Goal: Task Accomplishment & Management: Use online tool/utility

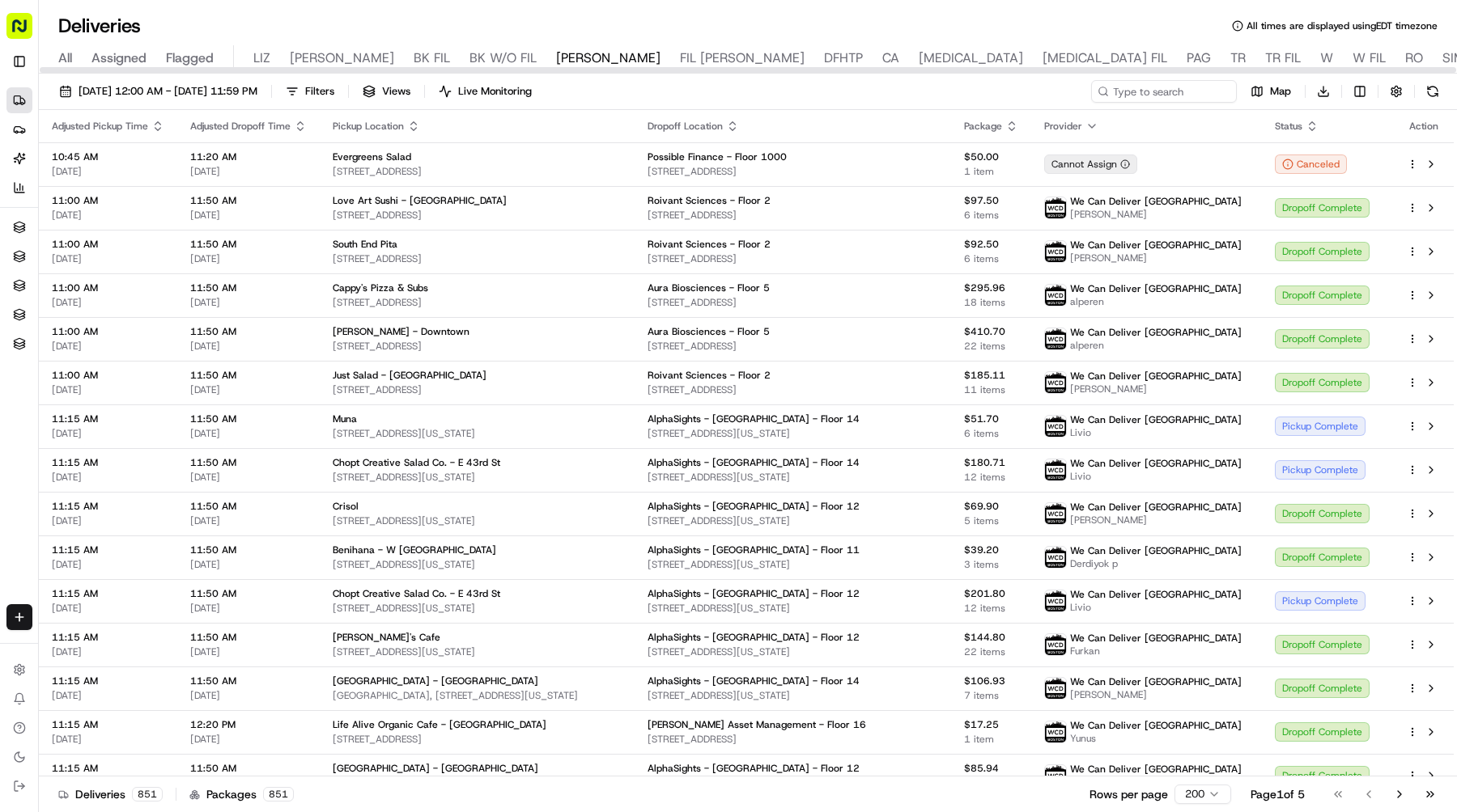
click at [1306, 51] on div "All Assigned Flagged LIZ LIZ FIL BK FIL BK W/O FIL NASH FIL NASH DFHTP CA BAL B…" at bounding box center [1072, 59] width 2065 height 28
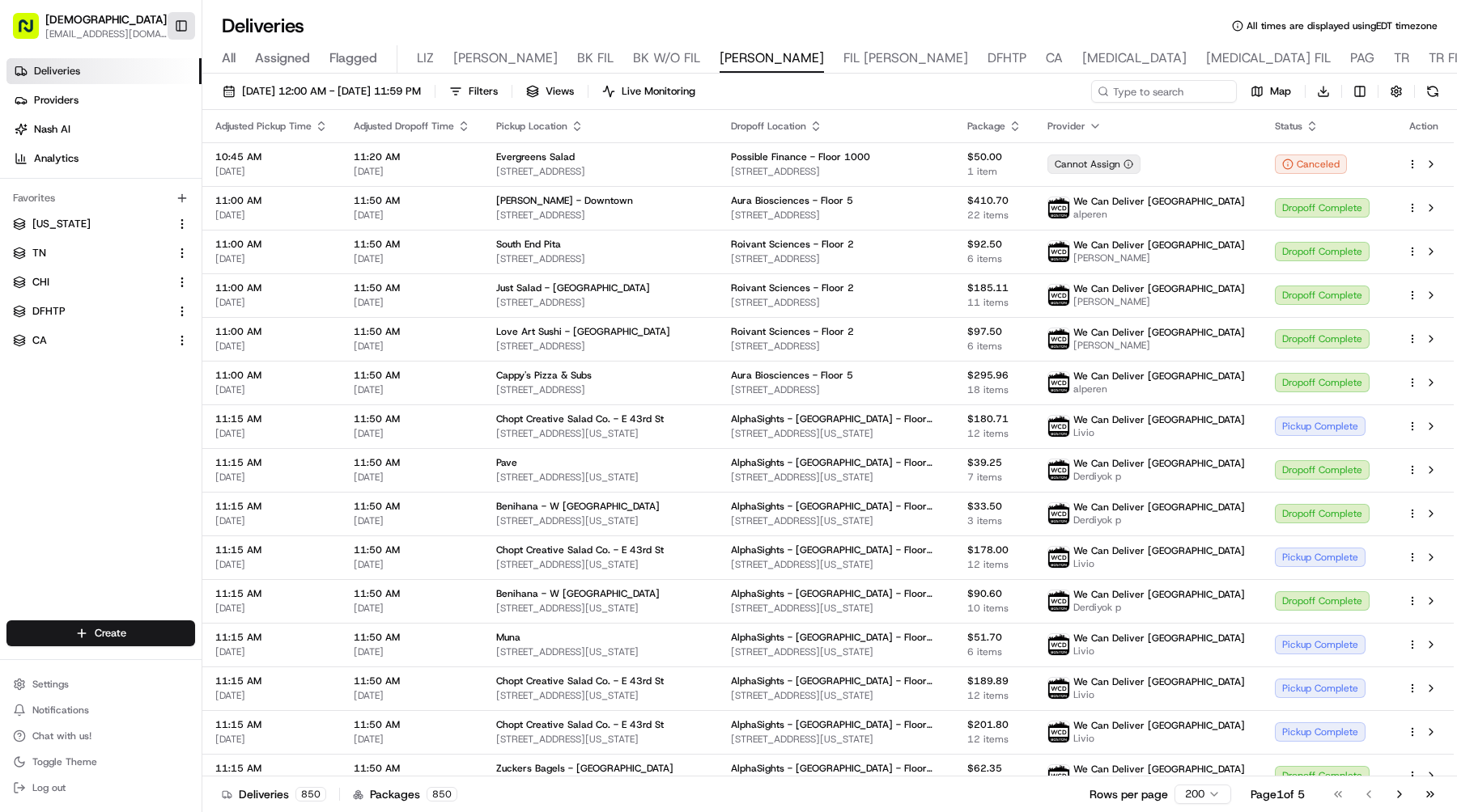
click at [194, 18] on button "Toggle Sidebar" at bounding box center [182, 26] width 27 height 27
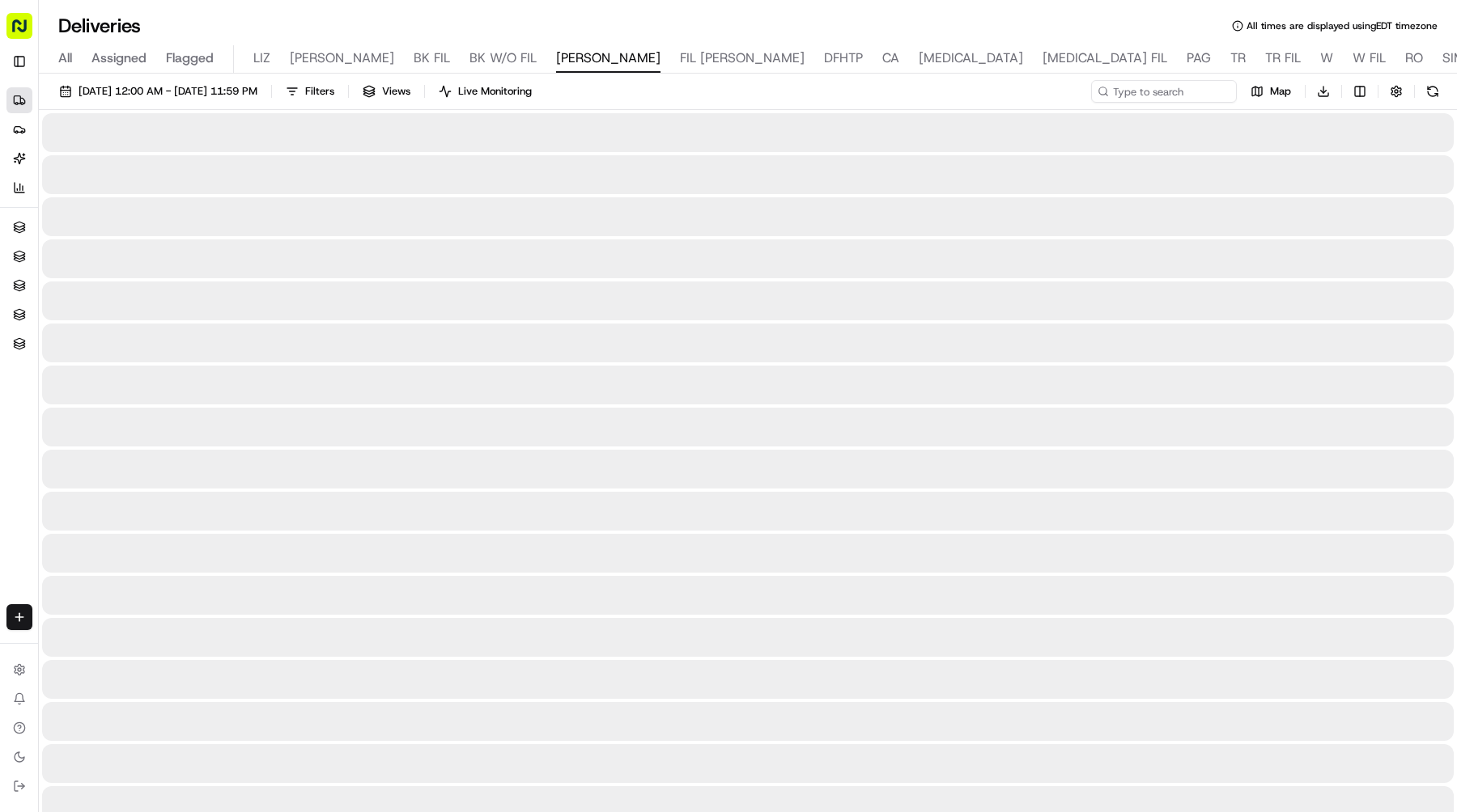
click at [824, 59] on span "DFHTP" at bounding box center [844, 58] width 39 height 20
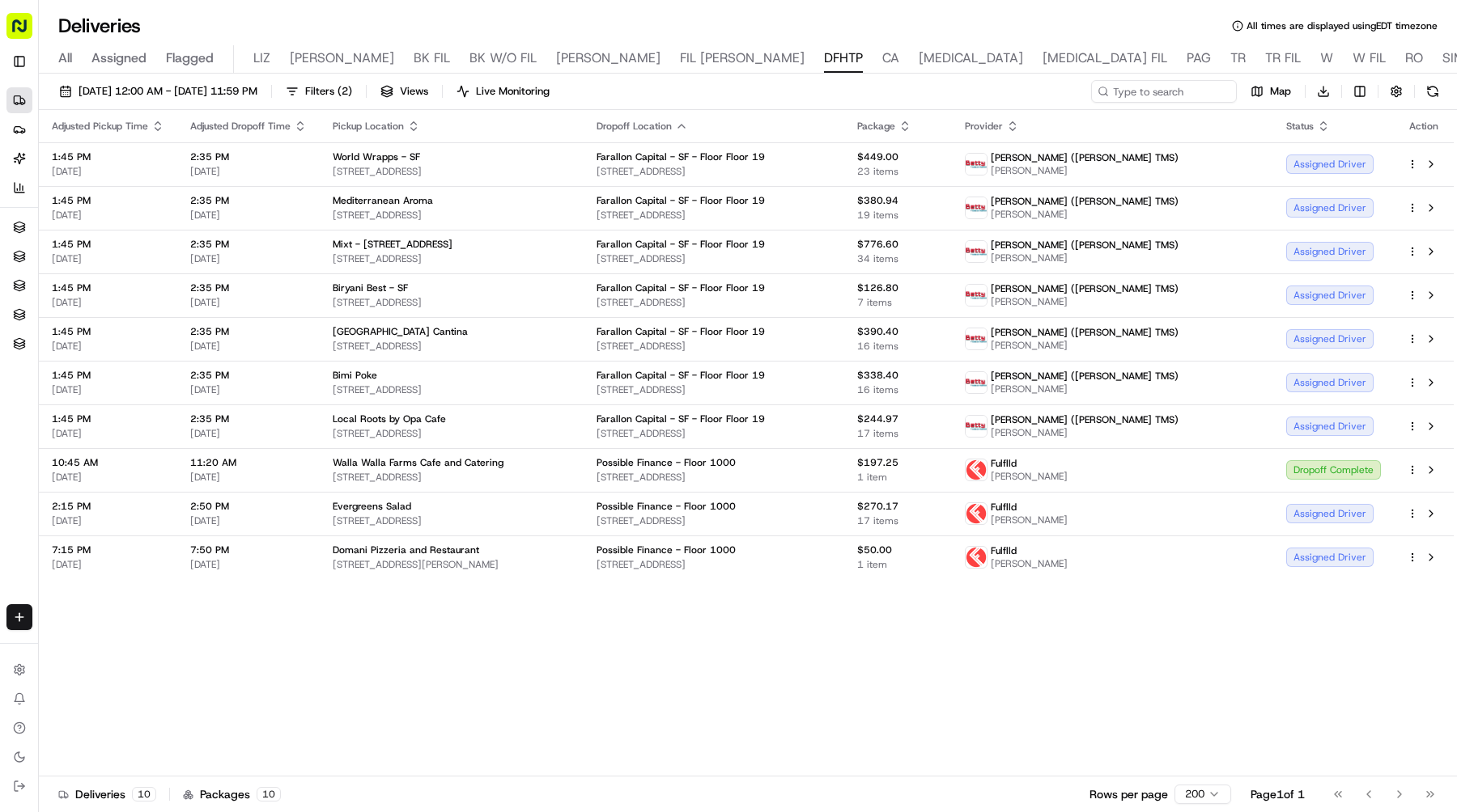
click at [1125, 123] on div "Provider" at bounding box center [1113, 126] width 296 height 13
click at [1019, 123] on icon "button" at bounding box center [1012, 126] width 13 height 13
click at [352, 86] on span "Filters ( 2 )" at bounding box center [328, 91] width 47 height 14
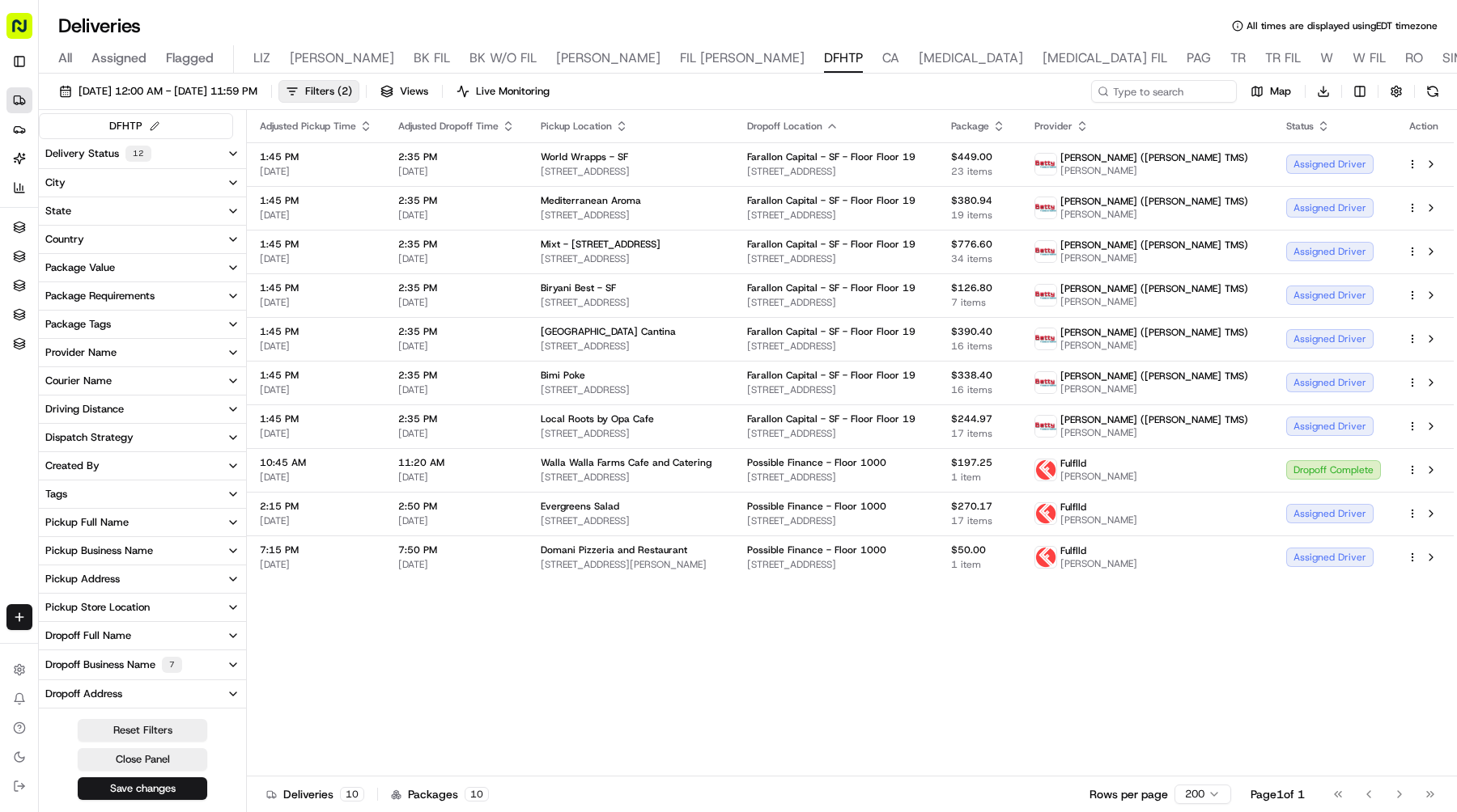
click at [147, 547] on div "Pickup Business Name" at bounding box center [99, 550] width 107 height 14
click at [90, 609] on label "Bimi Poke" at bounding box center [84, 608] width 44 height 13
click at [55, 609] on Poke "Bimi Poke" at bounding box center [48, 608] width 13 height 13
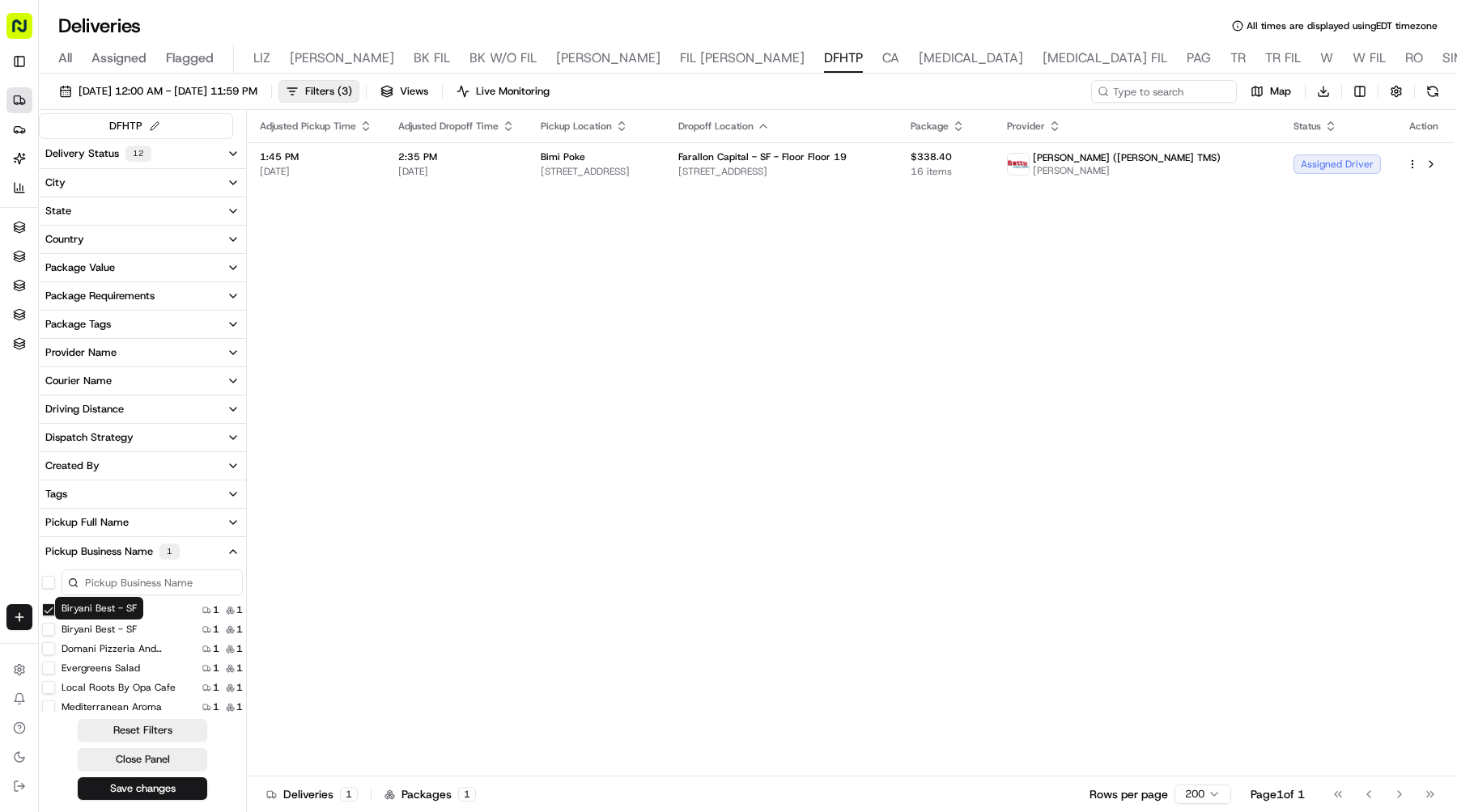
click at [85, 629] on label "Biryani Best - SF" at bounding box center [99, 629] width 75 height 13
click at [55, 629] on SF "Biryani Best - SF" at bounding box center [48, 629] width 13 height 13
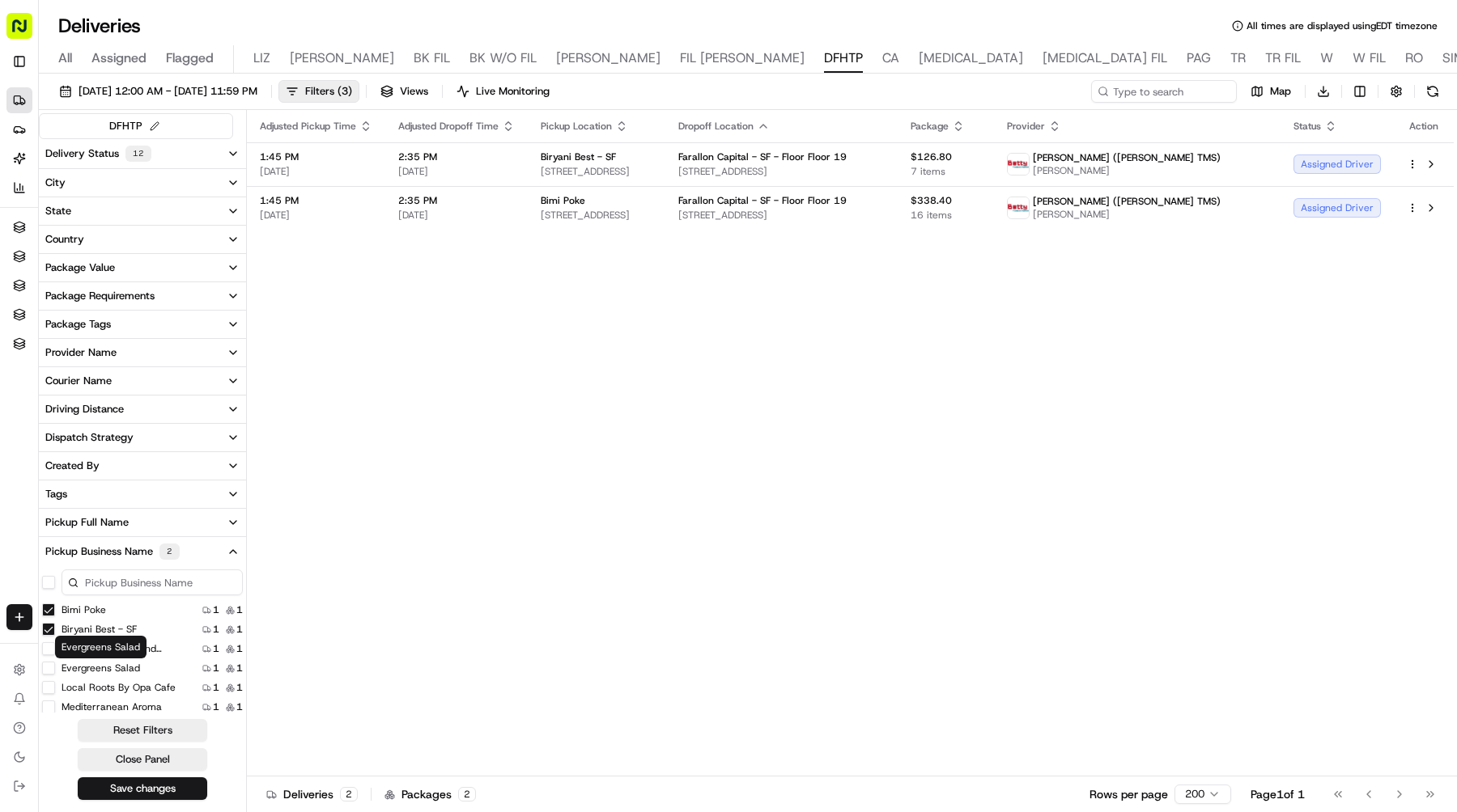
click at [84, 671] on label "Evergreens Salad" at bounding box center [101, 668] width 78 height 13
click at [55, 671] on Salad "Evergreens Salad" at bounding box center [48, 668] width 13 height 13
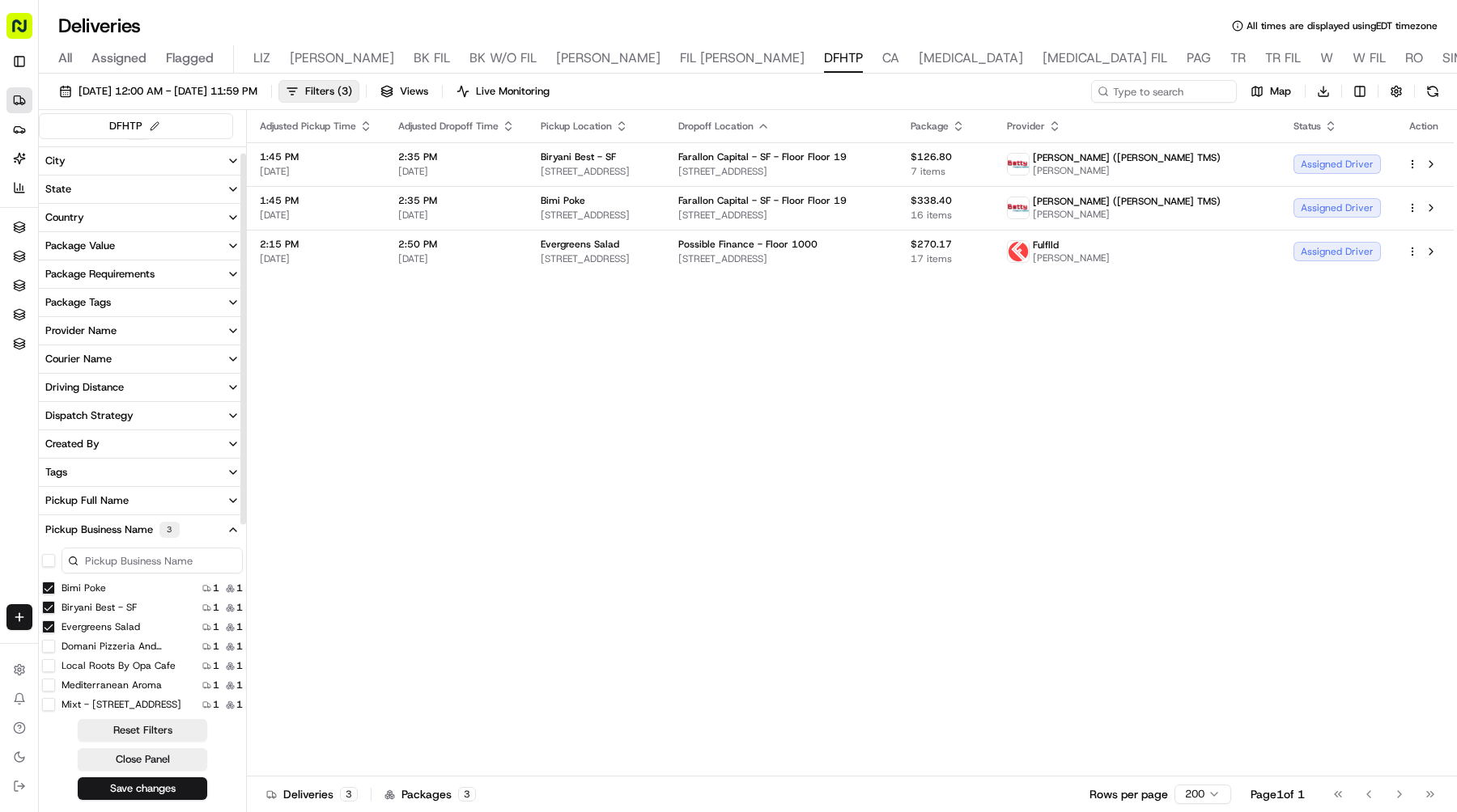
scroll to position [61, 0]
click at [48, 604] on Cafe "Local Roots by Opa Cafe" at bounding box center [48, 604] width 13 height 13
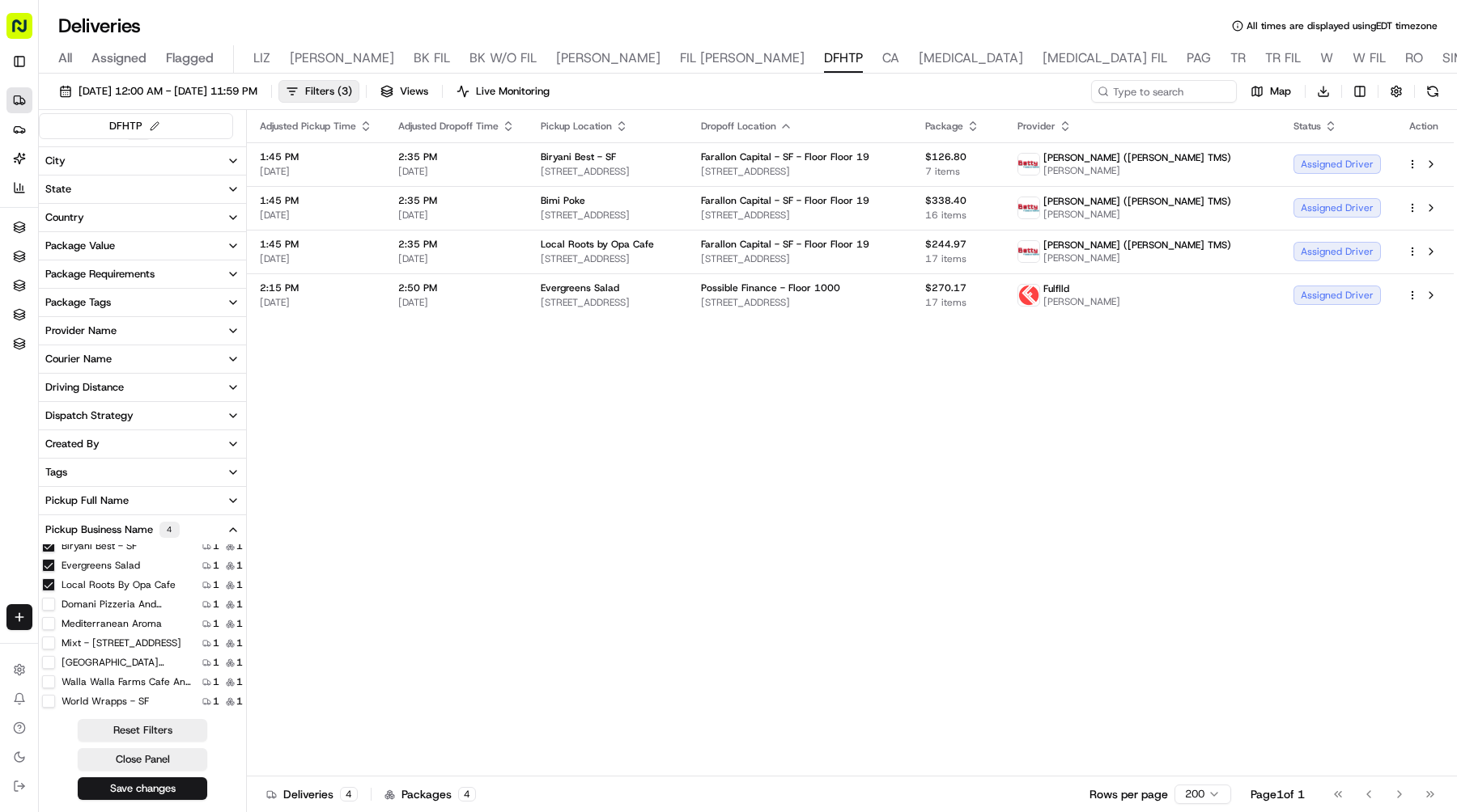
click at [51, 624] on Aroma "Mediterranean Aroma" at bounding box center [48, 623] width 13 height 13
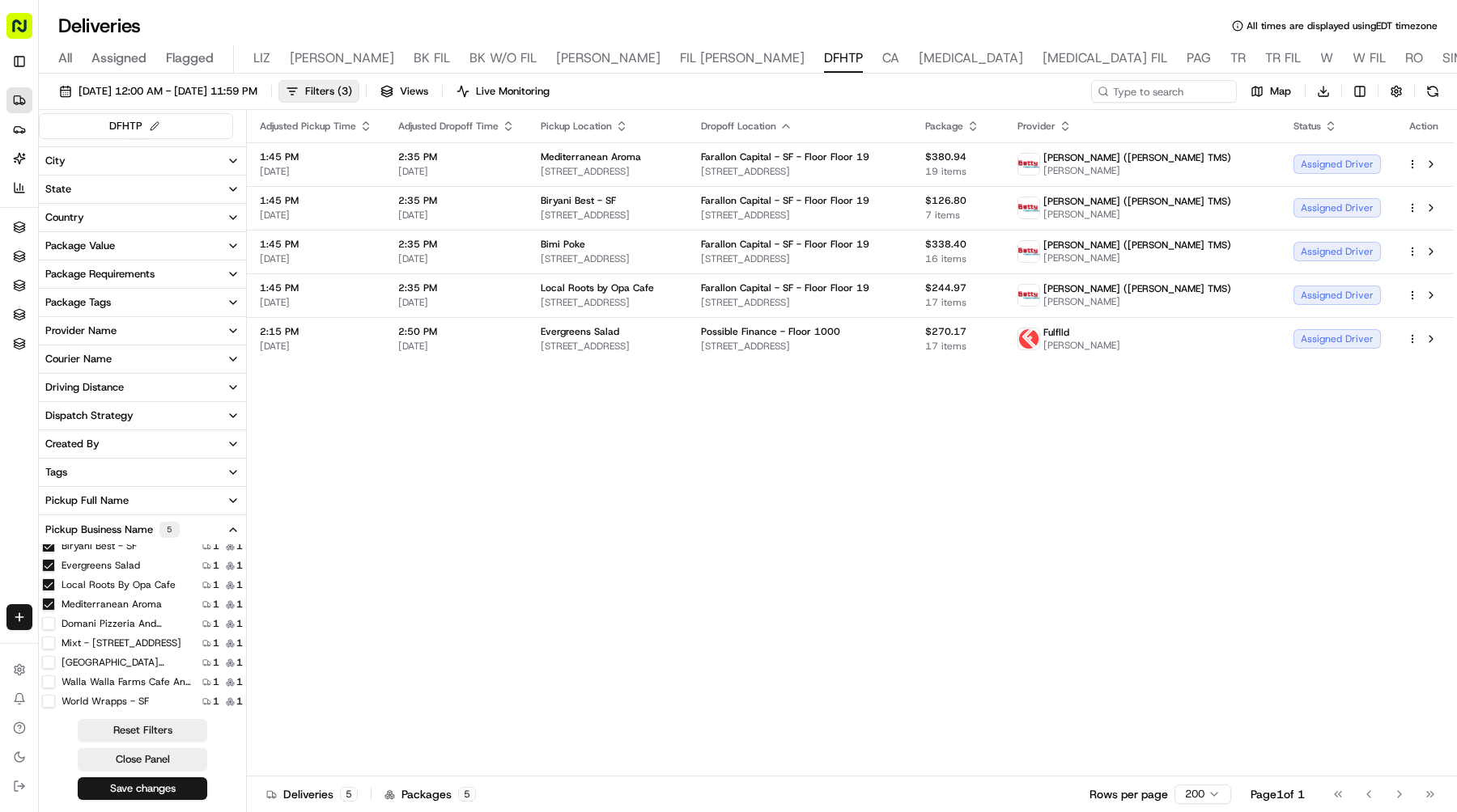
click at [51, 646] on St "Mixt - [STREET_ADDRESS]" at bounding box center [48, 642] width 13 height 13
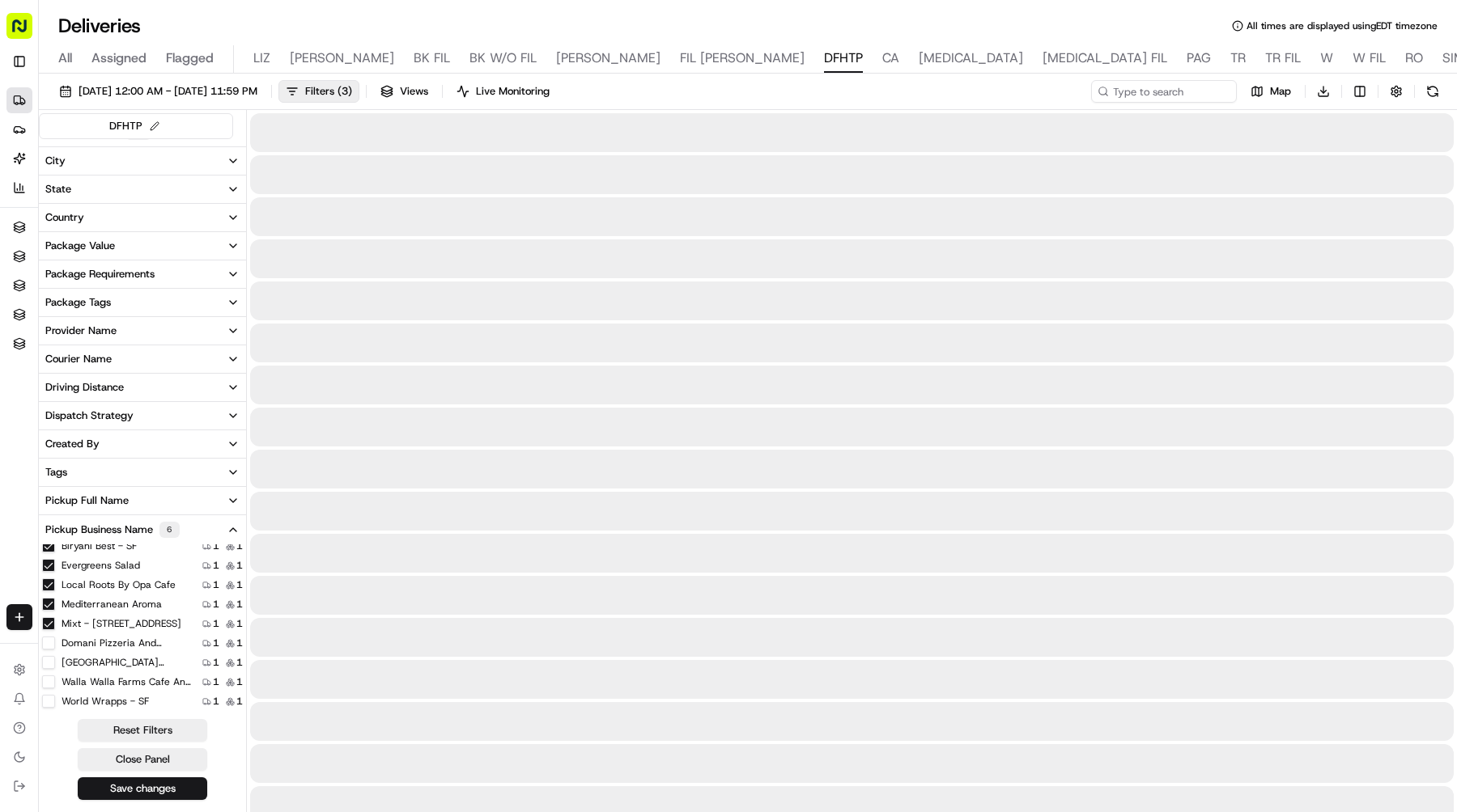
click at [49, 660] on Cantina "[GEOGRAPHIC_DATA] Cantina" at bounding box center [48, 662] width 13 height 13
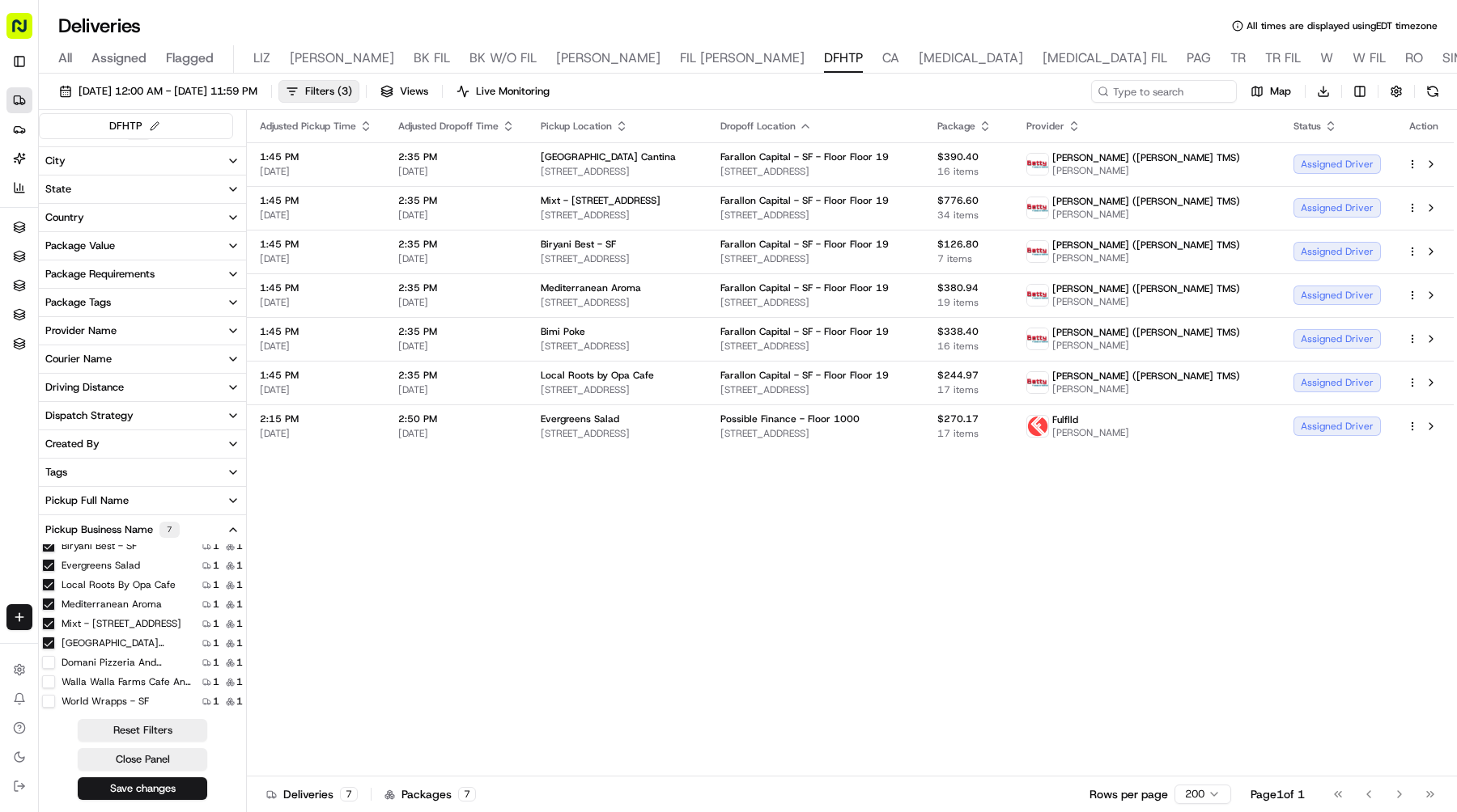
click at [49, 677] on Catering "Walla Walla Farms Cafe and Catering" at bounding box center [48, 682] width 13 height 13
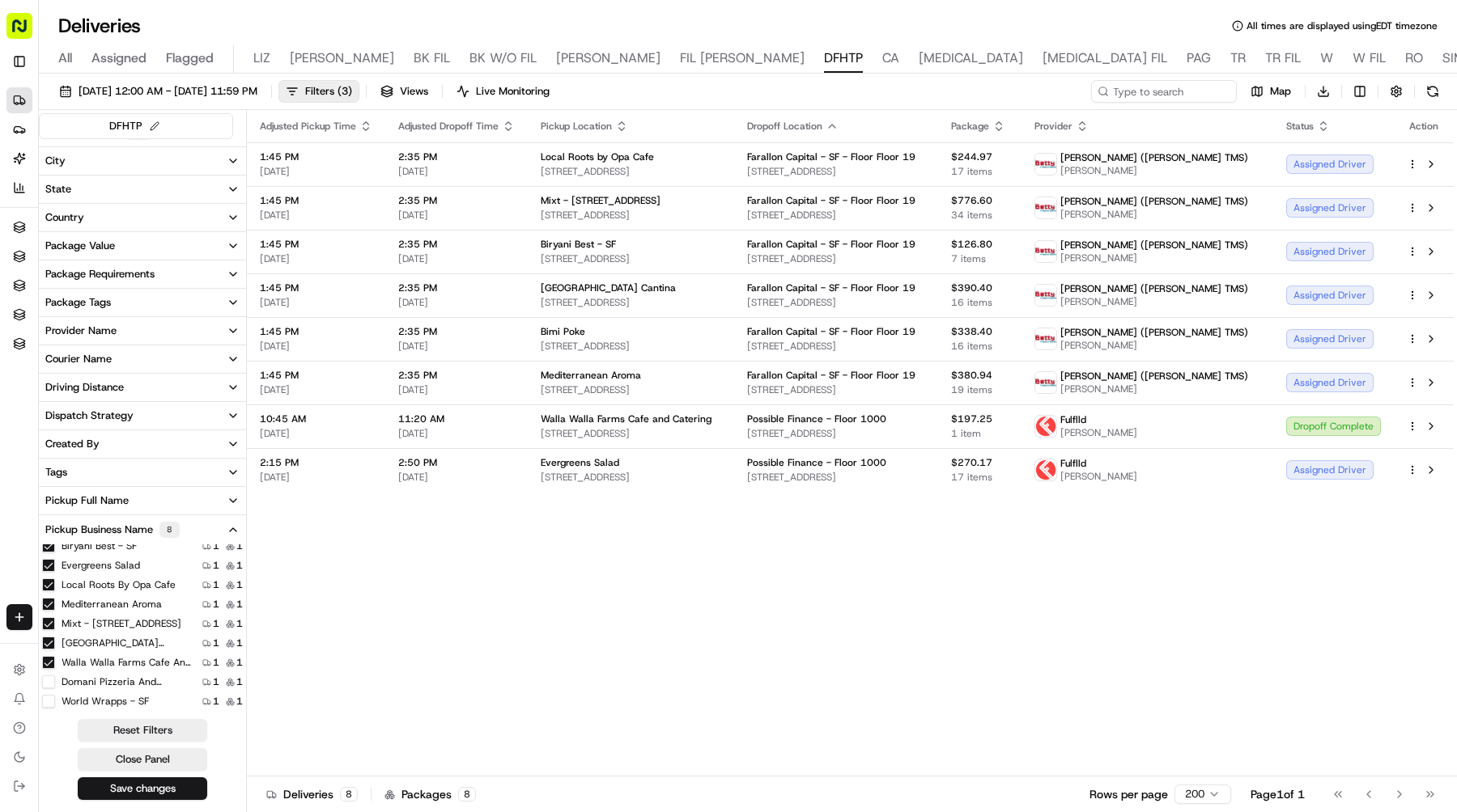
click at [48, 698] on SF "World Wrapps - SF" at bounding box center [48, 701] width 13 height 13
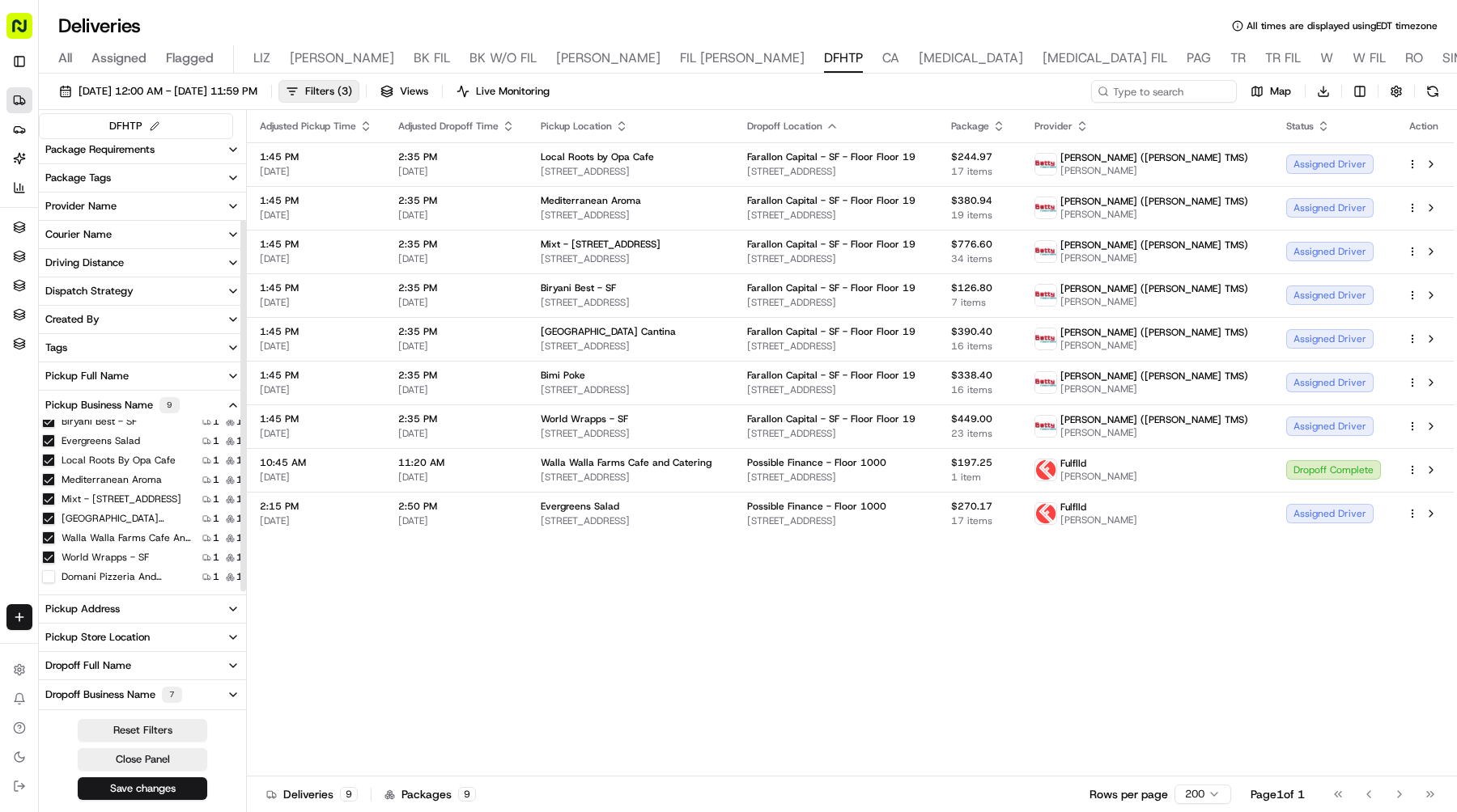
scroll to position [153, 0]
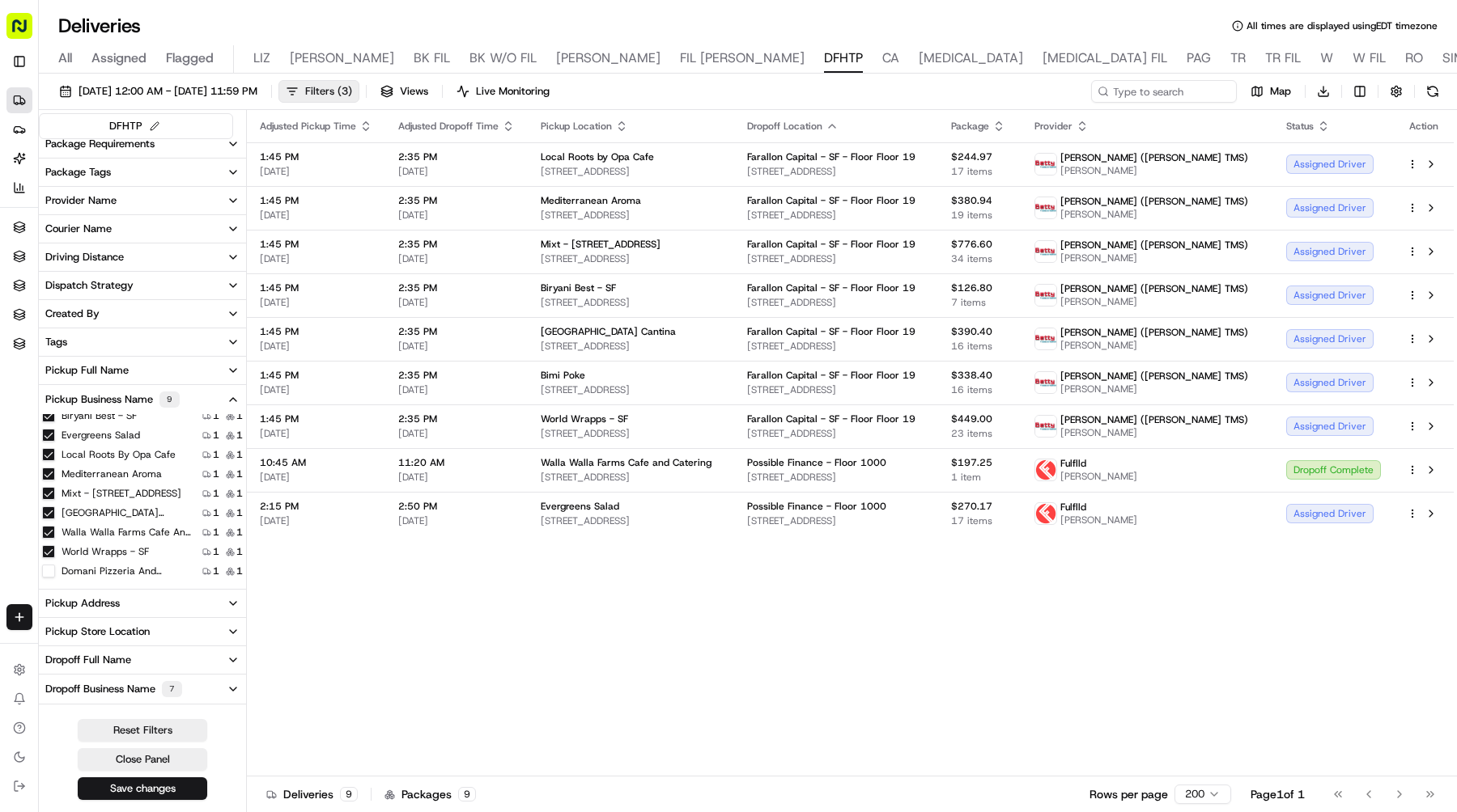
click at [360, 99] on button "Filters ( 3 )" at bounding box center [319, 91] width 81 height 23
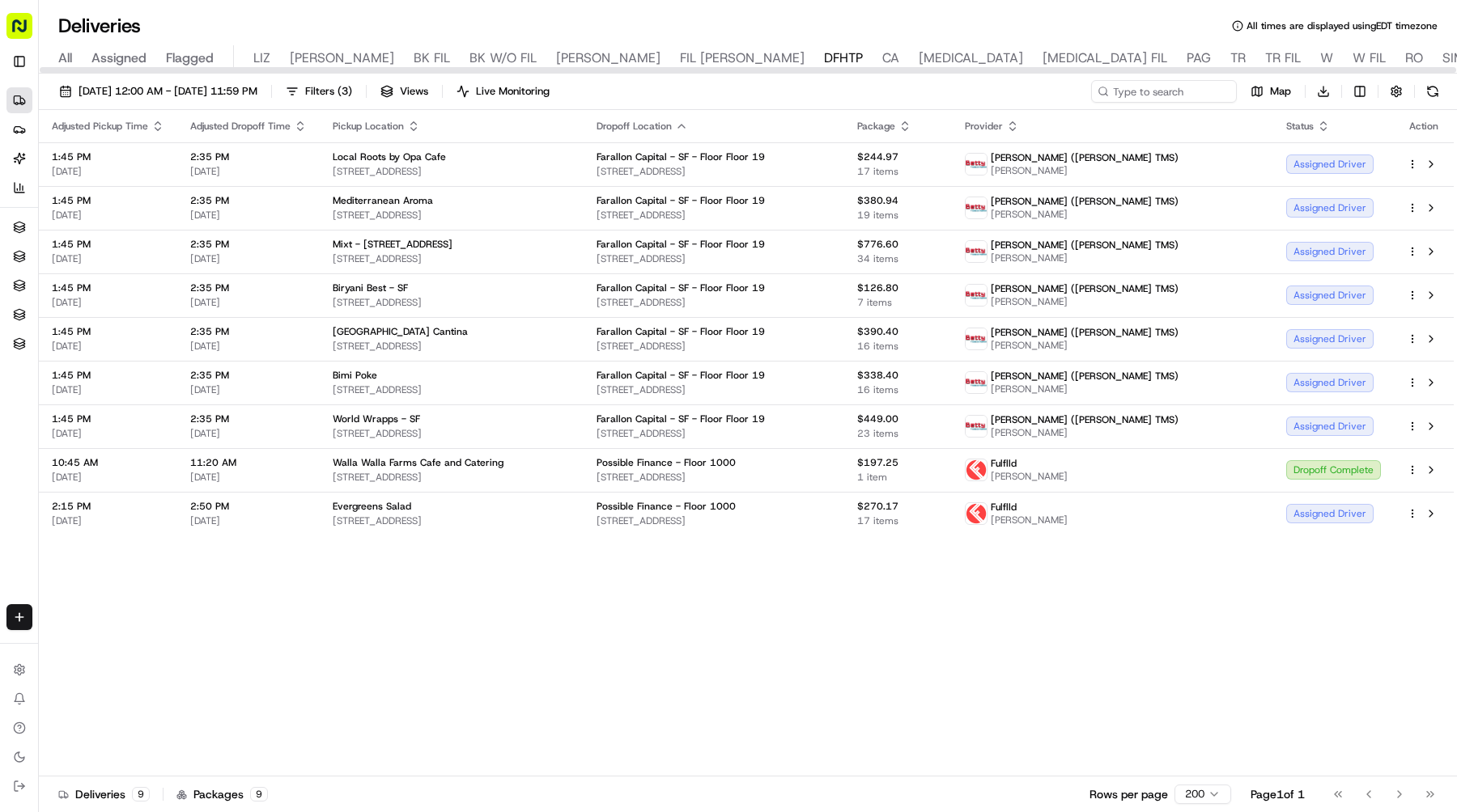
click at [1019, 127] on icon "button" at bounding box center [1012, 126] width 13 height 13
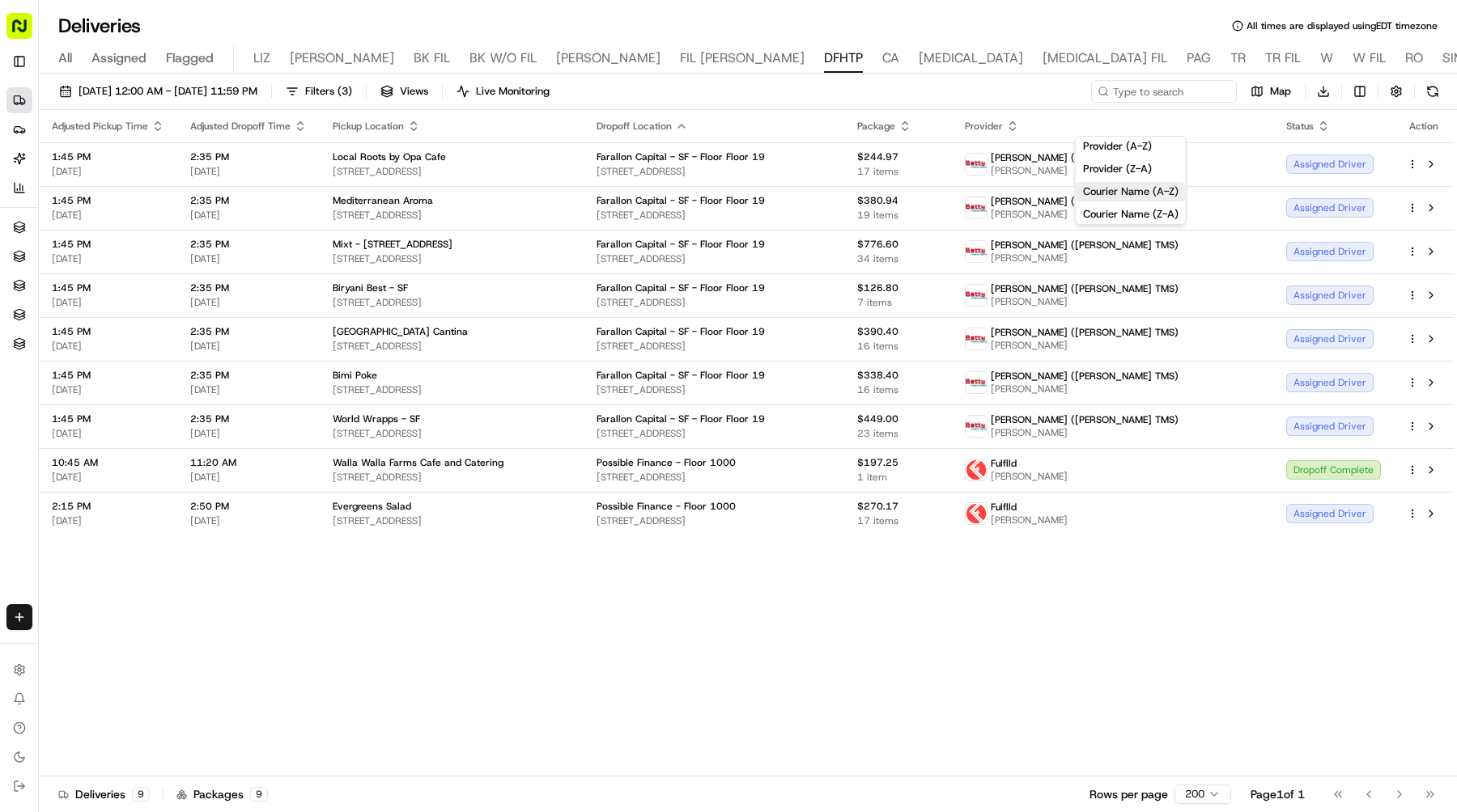
click at [1142, 184] on button "Courier Name (A-Z)" at bounding box center [1130, 192] width 110 height 20
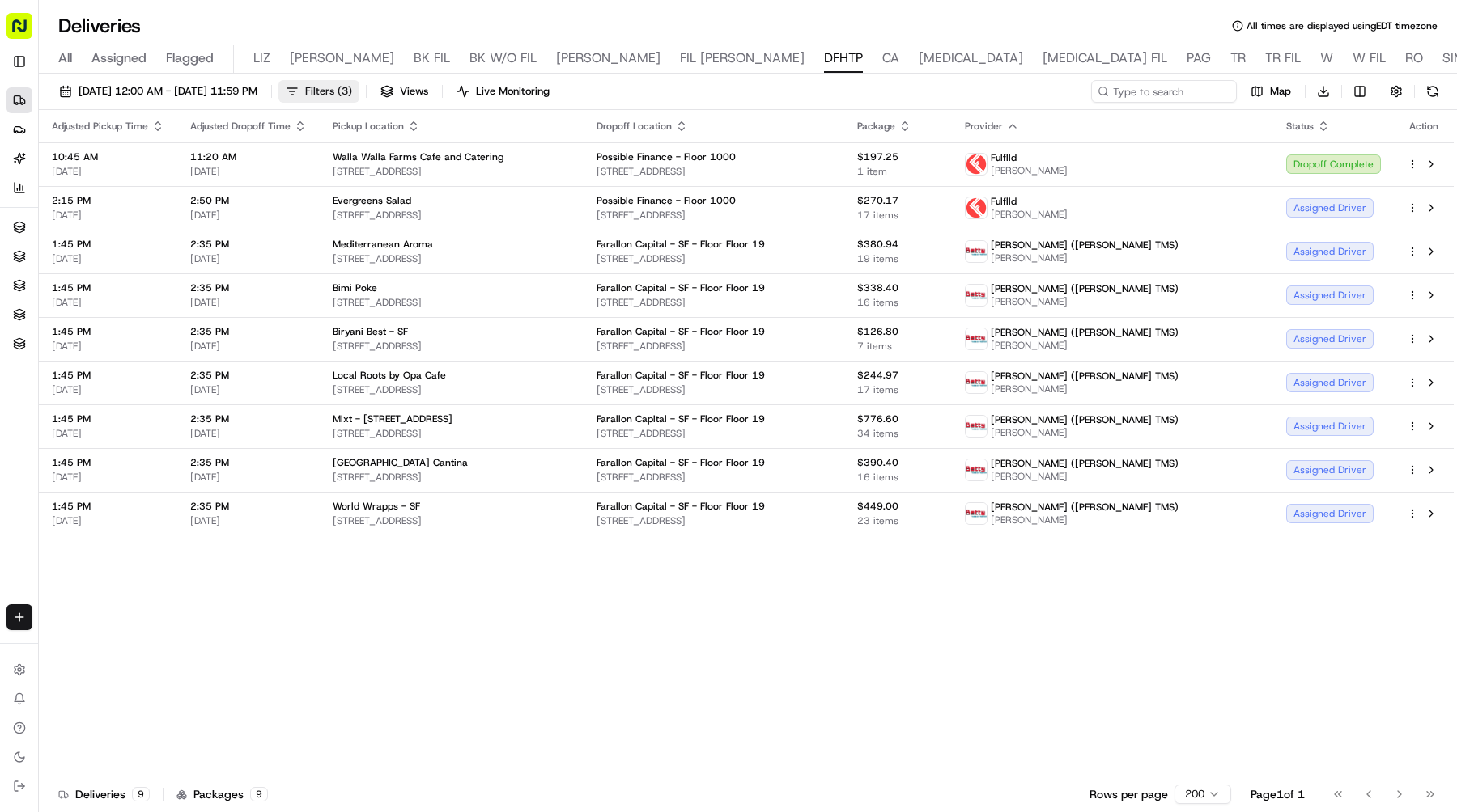
click at [360, 99] on button "Filters ( 3 )" at bounding box center [319, 91] width 81 height 23
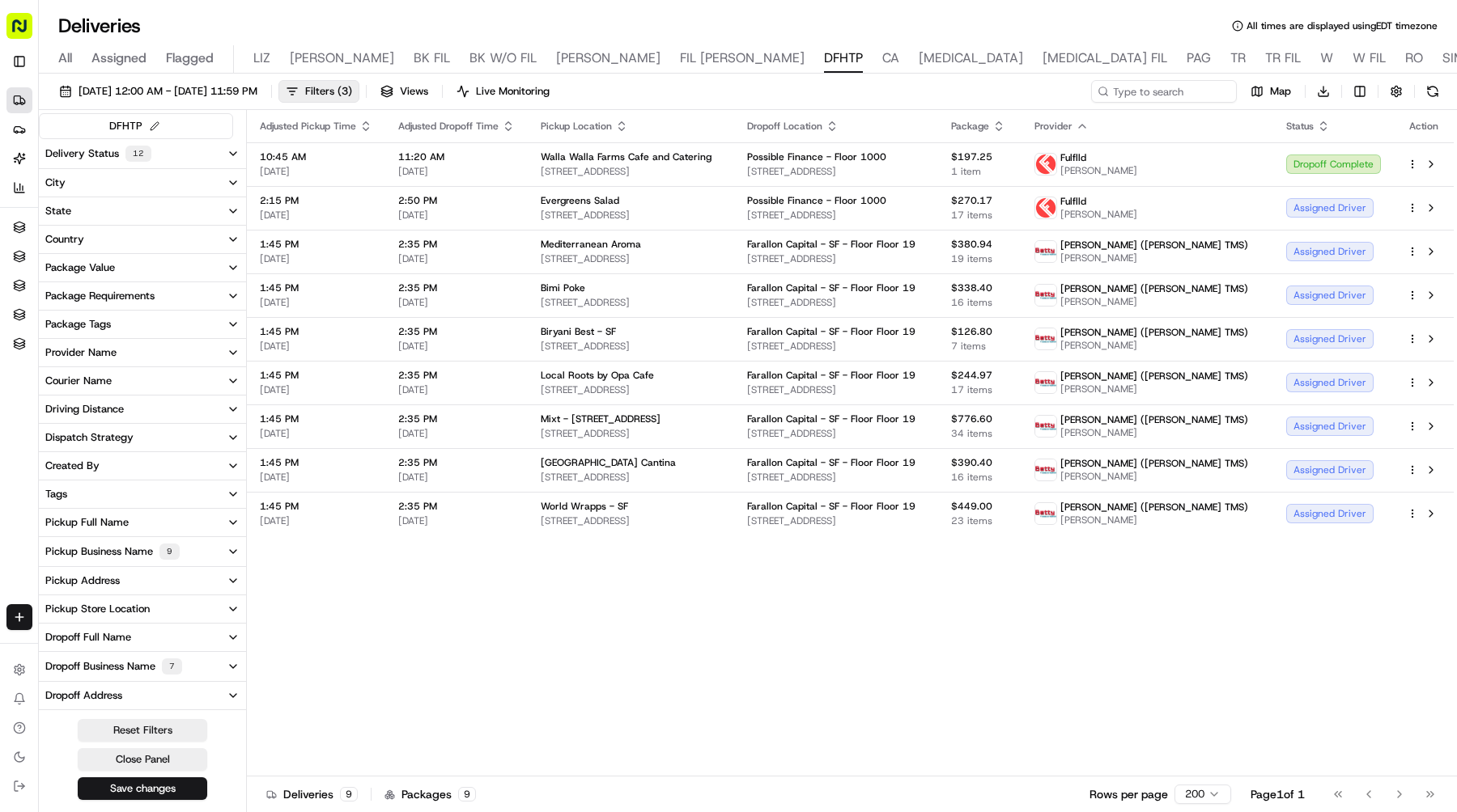
click at [149, 547] on div "Pickup Business Name 9" at bounding box center [113, 551] width 135 height 16
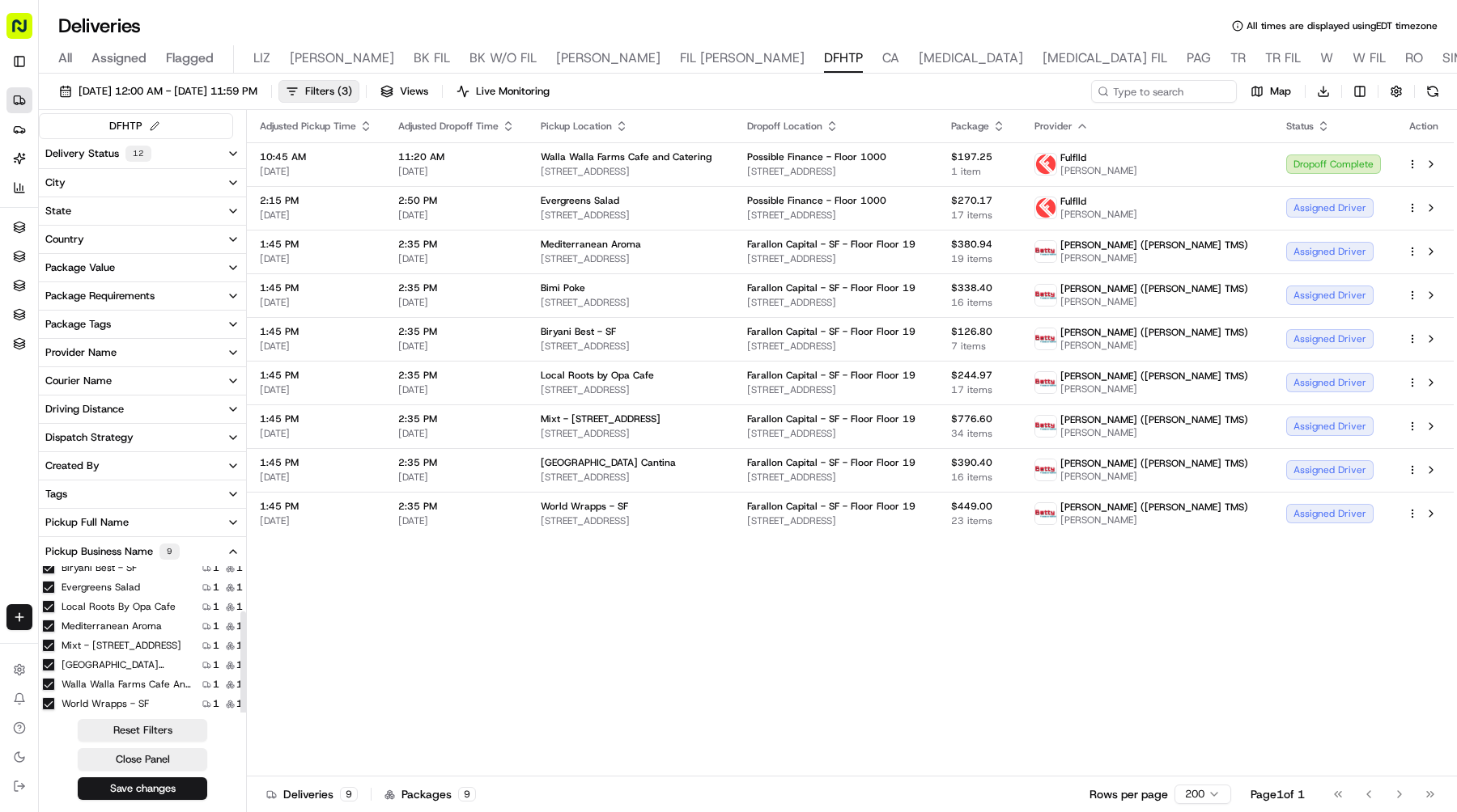
scroll to position [17, 0]
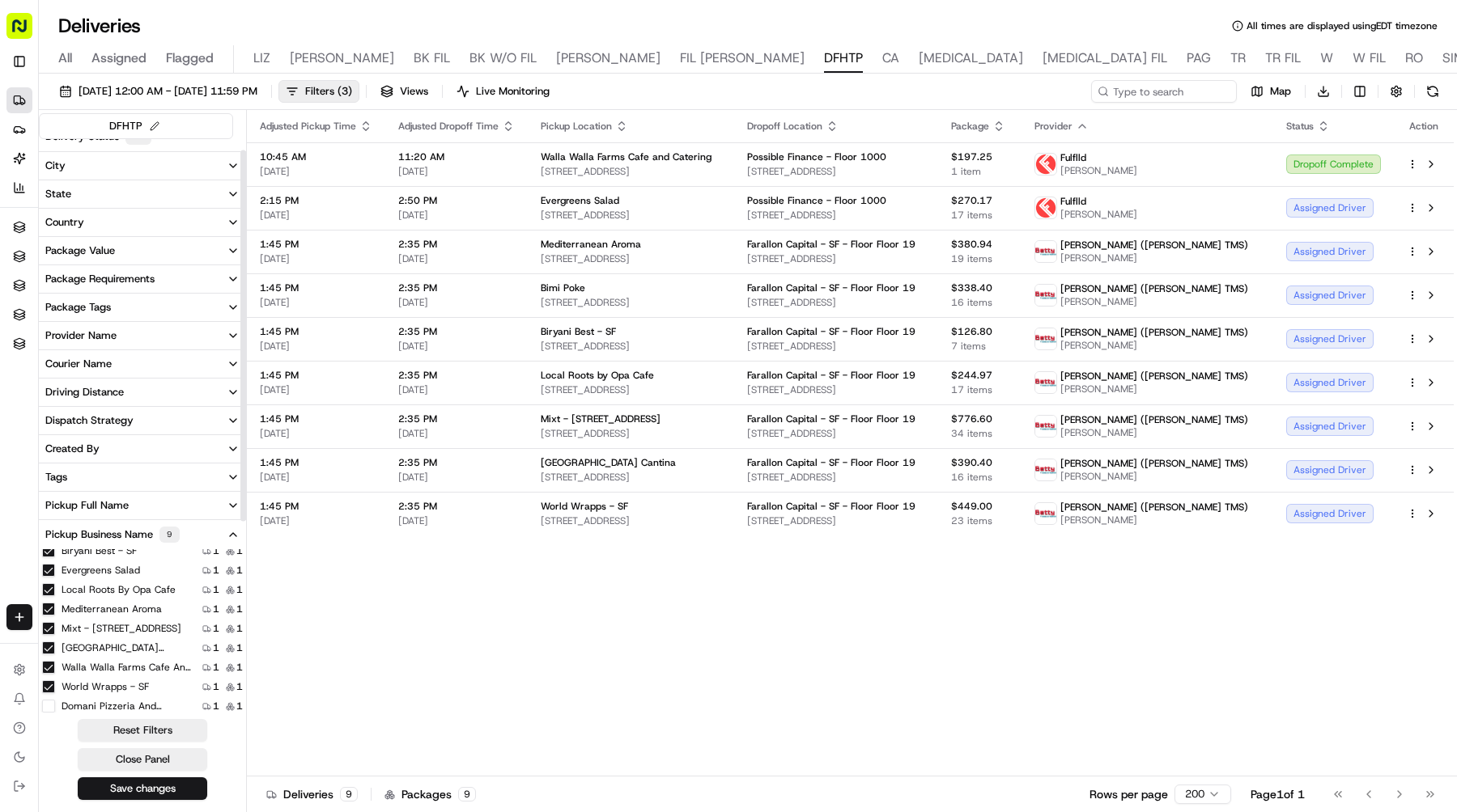
click at [45, 665] on Catering "Walla Walla Farms Cafe and Catering" at bounding box center [48, 667] width 13 height 13
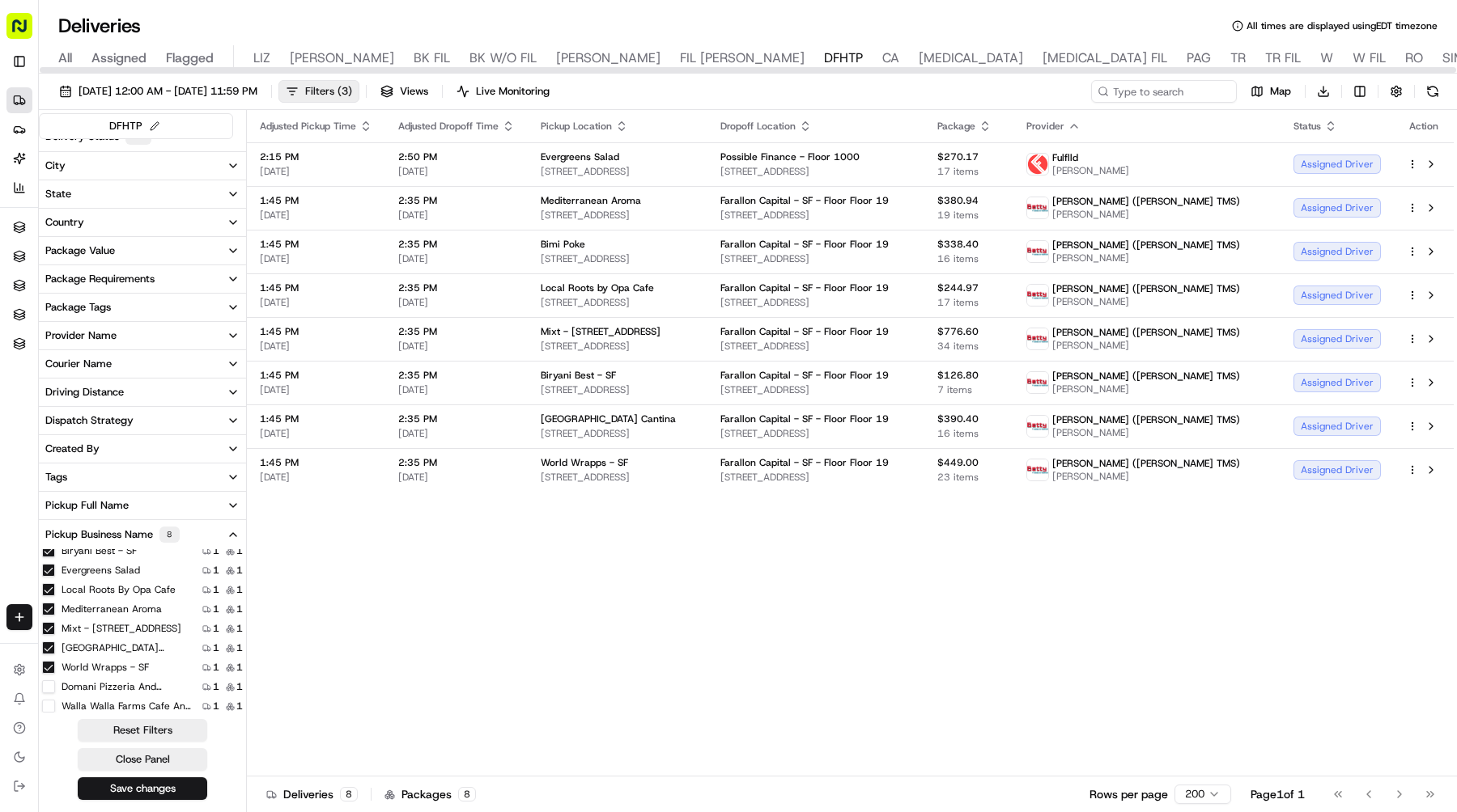
click at [352, 89] on span "Filters ( 3 )" at bounding box center [328, 91] width 47 height 14
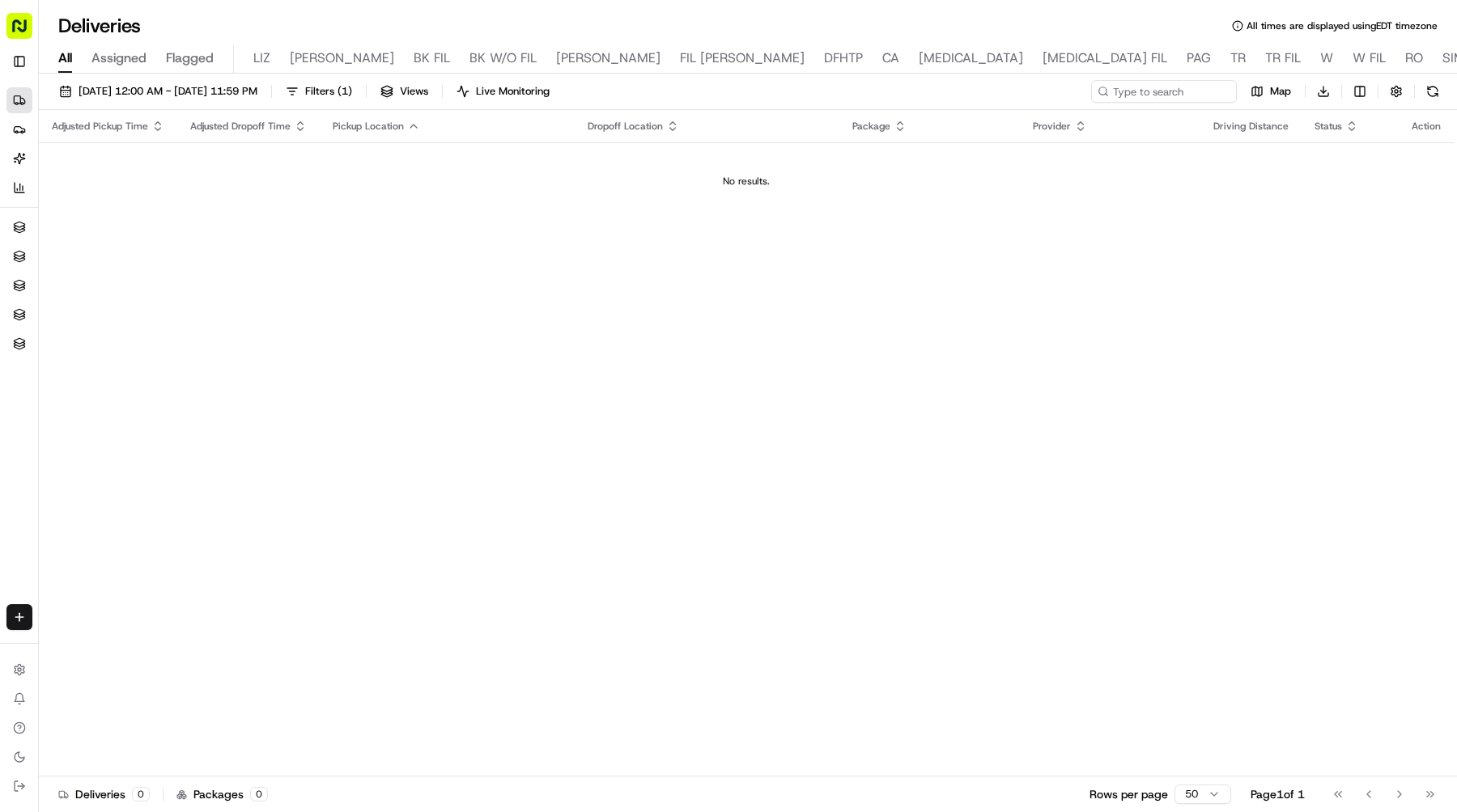
click at [227, 103] on div "[DATE] 12:00 AM - [DATE] 11:59 PM Filters ( 1 ) Views Live Monitoring Map Downl…" at bounding box center [749, 95] width 1419 height 30
click at [227, 95] on span "[DATE] 12:00 AM - [DATE] 11:59 PM" at bounding box center [168, 91] width 179 height 14
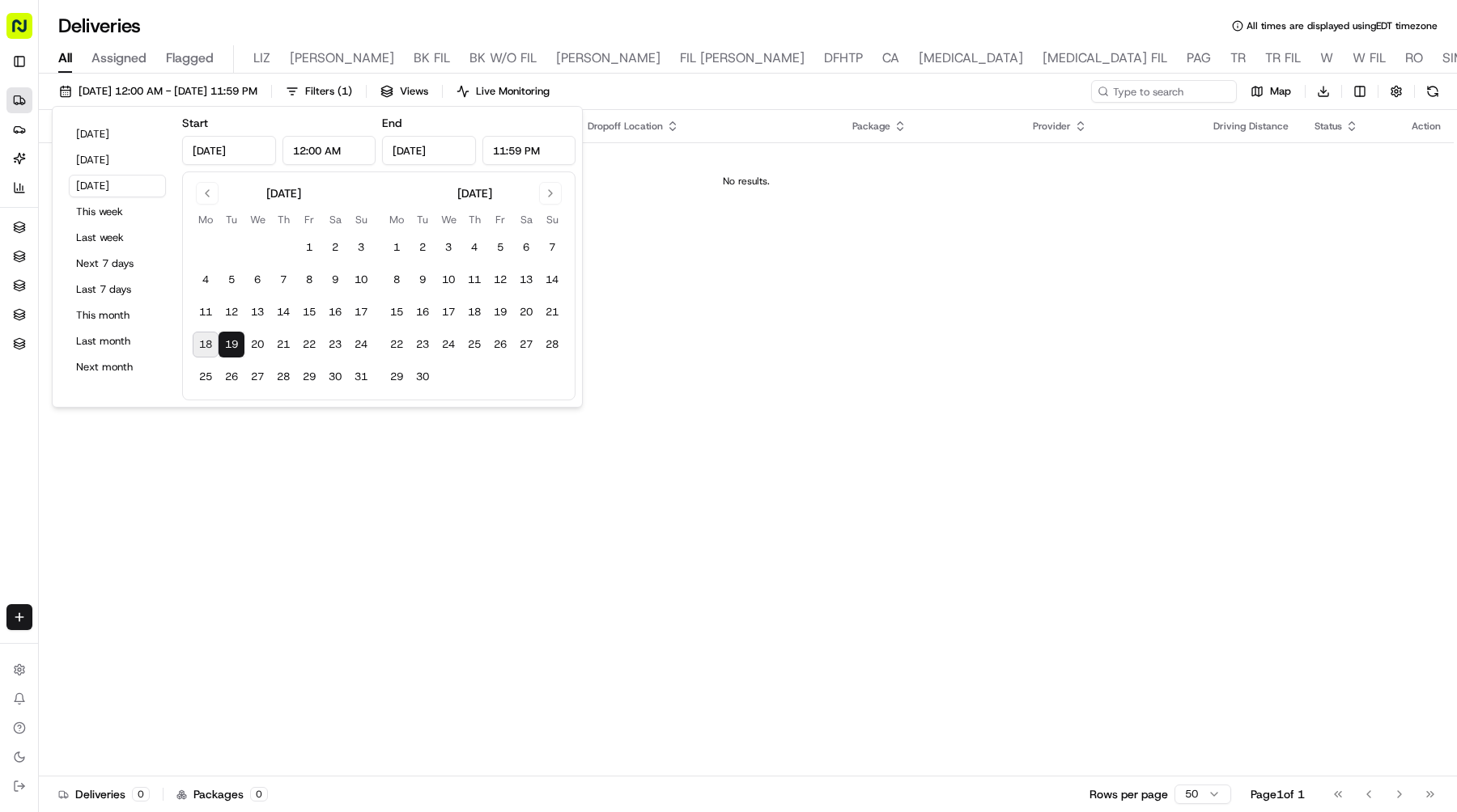
click at [225, 293] on tbody "1 2 3 4 5 6 7 8 9 10 11 12 13 14 15 16 17 18 19 20 21 22 23 24 25 26 27 28 29 3…" at bounding box center [283, 309] width 182 height 162
click at [225, 294] on tbody "1 2 3 4 5 6 7 8 9 10 11 12 13 14 15 16 17 18 19 20 21 22 23 24 25 26 27 28 29 3…" at bounding box center [283, 309] width 182 height 162
click at [226, 308] on button "12" at bounding box center [231, 312] width 26 height 26
type input "Aug 12, 2025"
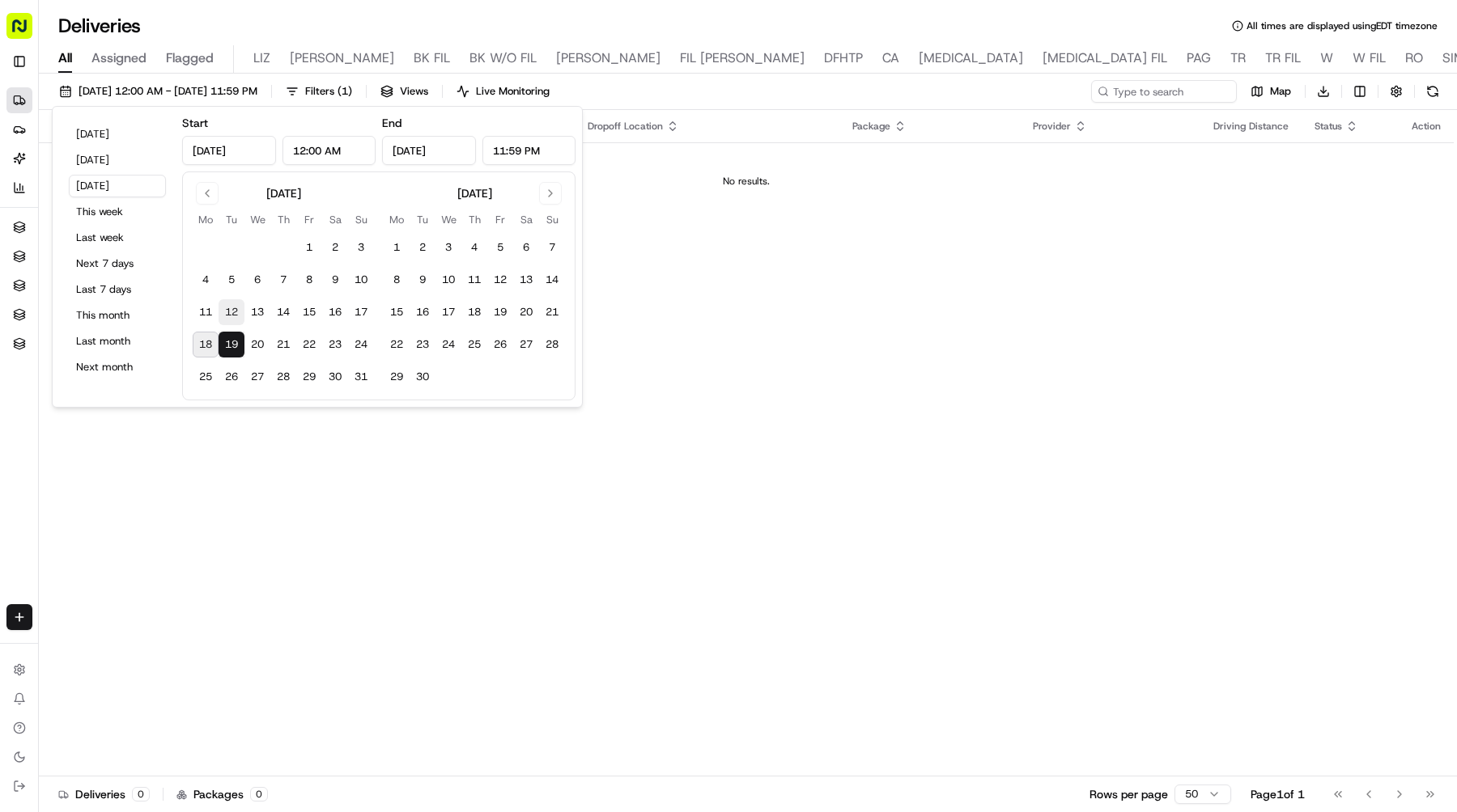
click at [226, 308] on button "12" at bounding box center [231, 312] width 26 height 26
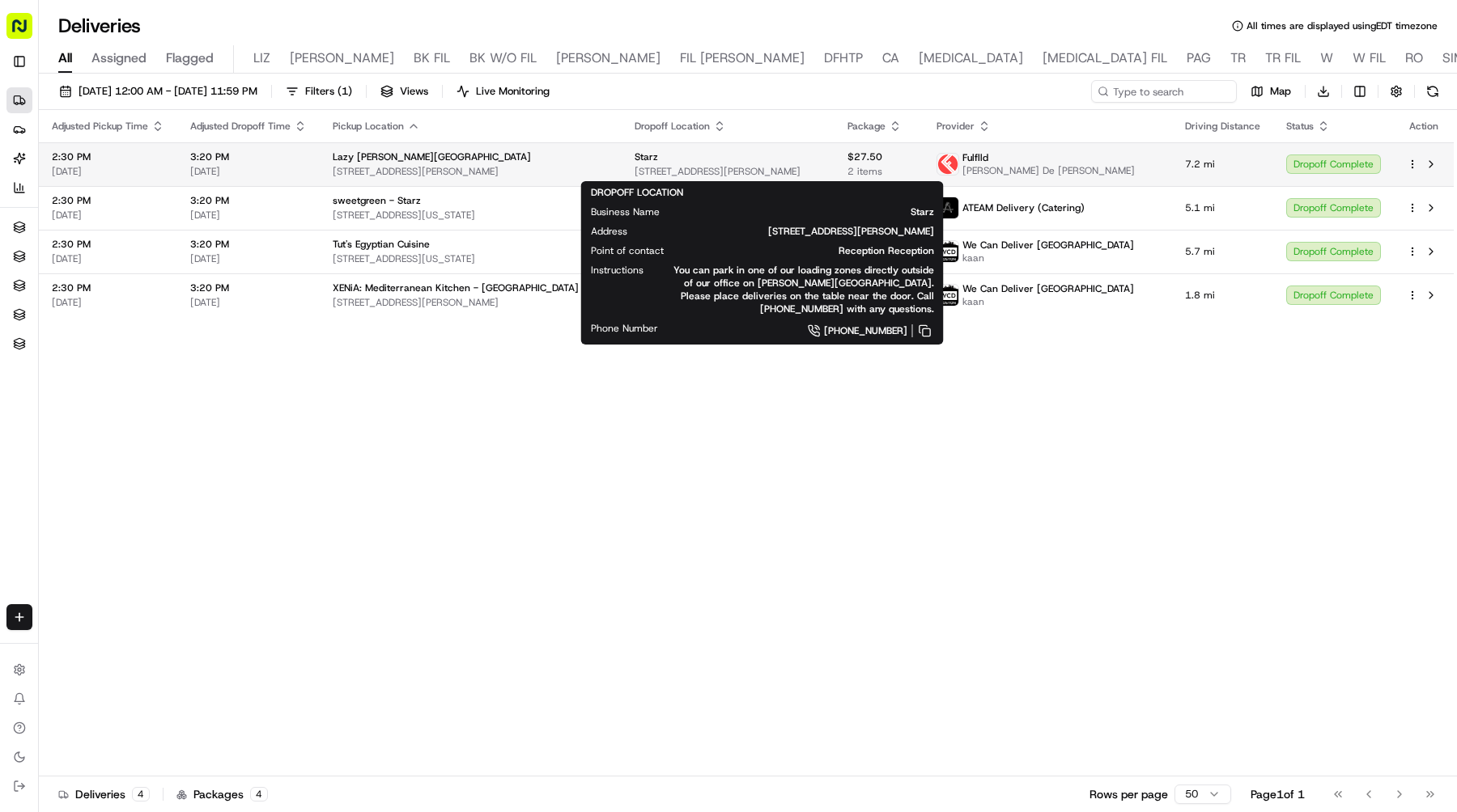
drag, startPoint x: 860, startPoint y: 164, endPoint x: 688, endPoint y: 164, distance: 172.0
click at [688, 164] on div "Starz 1647 Stewart St, Santa Monica, CA 90404, USA" at bounding box center [727, 164] width 187 height 27
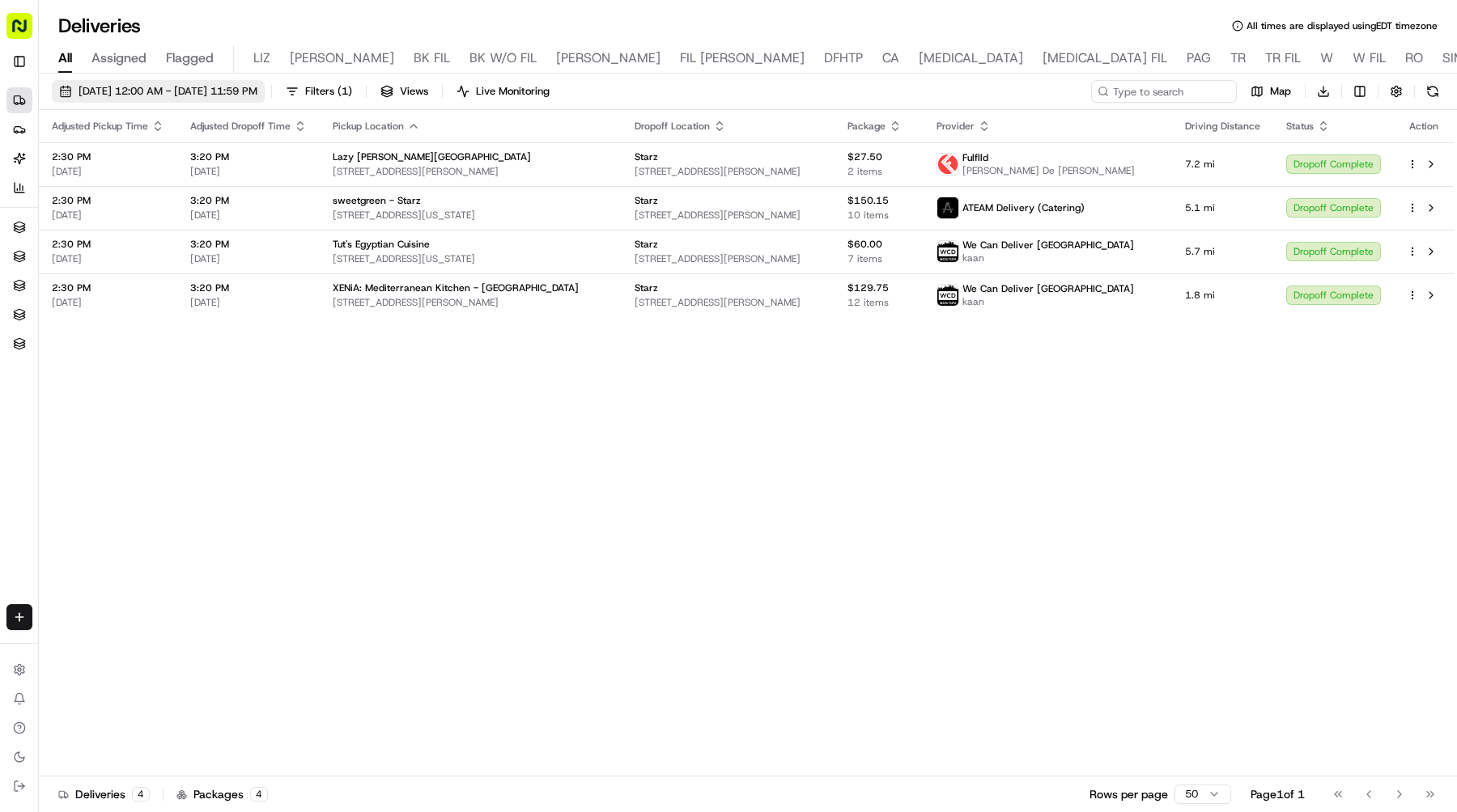
click at [249, 87] on span "08/12/2025 12:00 AM - 08/12/2025 11:59 PM" at bounding box center [168, 91] width 179 height 14
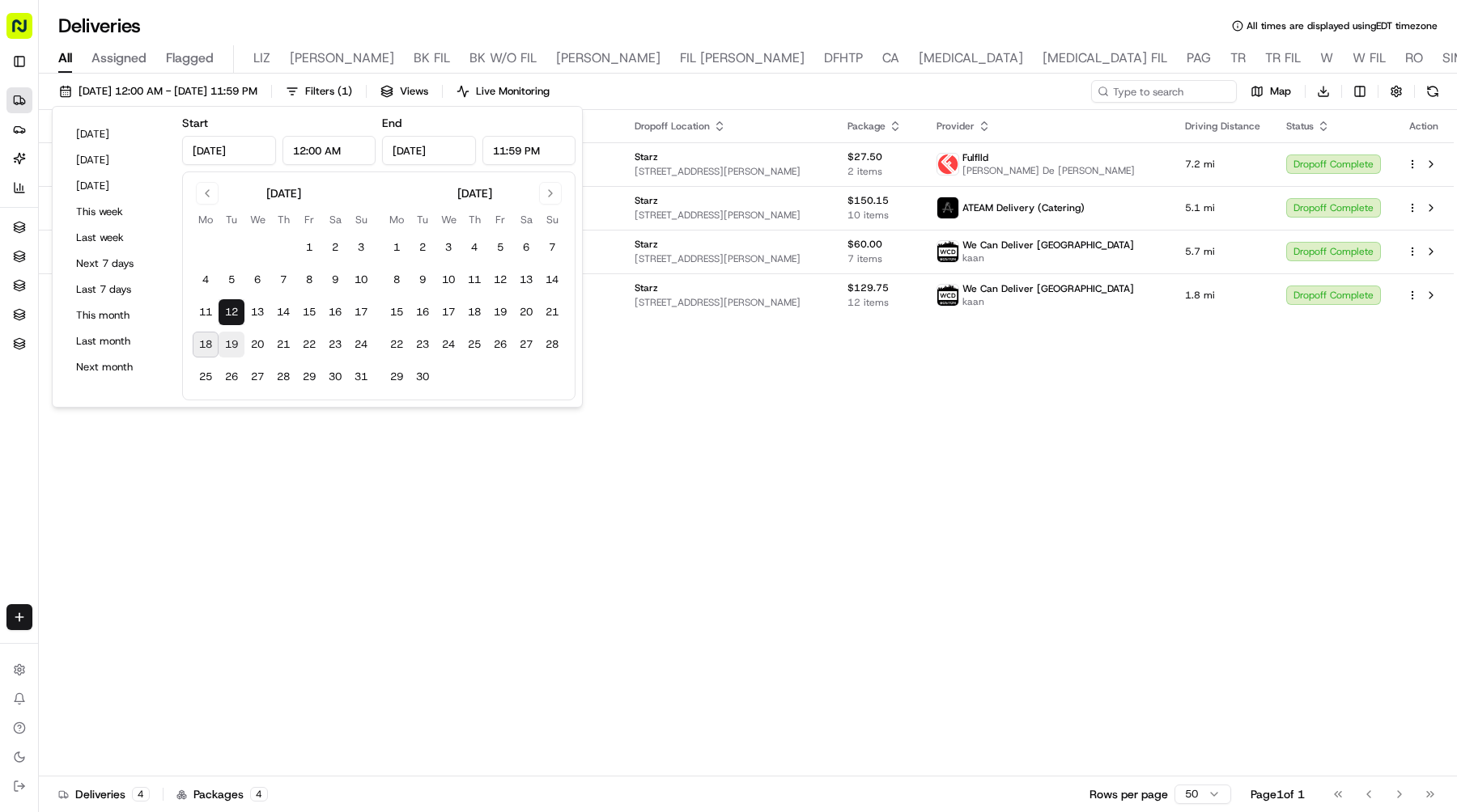
click at [233, 343] on button "19" at bounding box center [231, 344] width 26 height 26
type input "Aug 19, 2025"
click at [233, 343] on button "19" at bounding box center [231, 344] width 26 height 26
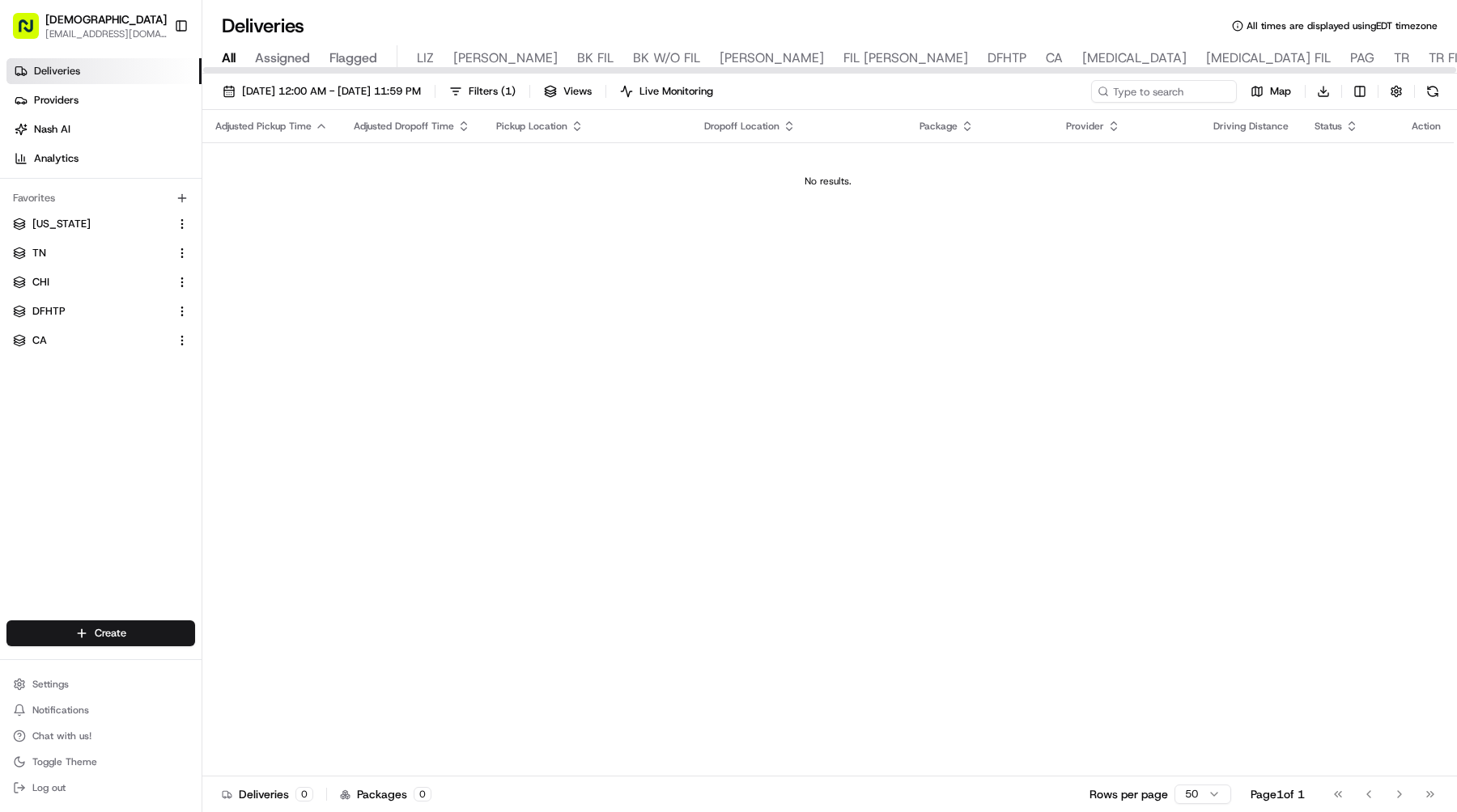
click at [720, 52] on span "[PERSON_NAME]" at bounding box center [772, 58] width 104 height 20
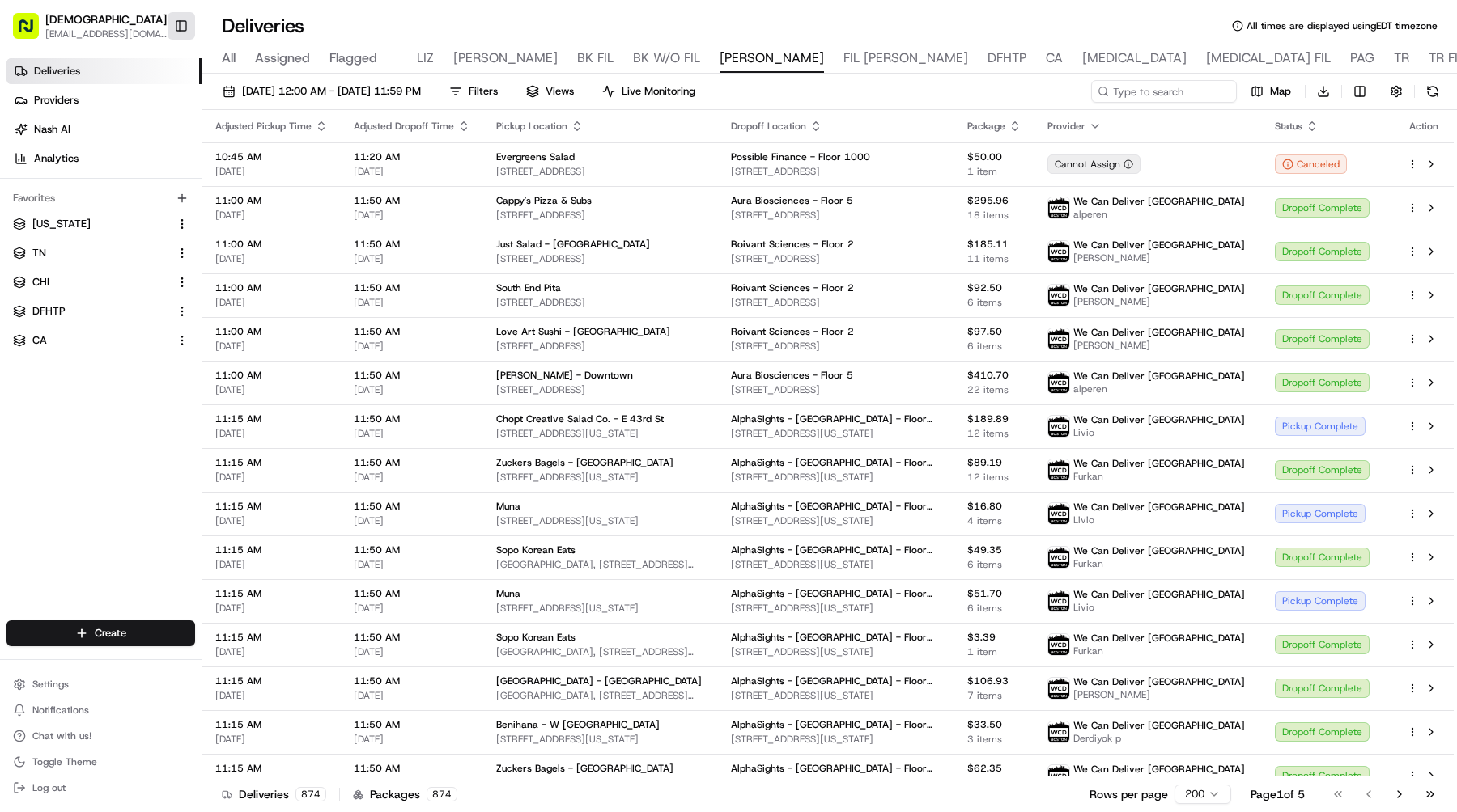
click at [182, 29] on button "Toggle Sidebar" at bounding box center [182, 26] width 27 height 27
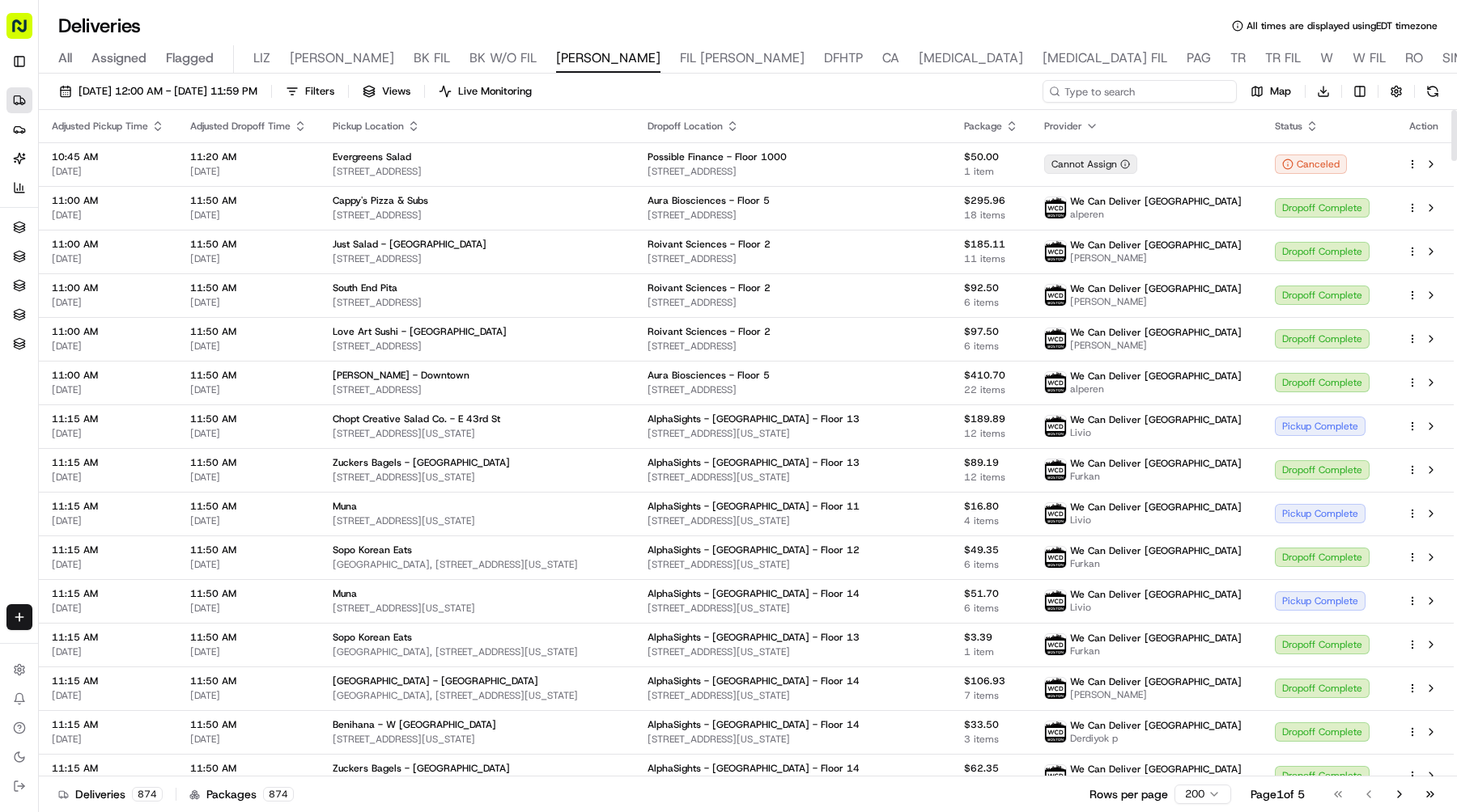
click at [1172, 91] on input at bounding box center [1140, 91] width 194 height 23
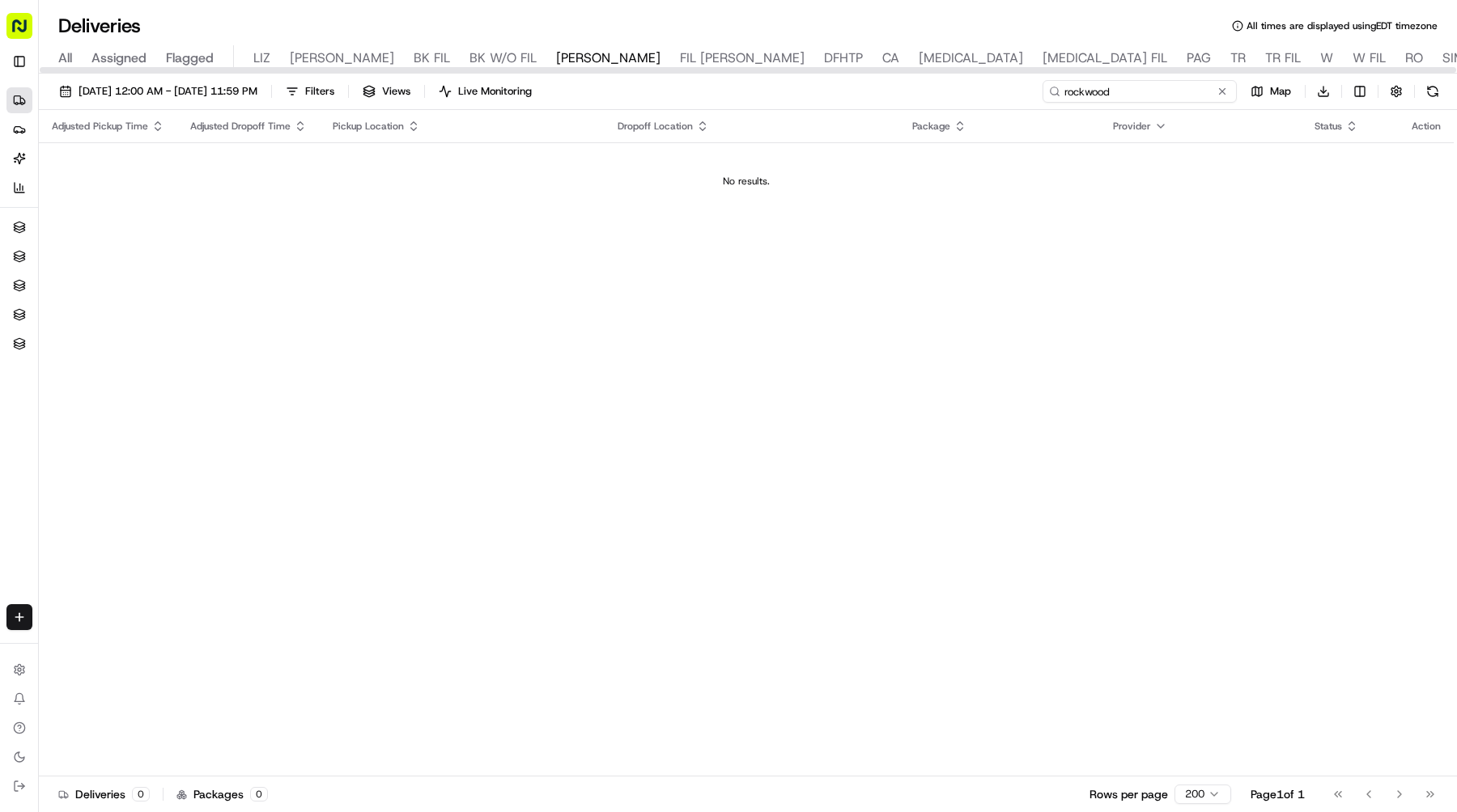
type input "rockwood"
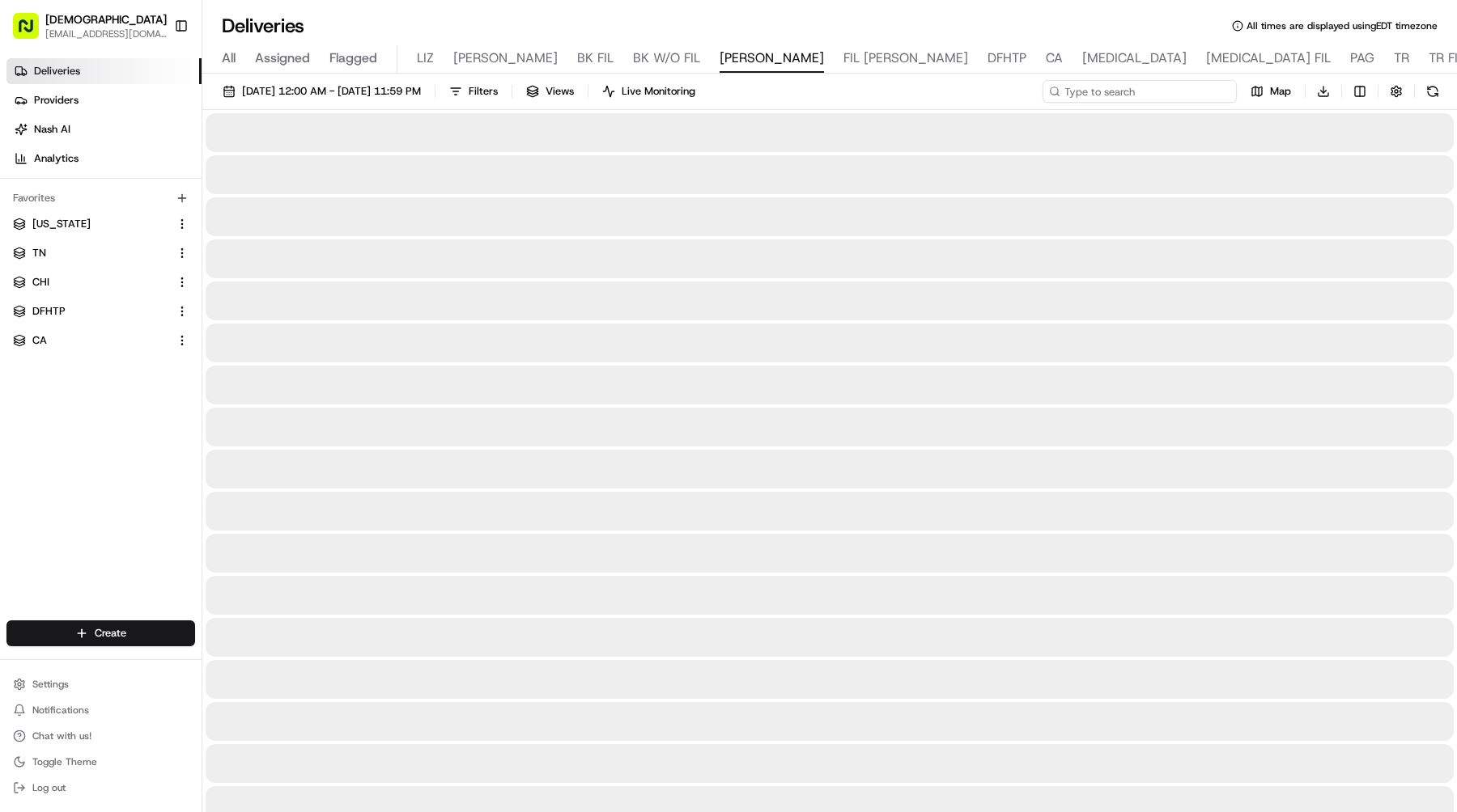
click at [1203, 88] on input at bounding box center [1140, 91] width 194 height 23
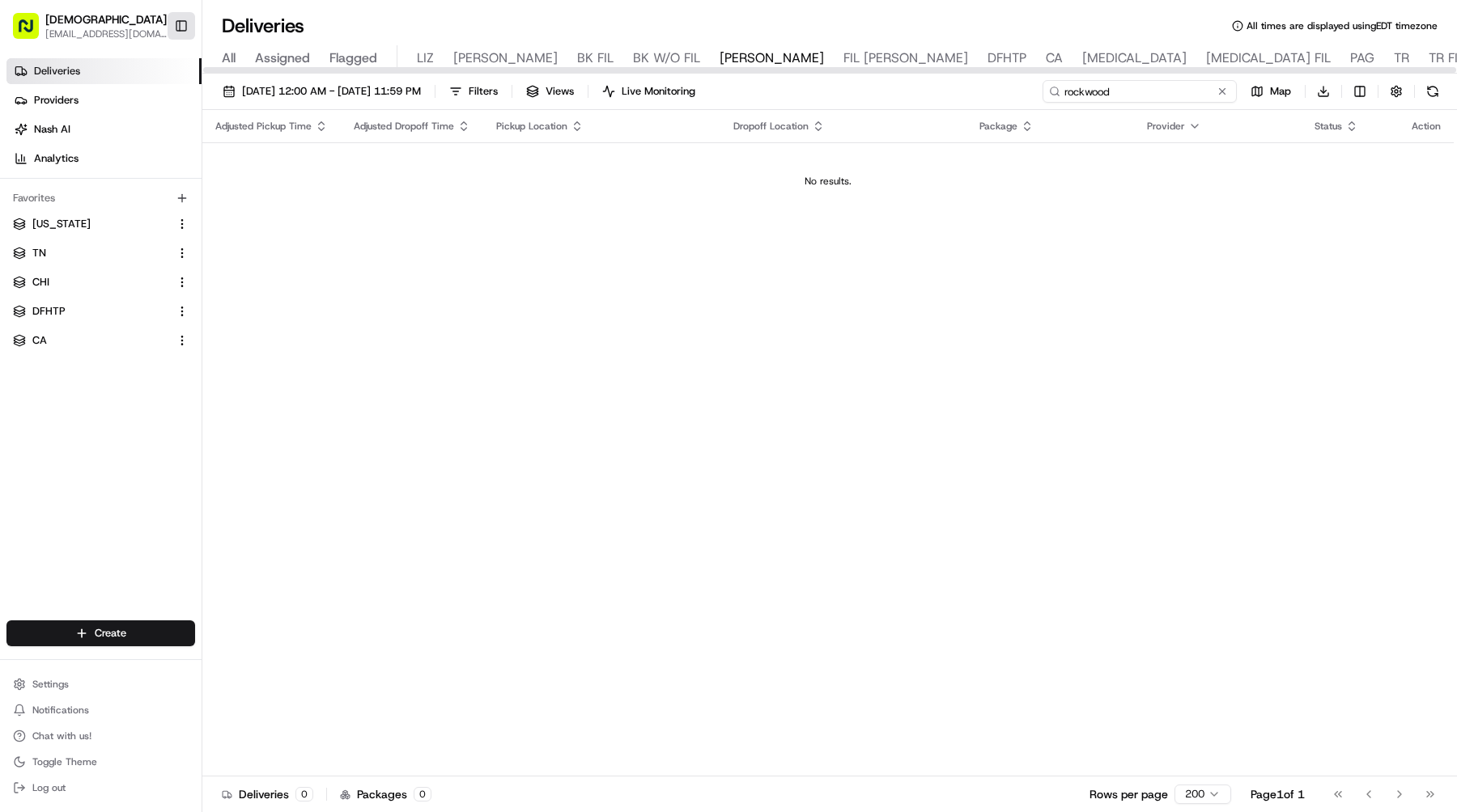
type input "rockwood"
click at [186, 28] on button "Toggle Sidebar" at bounding box center [182, 26] width 27 height 27
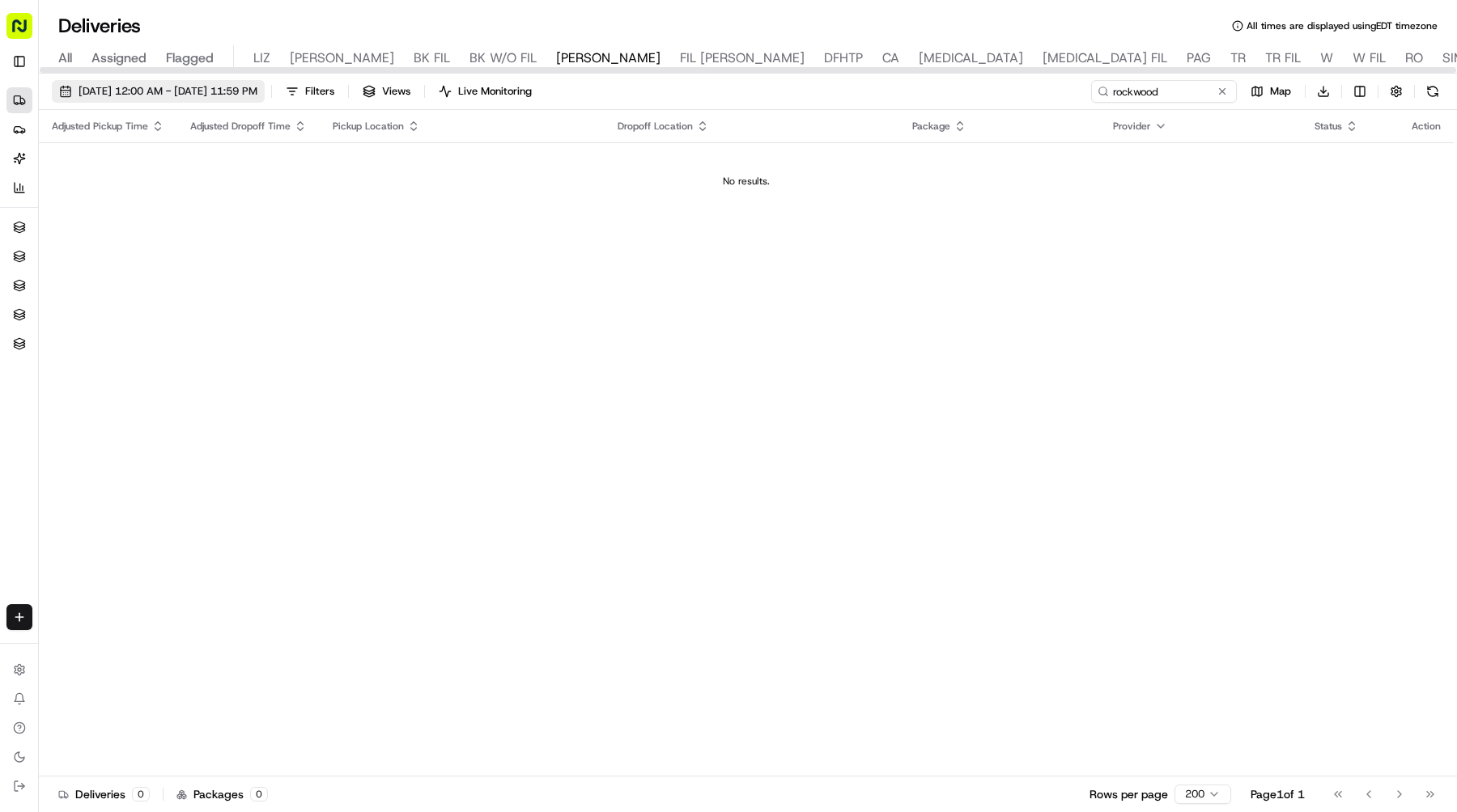
click at [242, 81] on button "[DATE] 12:00 AM - [DATE] 11:59 PM" at bounding box center [159, 91] width 213 height 23
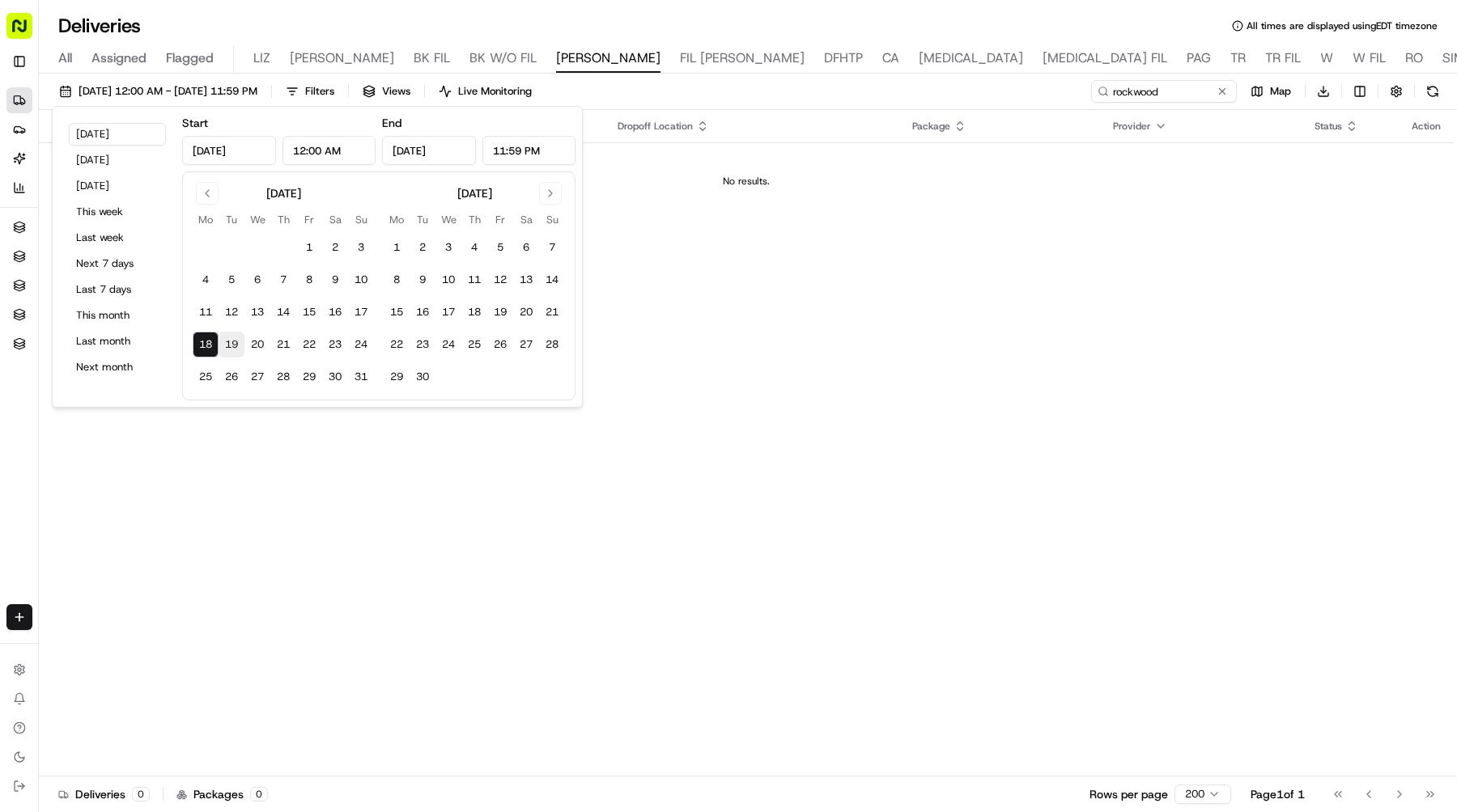
click at [234, 344] on button "19" at bounding box center [231, 344] width 26 height 26
type input "[DATE]"
click at [207, 343] on button "18" at bounding box center [205, 344] width 26 height 26
click at [361, 343] on button "24" at bounding box center [361, 344] width 26 height 26
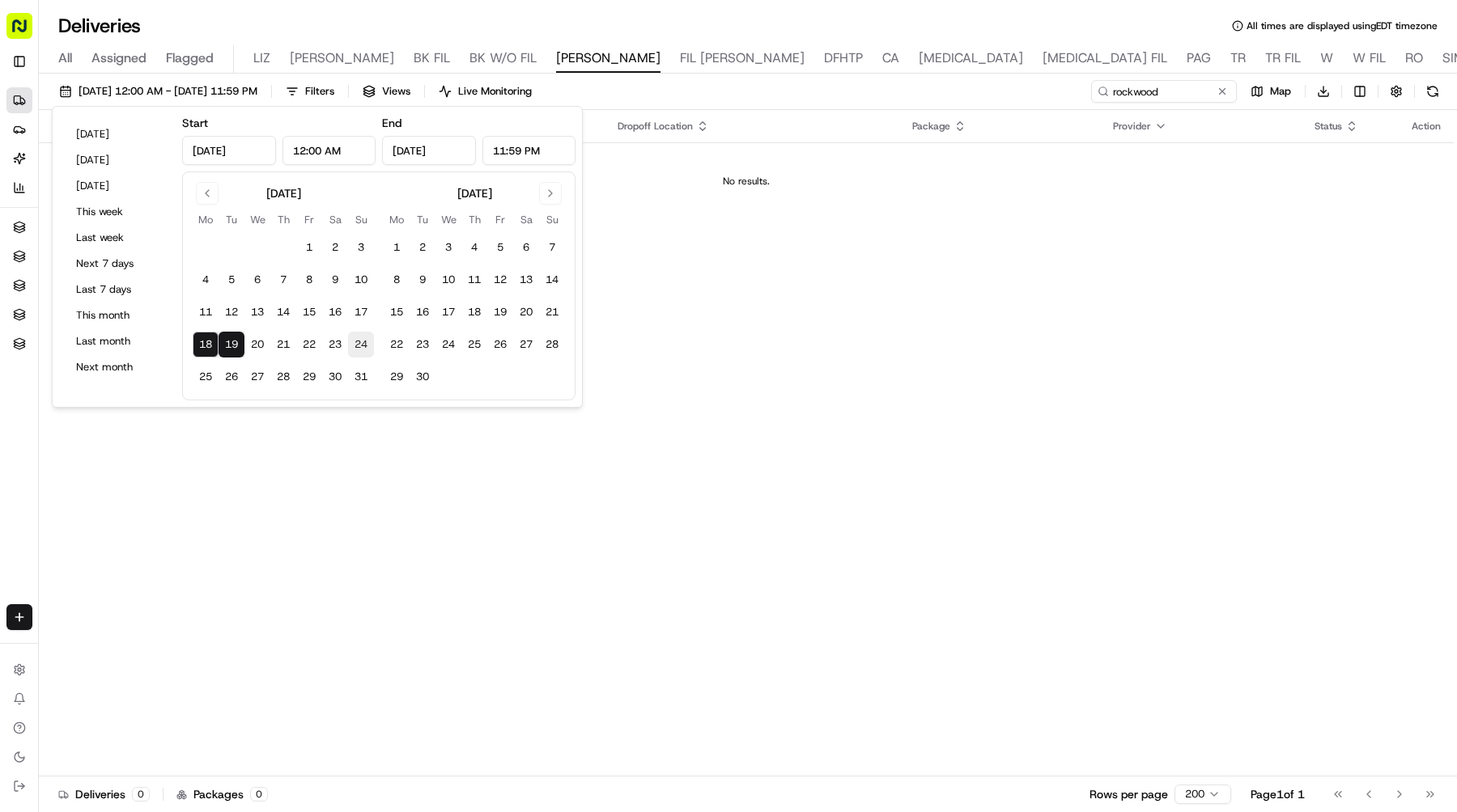
type input "[DATE]"
click at [210, 343] on button "18" at bounding box center [205, 344] width 26 height 26
type input "[DATE]"
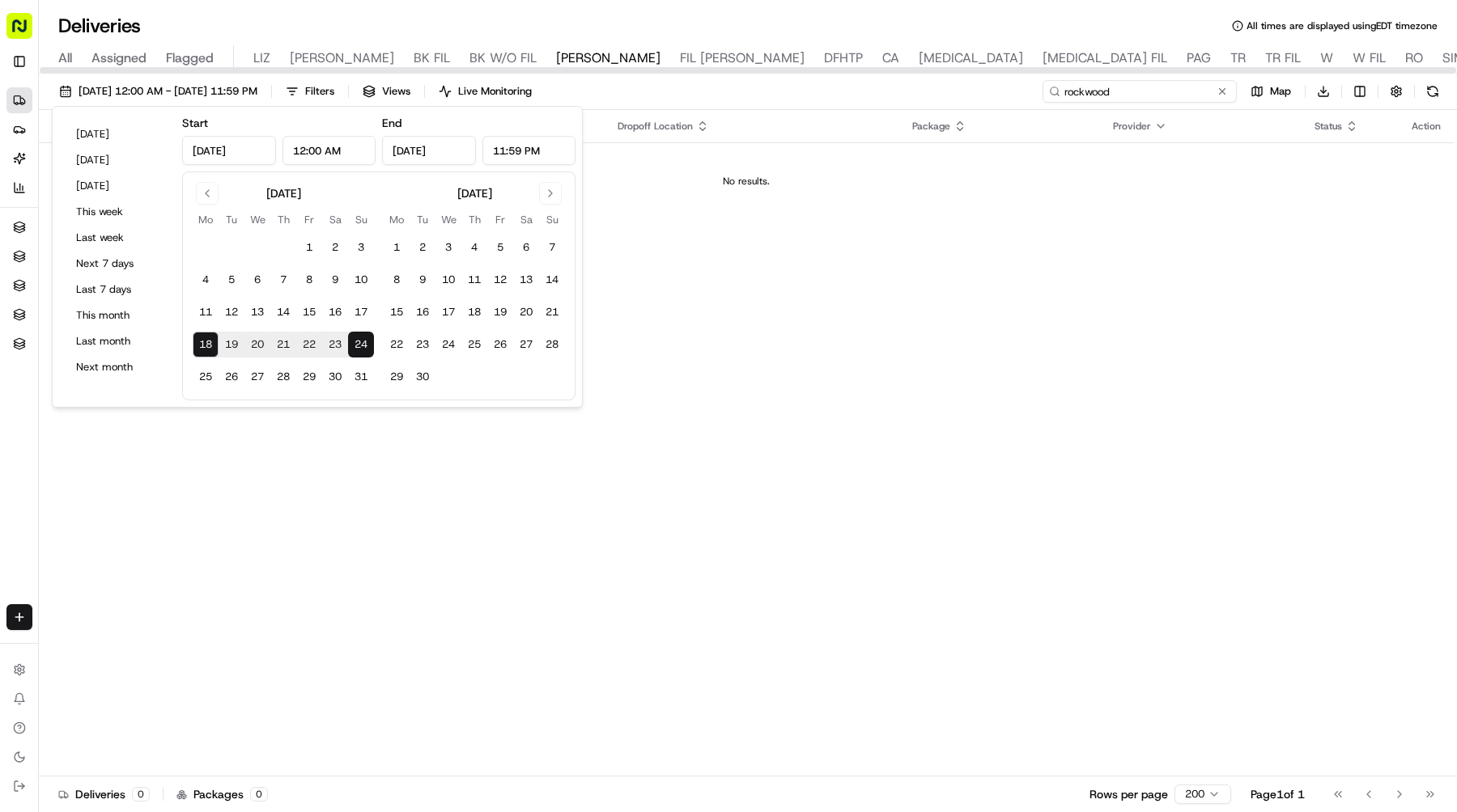
click at [1151, 86] on input "rockwood" at bounding box center [1140, 91] width 194 height 23
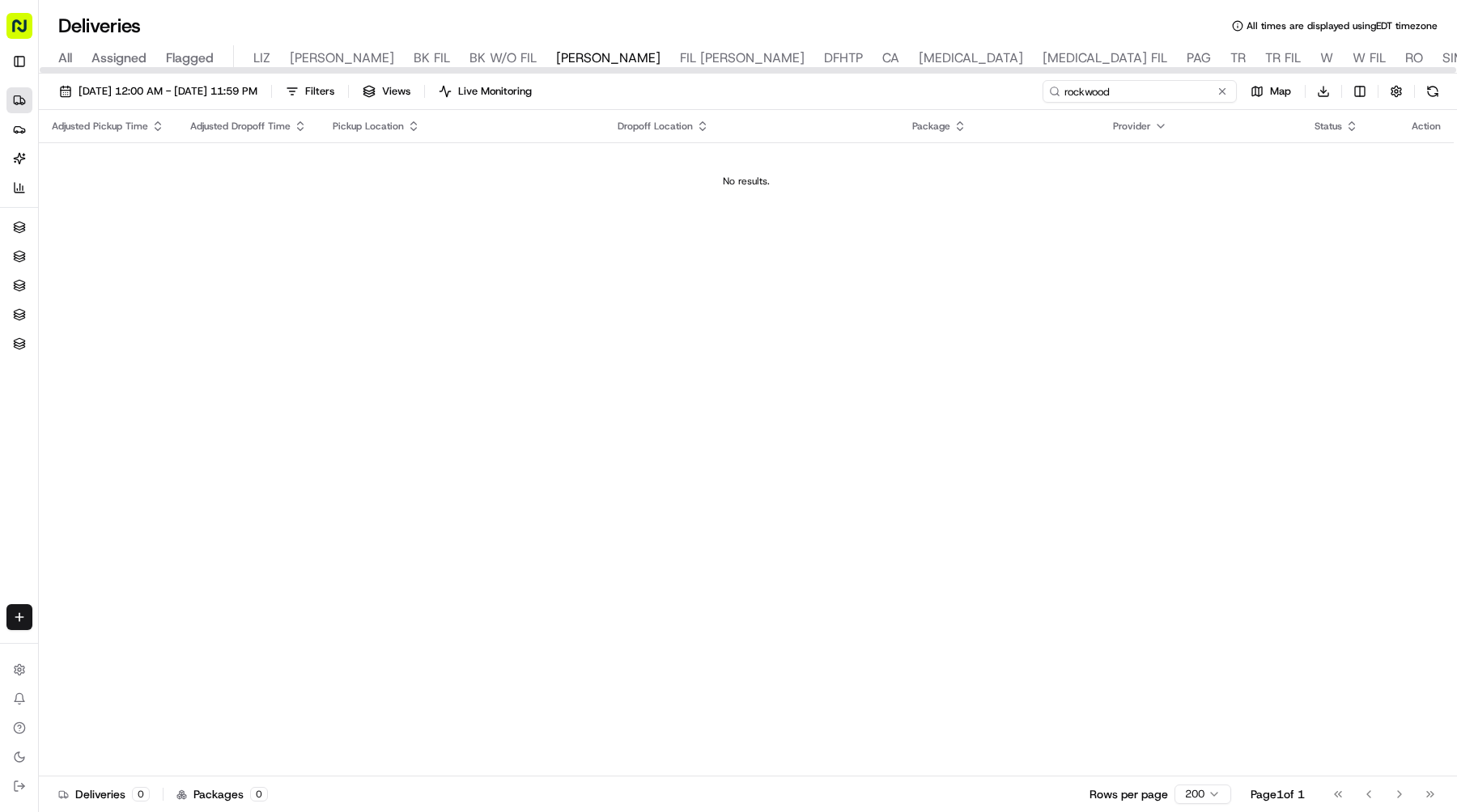
drag, startPoint x: 1159, startPoint y: 89, endPoint x: 916, endPoint y: 89, distance: 243.0
click at [916, 89] on div "[DATE] 12:00 AM - [DATE] 11:59 PM Filters Views Live Monitoring rockwood Map Do…" at bounding box center [749, 95] width 1419 height 30
paste input "R"
type input "Rockwood"
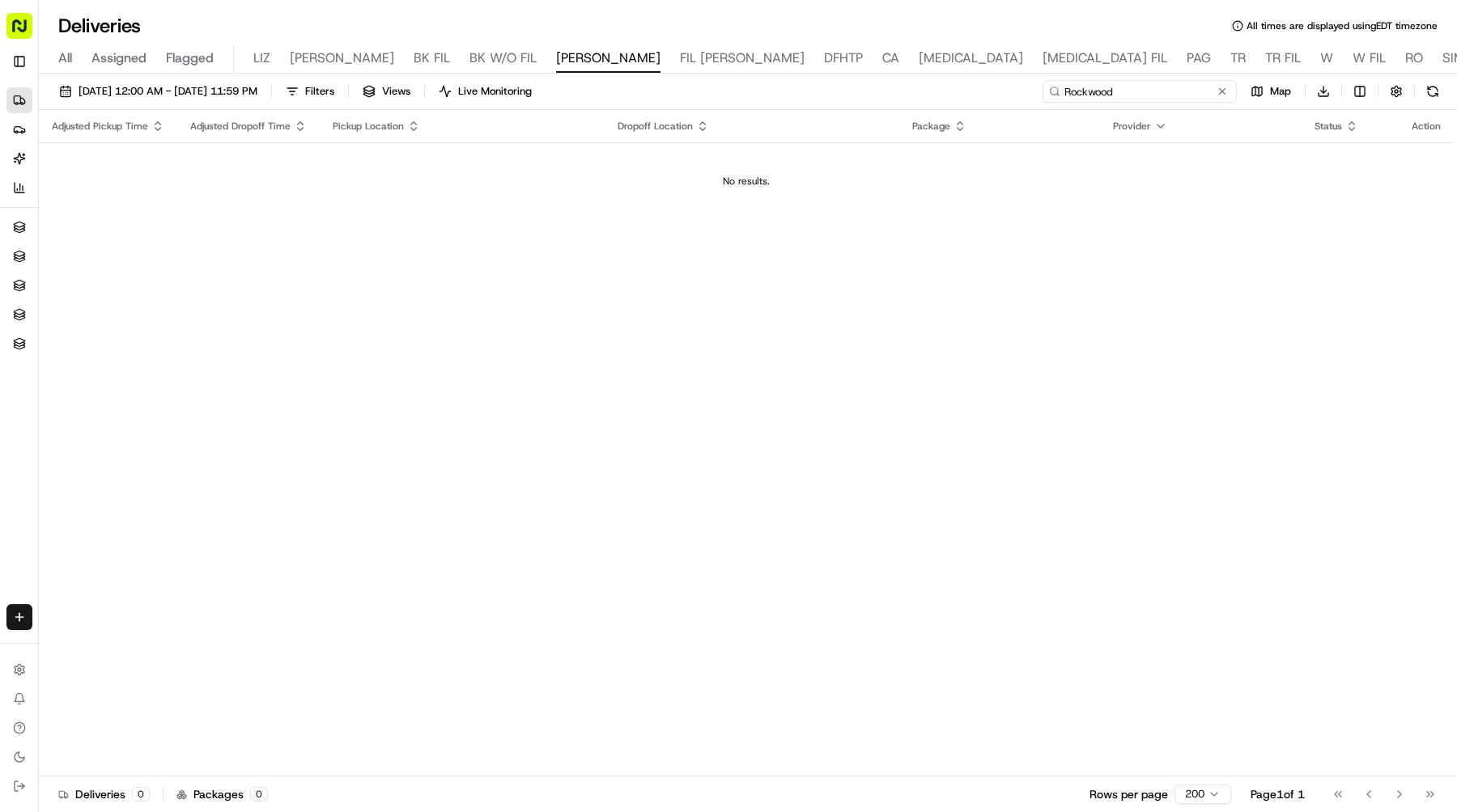
drag, startPoint x: 1134, startPoint y: 88, endPoint x: 944, endPoint y: 88, distance: 190.0
click at [946, 88] on div "[DATE] 12:00 AM - [DATE] 11:59 PM Filters Views Live Monitoring Rockwood Map Do…" at bounding box center [749, 95] width 1419 height 30
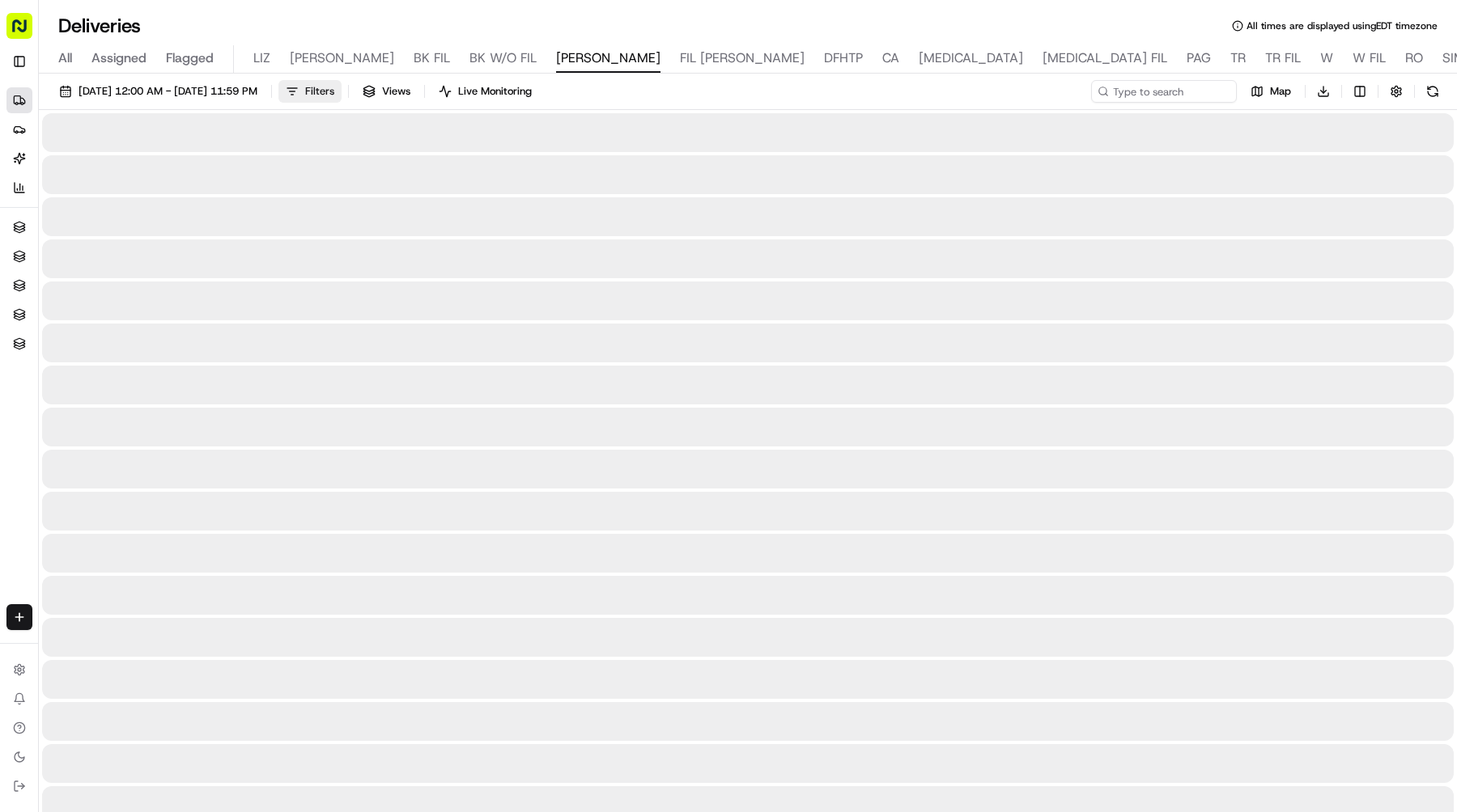
click at [334, 89] on span "Filters" at bounding box center [320, 91] width 29 height 14
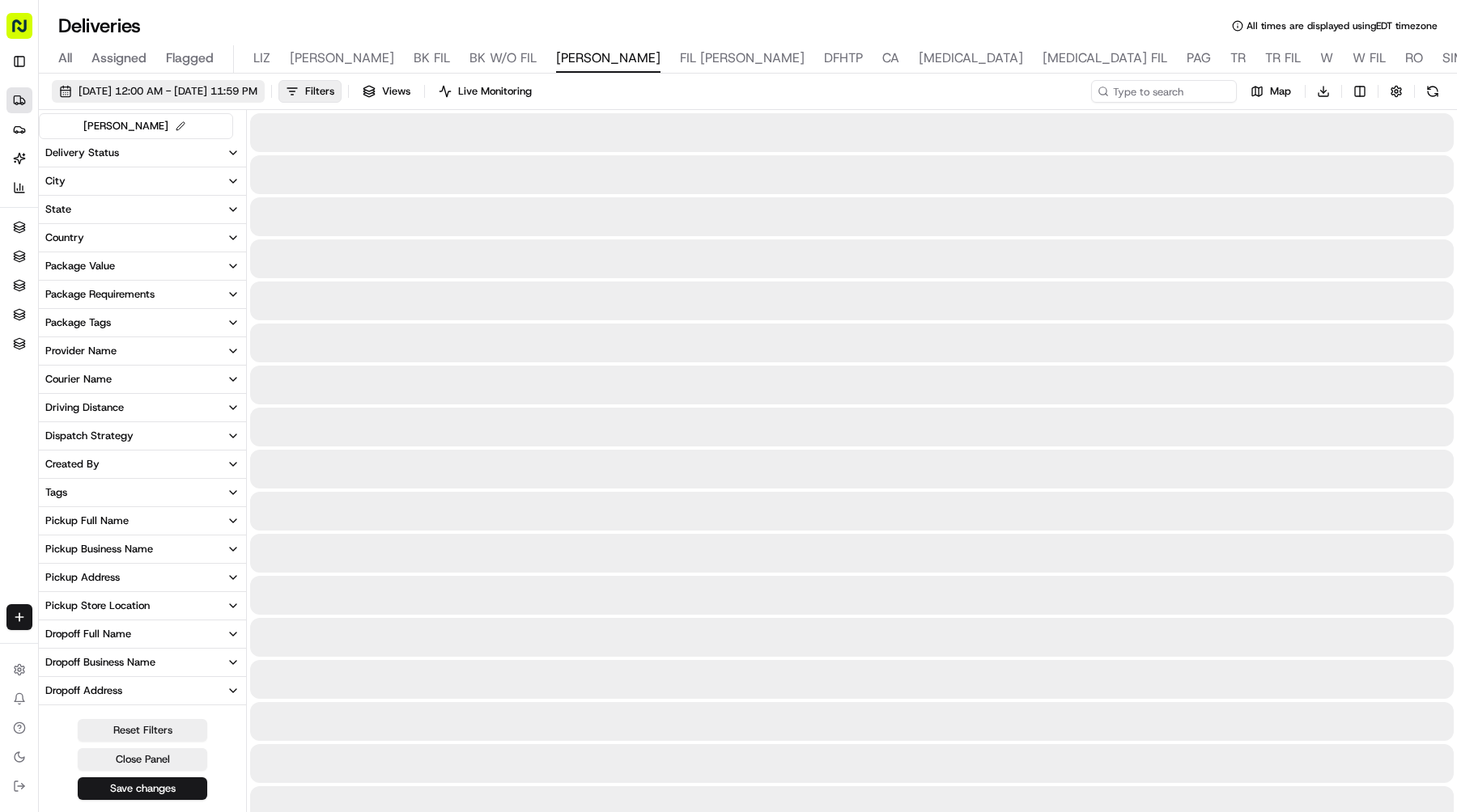
click at [257, 86] on span "[DATE] 12:00 AM - [DATE] 11:59 PM" at bounding box center [168, 91] width 179 height 14
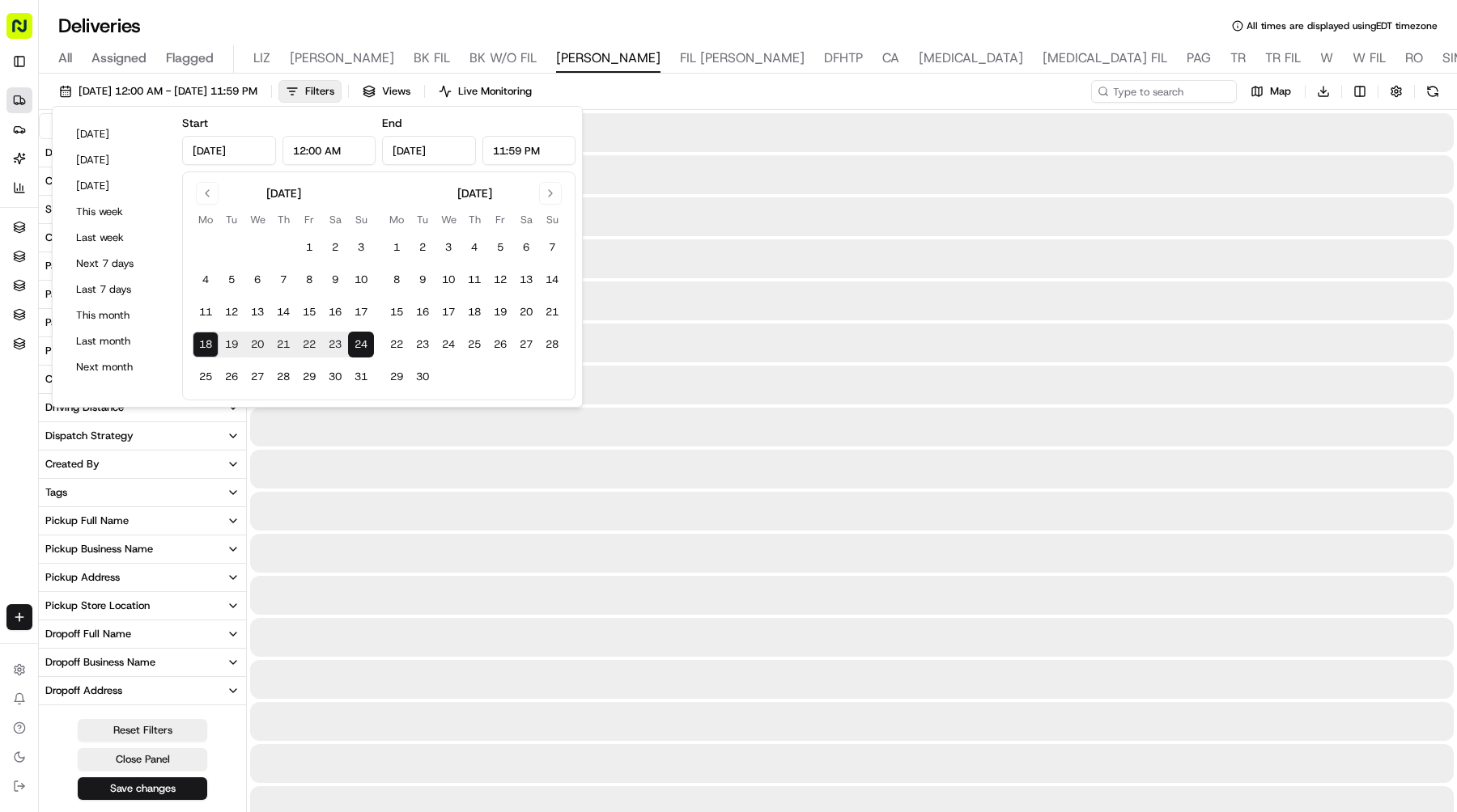
click at [207, 348] on button "18" at bounding box center [205, 344] width 26 height 26
type input "Aug 18, 2025"
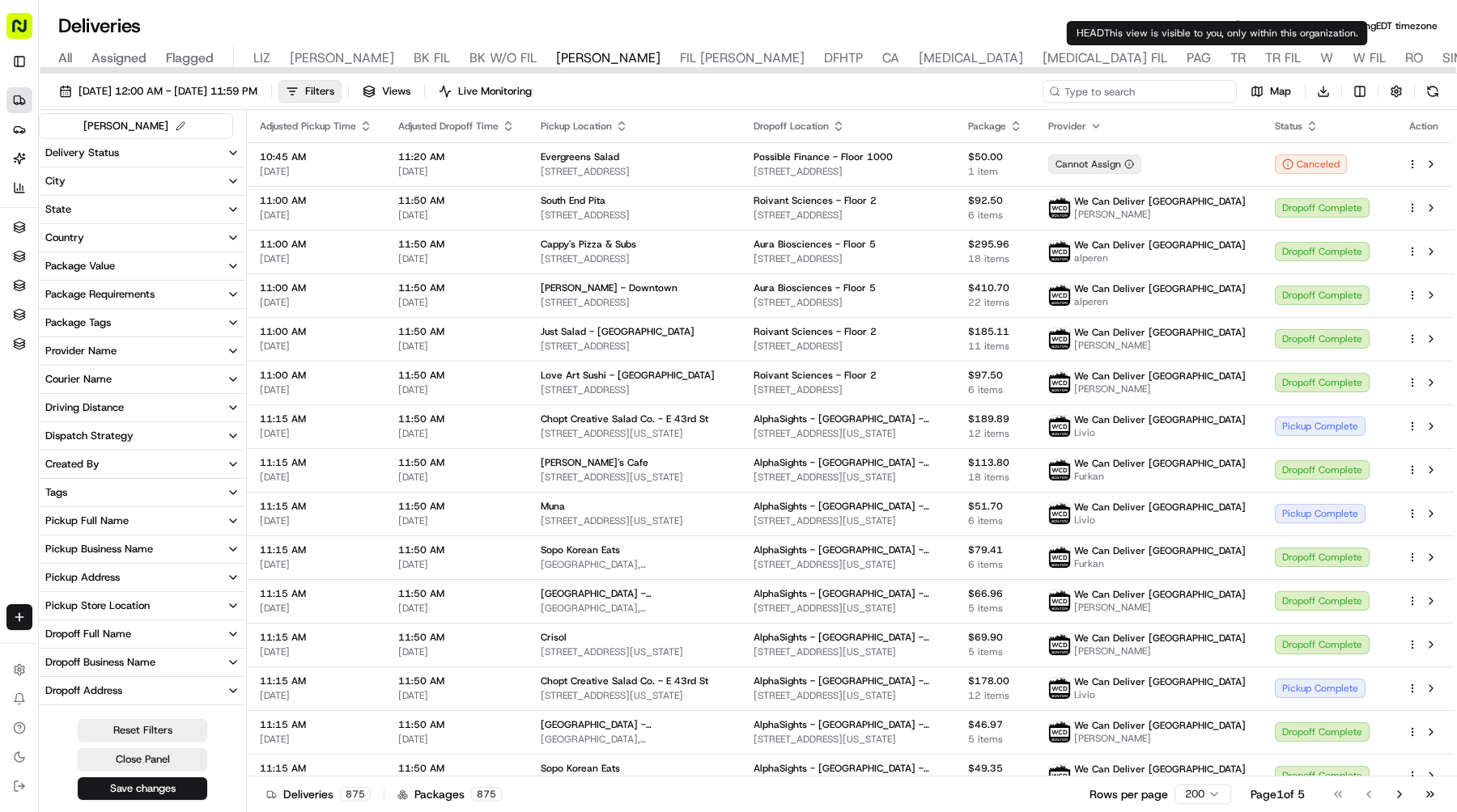
click at [1196, 91] on input at bounding box center [1140, 91] width 194 height 23
paste input "Capital"
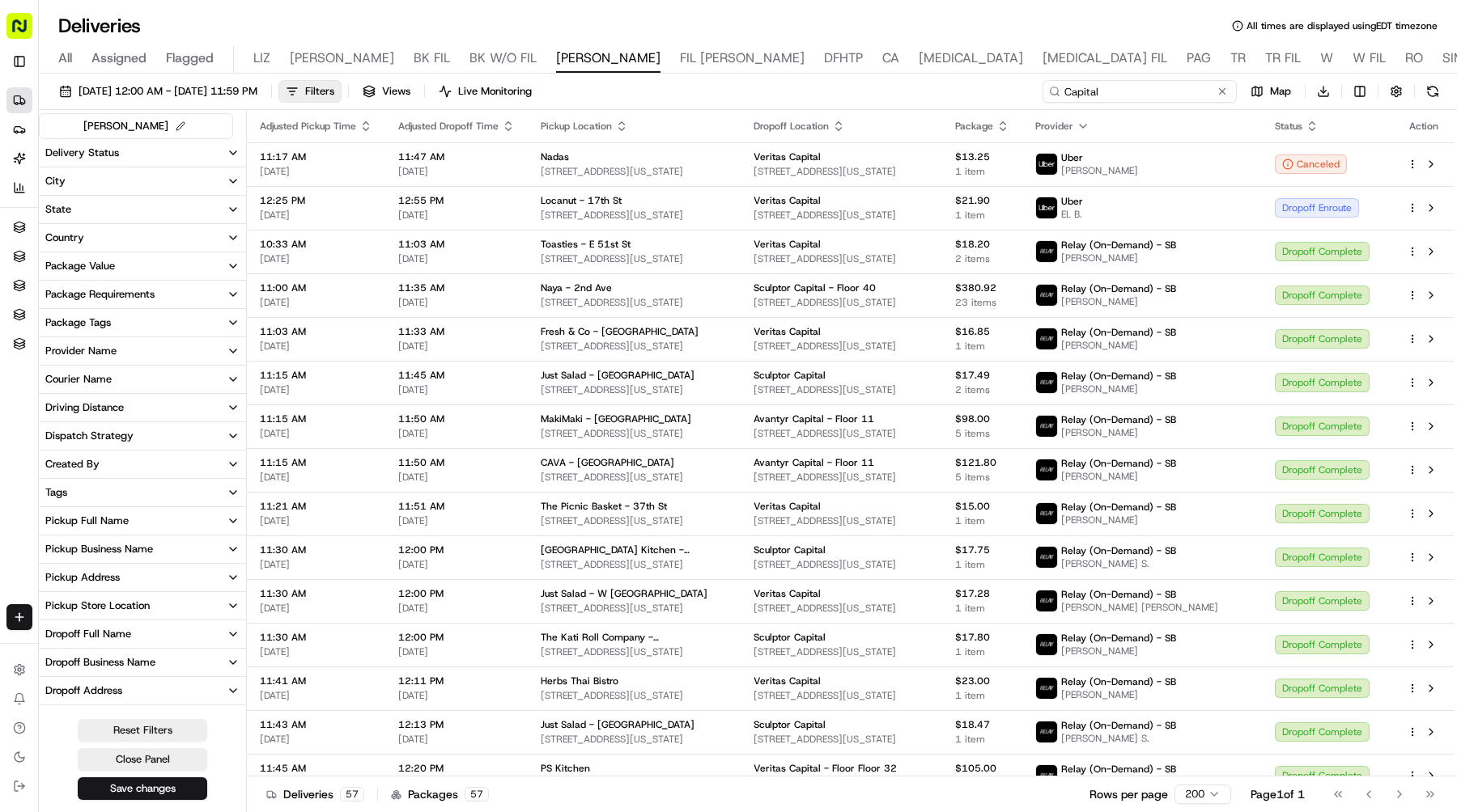
drag, startPoint x: 1196, startPoint y: 91, endPoint x: 938, endPoint y: 91, distance: 258.0
click at [943, 91] on div "08/18/2025 12:00 AM - 08/18/2025 11:59 PM Filters Views Live Monitoring Capital…" at bounding box center [749, 95] width 1419 height 30
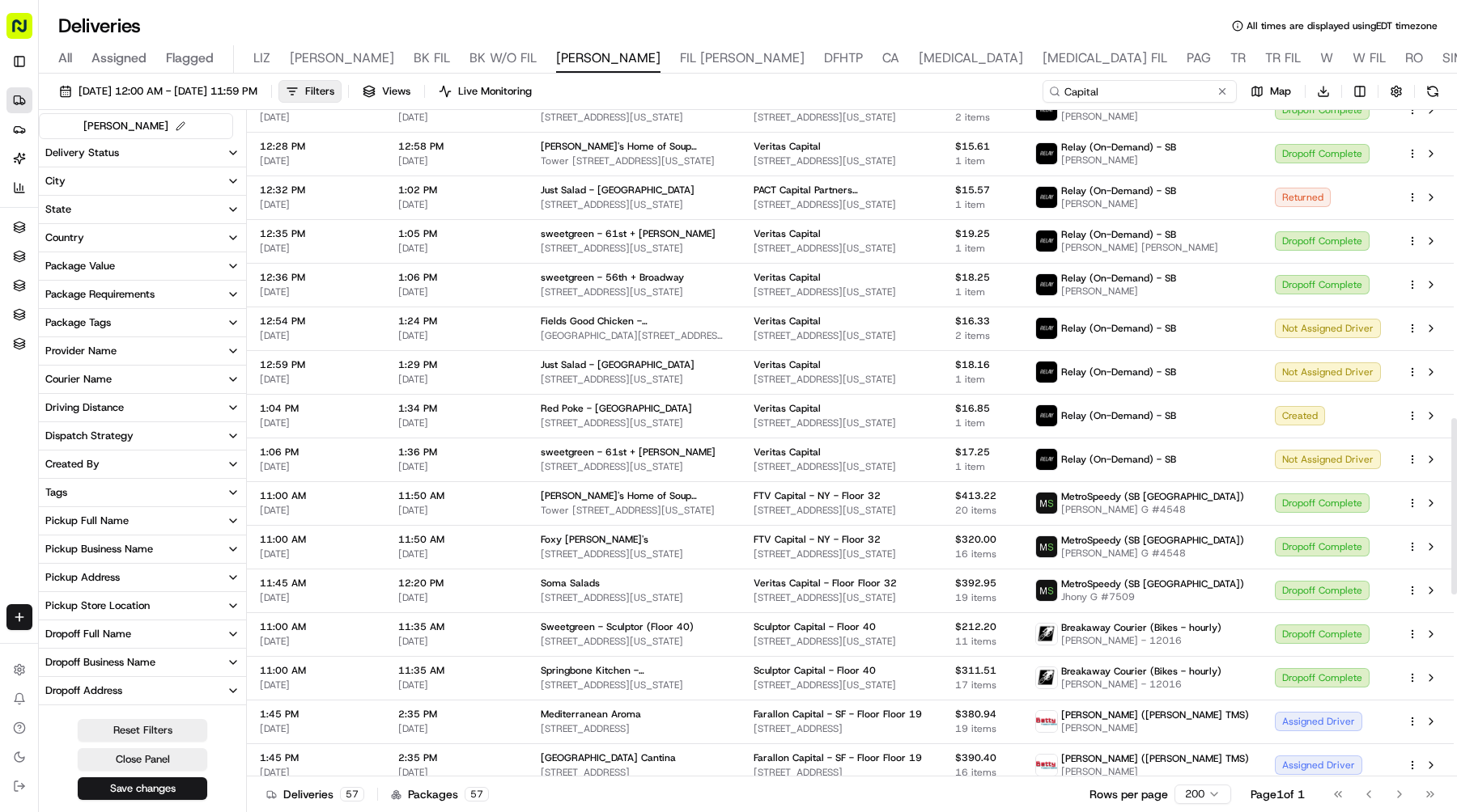
scroll to position [1856, 0]
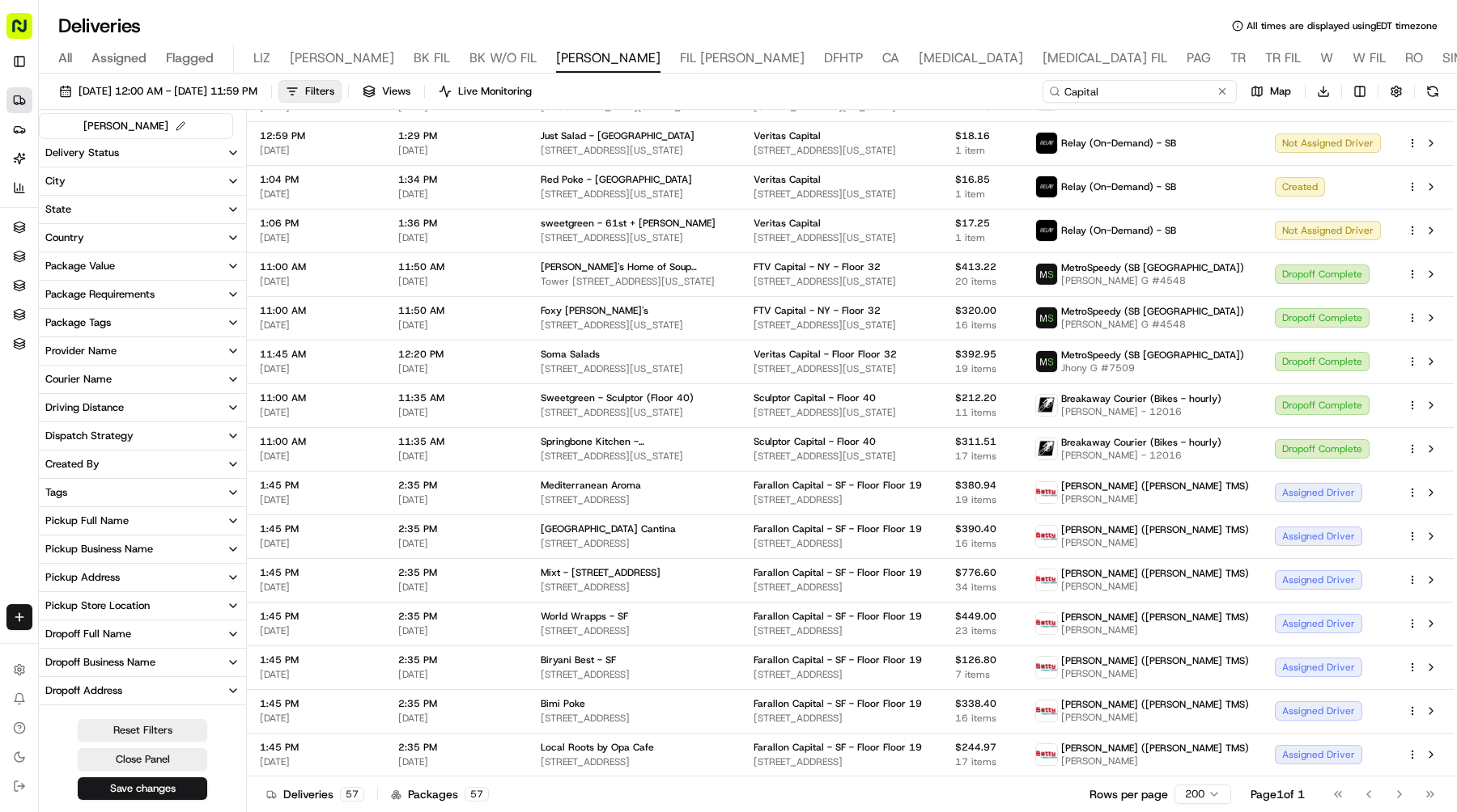
type input "Capital"
click at [141, 178] on button "City" at bounding box center [142, 181] width 207 height 27
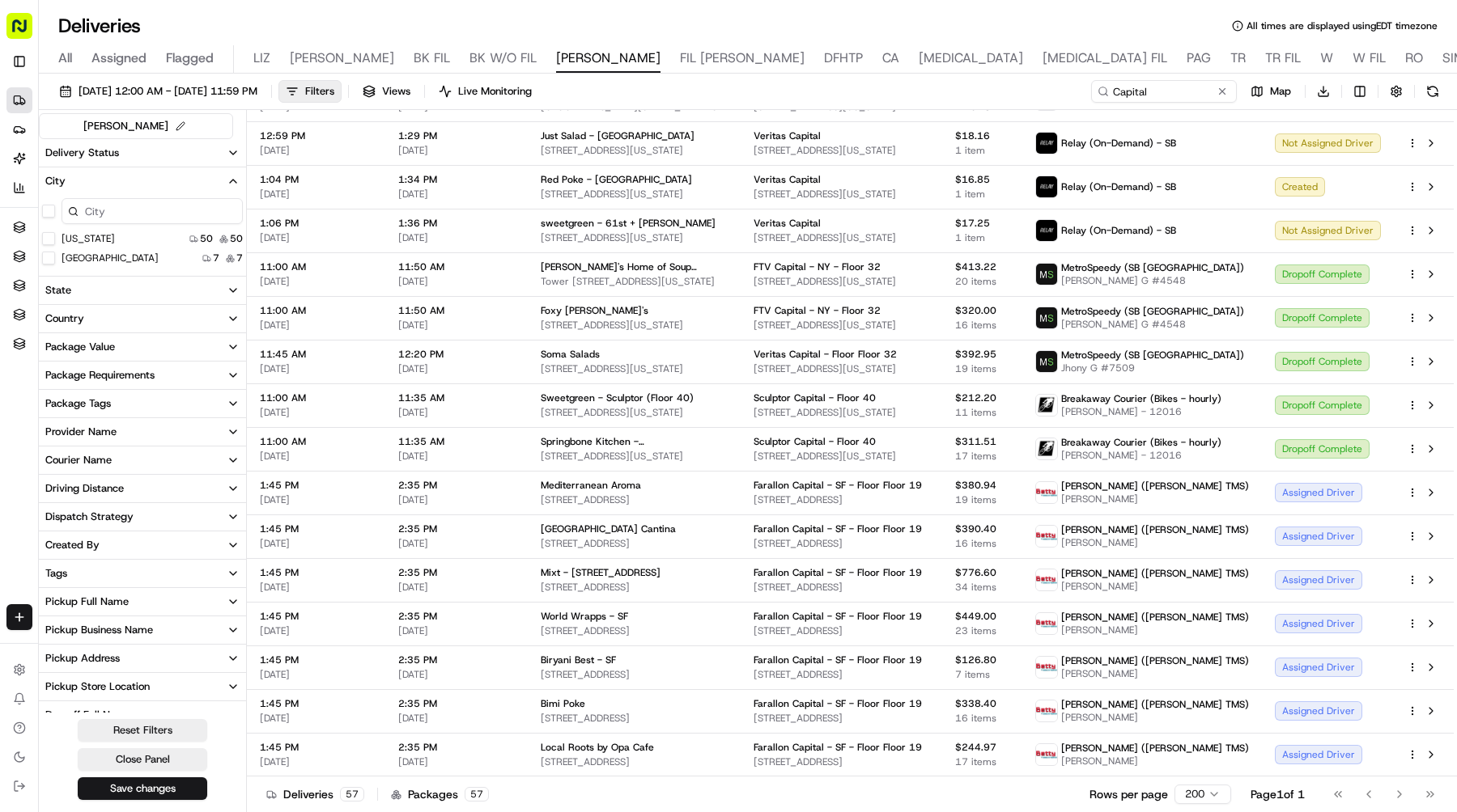
click at [46, 255] on Francisco "San Francisco" at bounding box center [48, 257] width 13 height 13
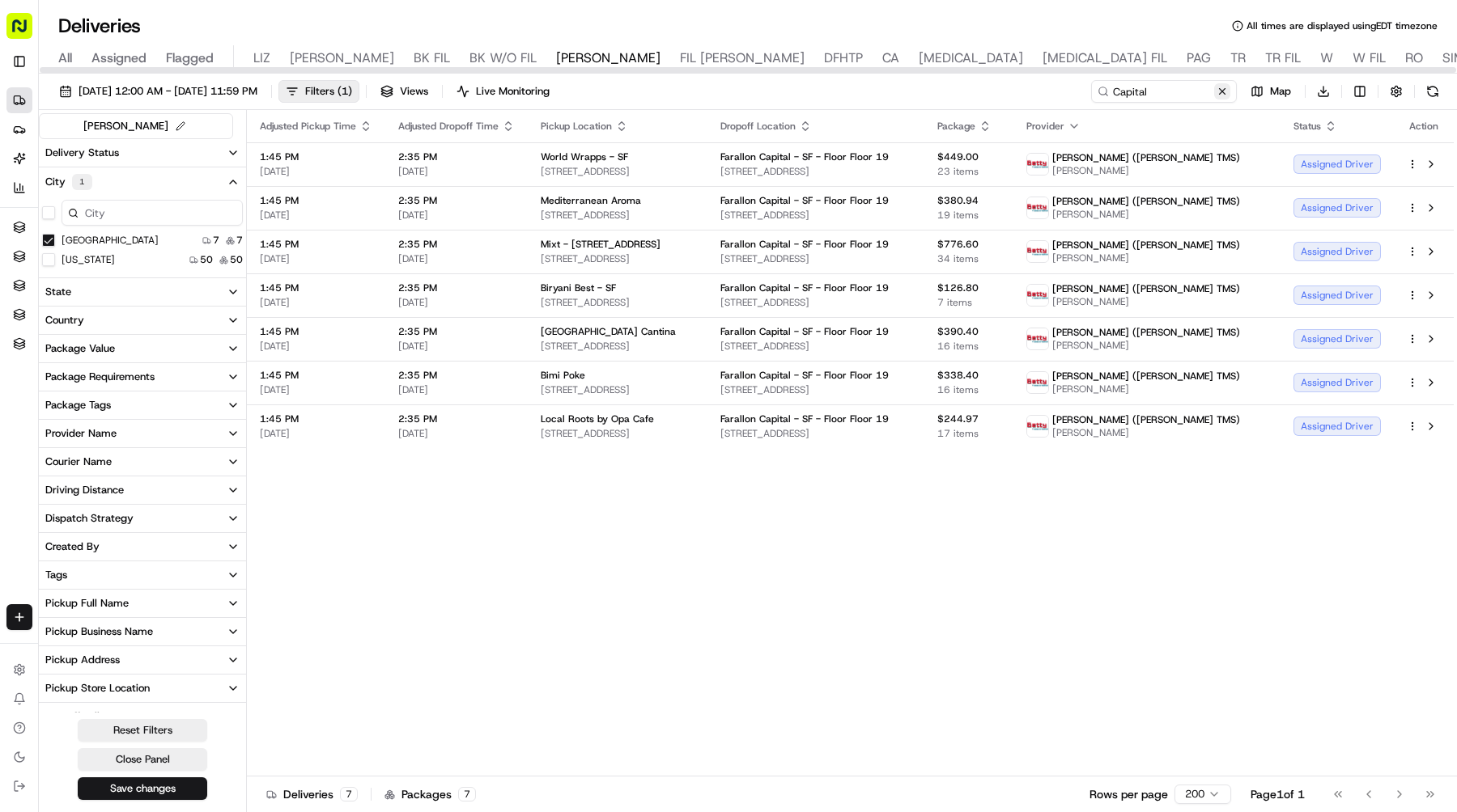
click at [1223, 84] on button at bounding box center [1222, 91] width 16 height 16
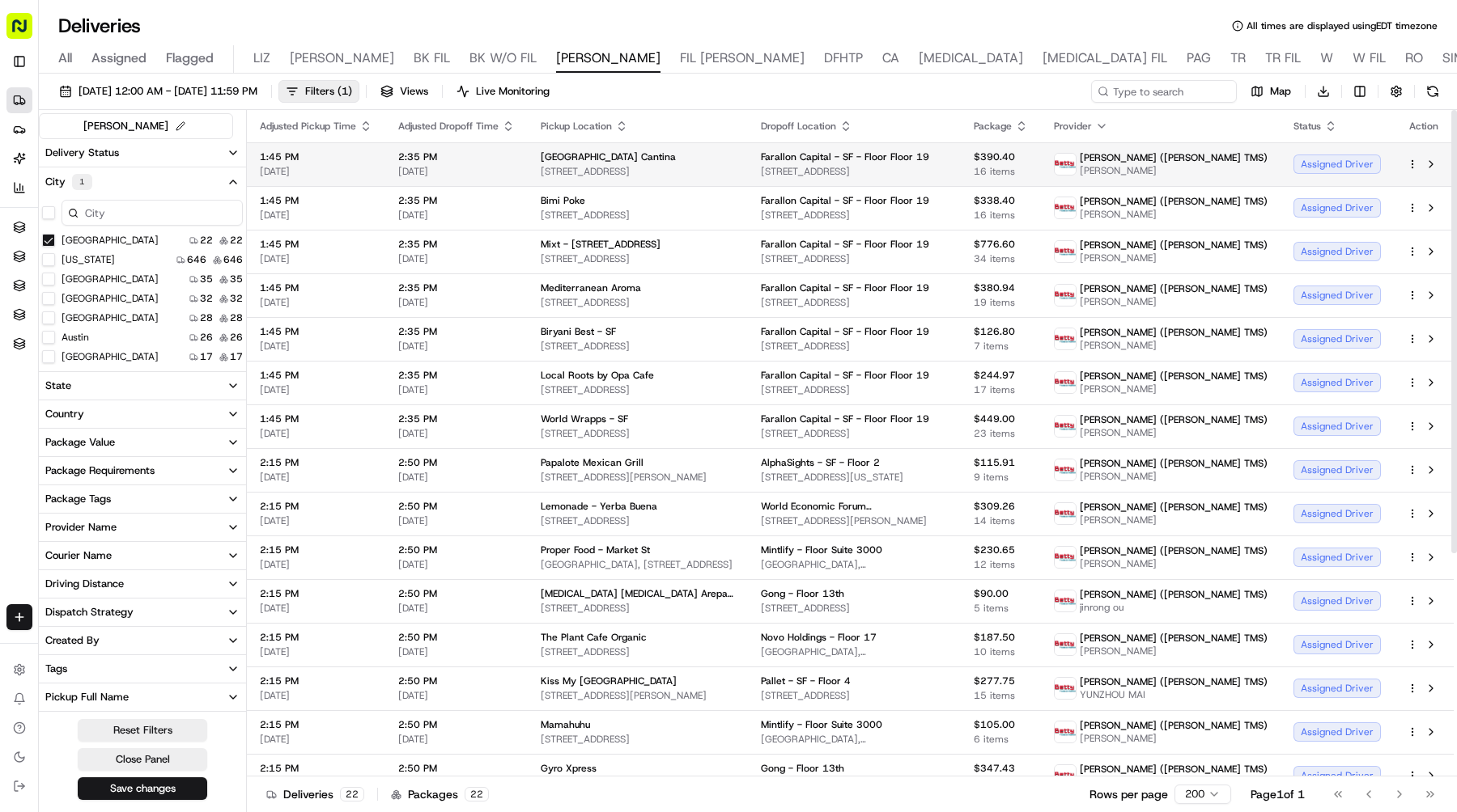
click at [1409, 168] on html "Sharebite e.park@sharebite.com Toggle Sidebar Deliveries Providers Nash AI Anal…" at bounding box center [728, 406] width 1457 height 812
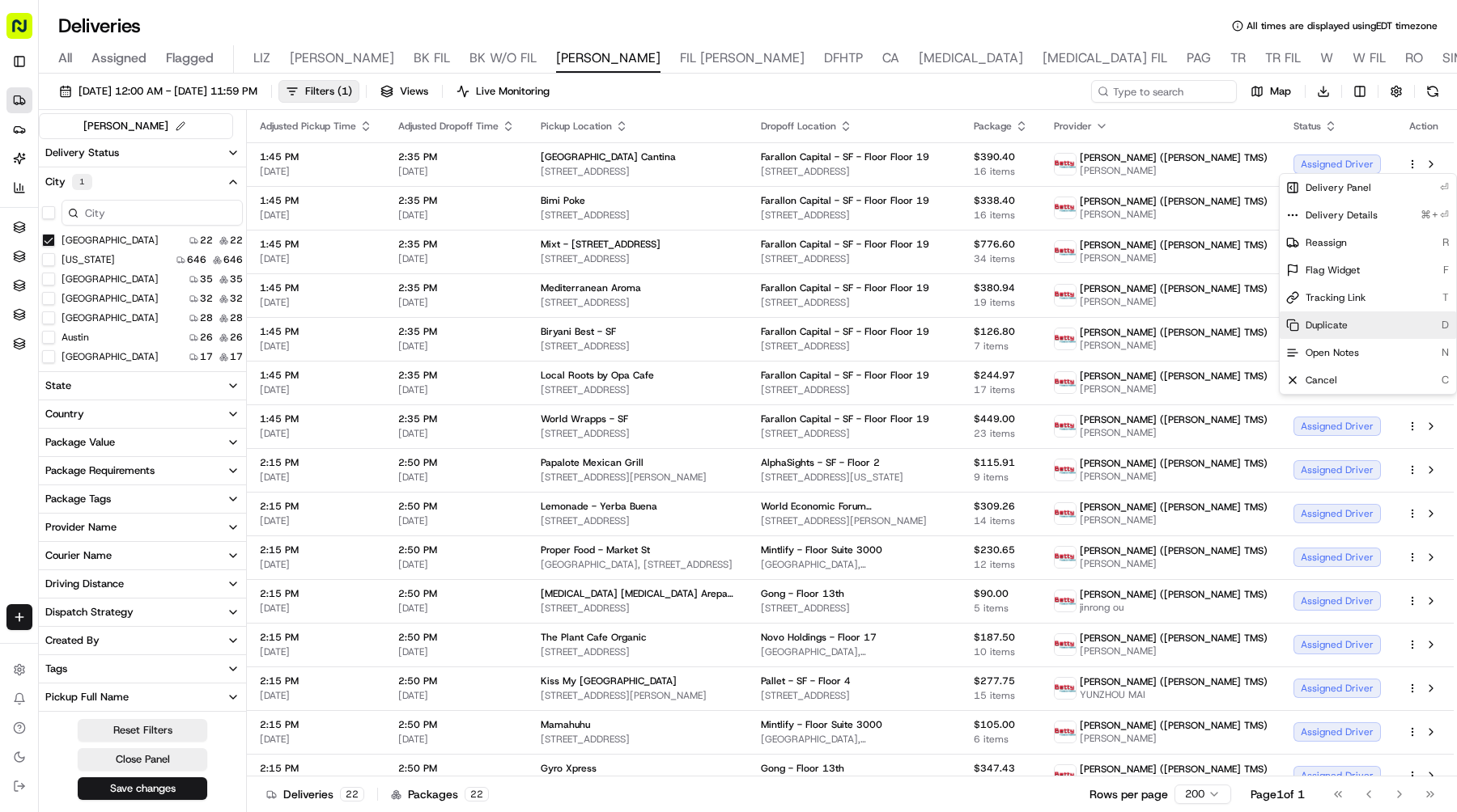
click at [1334, 333] on div "Duplicate D" at bounding box center [1367, 325] width 176 height 27
click at [920, 106] on html "Sharebite e.park@sharebite.com Toggle Sidebar Deliveries Providers Nash AI Anal…" at bounding box center [728, 406] width 1457 height 812
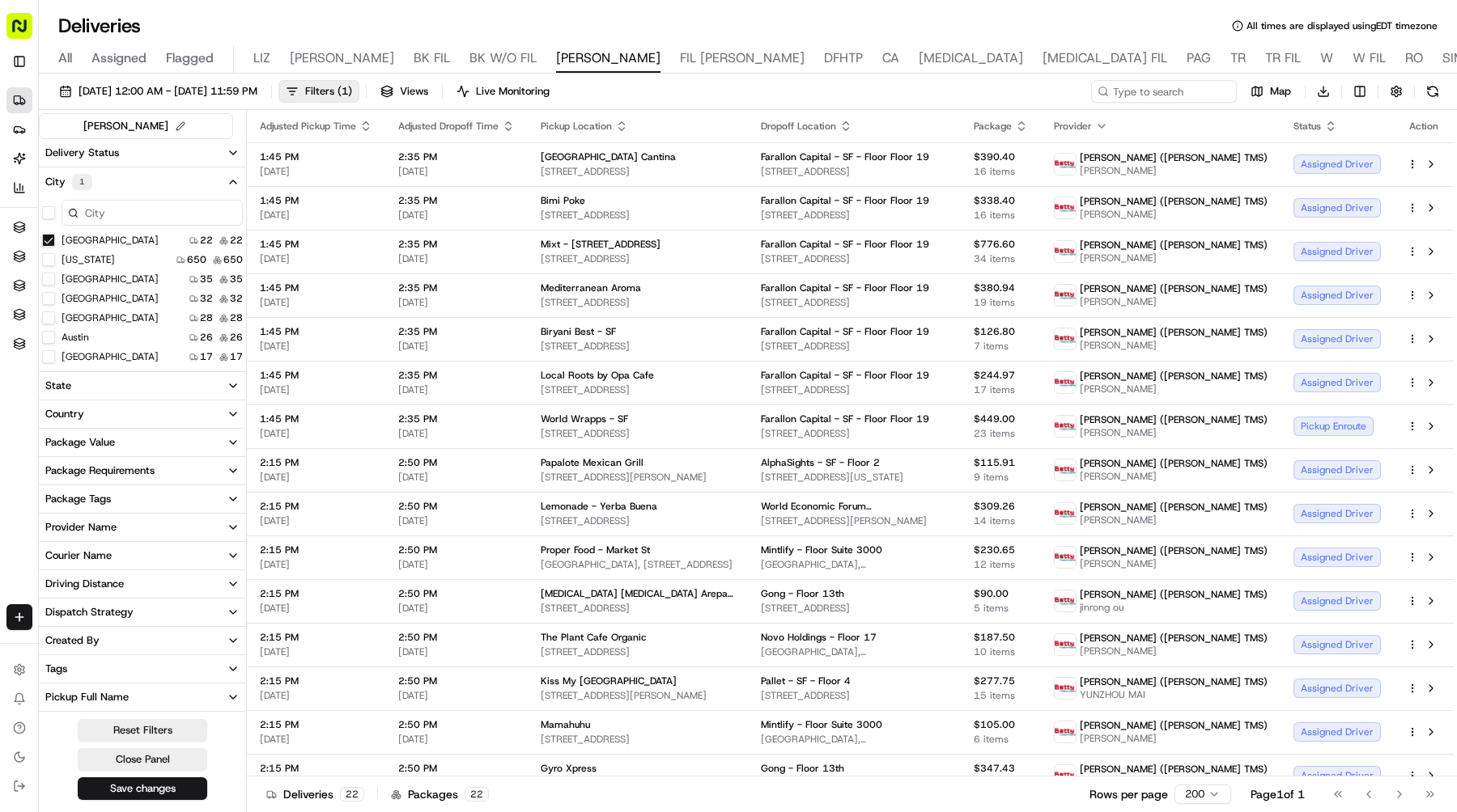
click at [50, 240] on Francisco "San Francisco" at bounding box center [48, 239] width 13 height 13
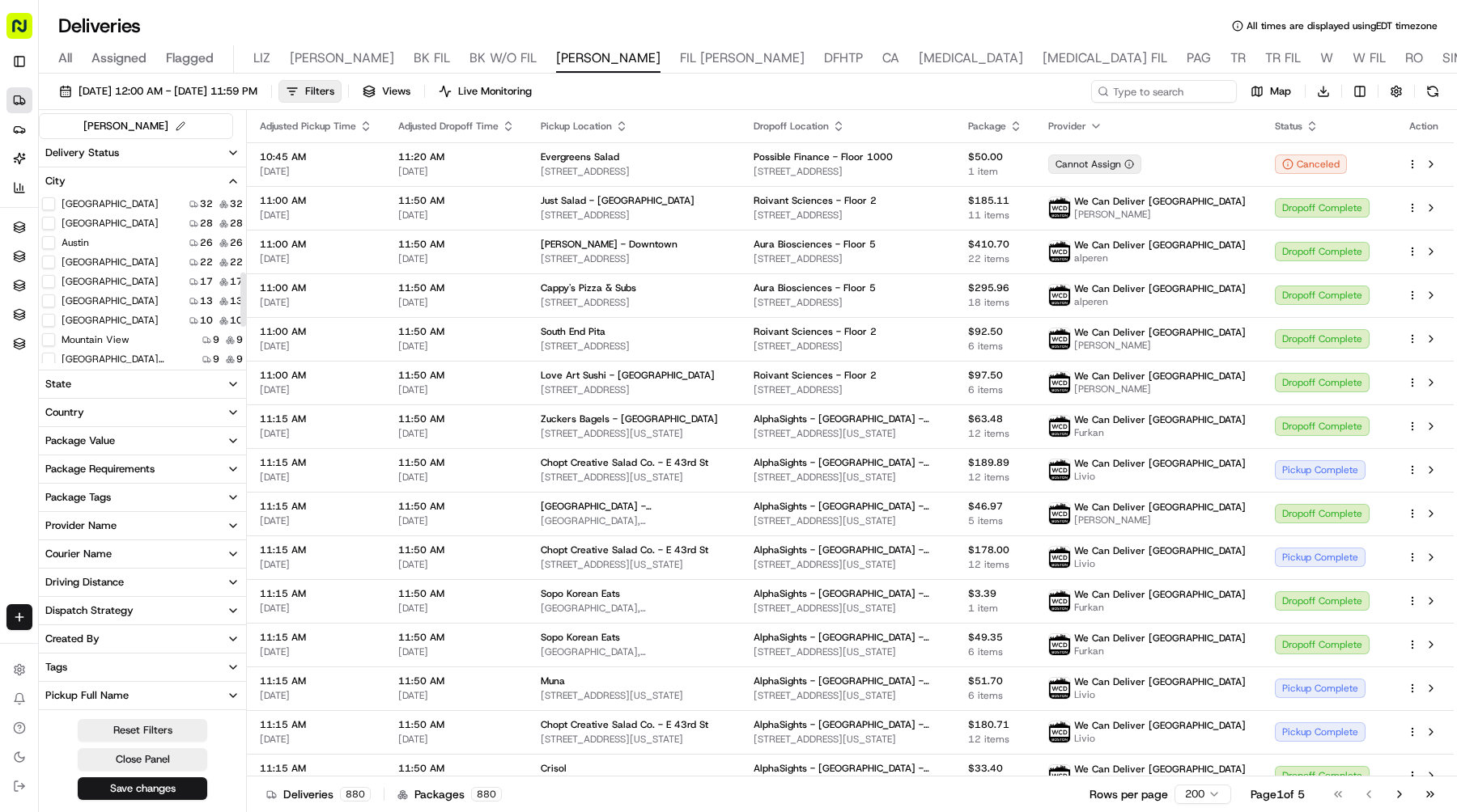
scroll to position [240, 0]
click at [1153, 84] on input at bounding box center [1140, 91] width 194 height 23
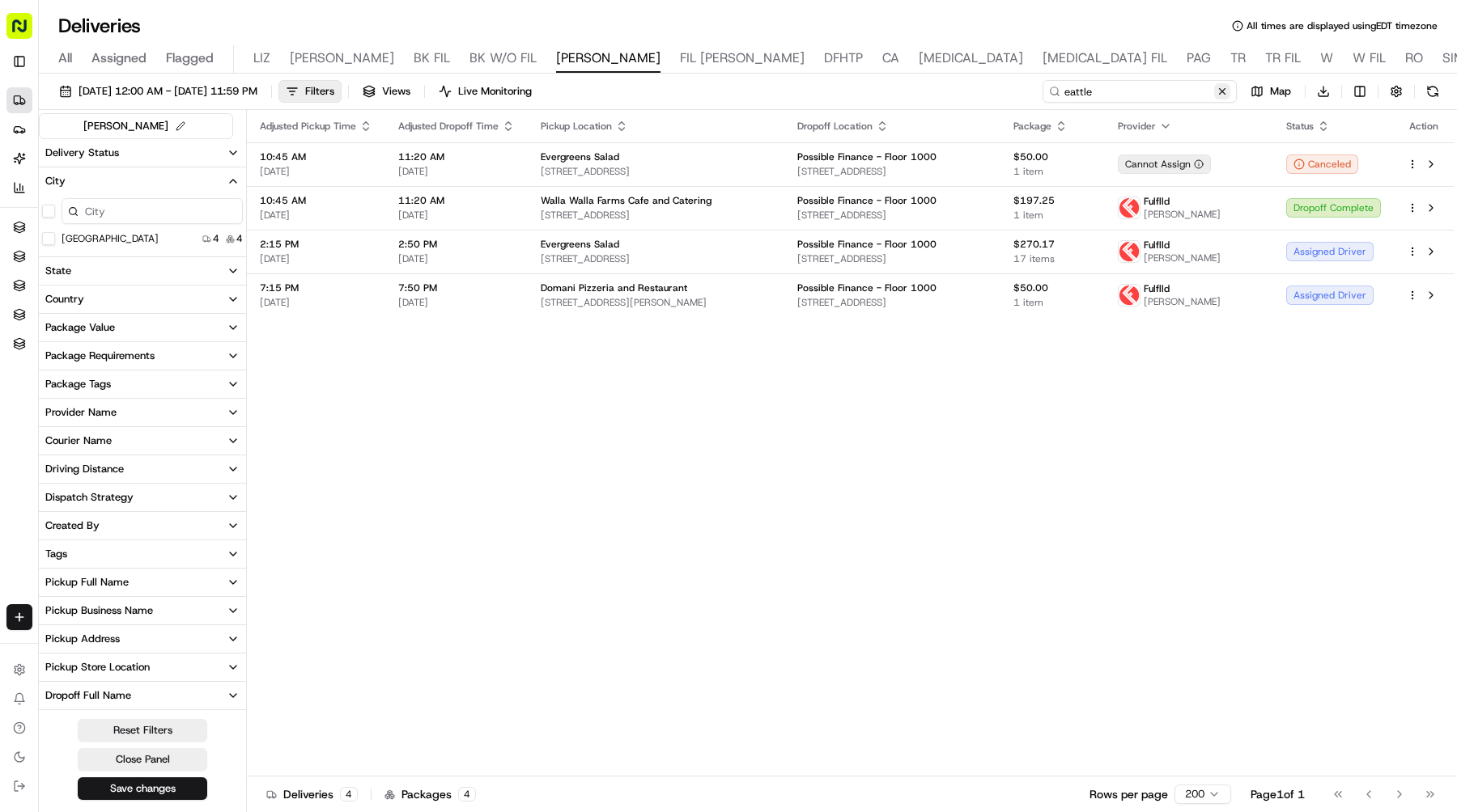
type input "eattle"
click at [1218, 92] on button at bounding box center [1222, 91] width 16 height 16
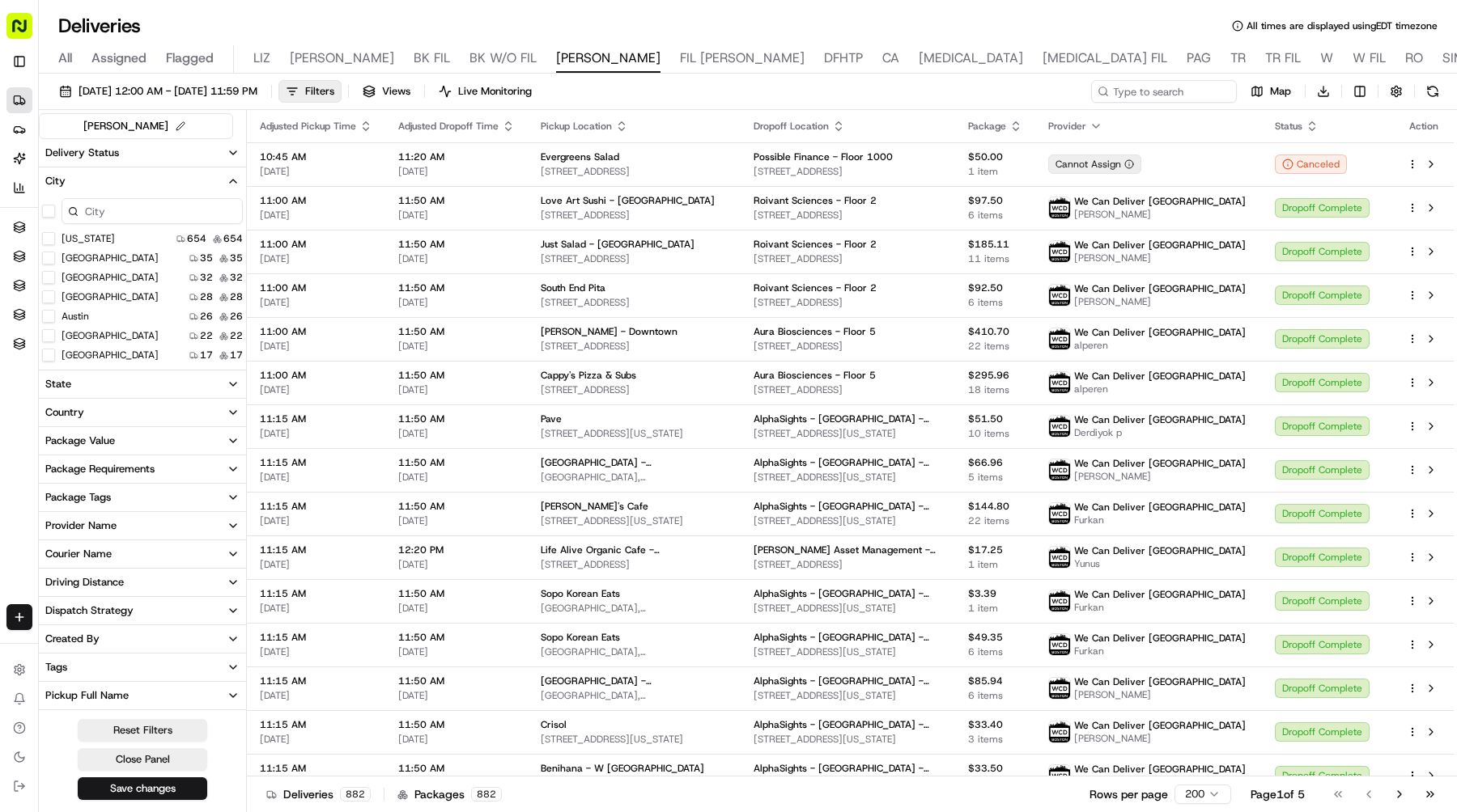
click at [680, 54] on span "FIL NASH" at bounding box center [743, 58] width 124 height 20
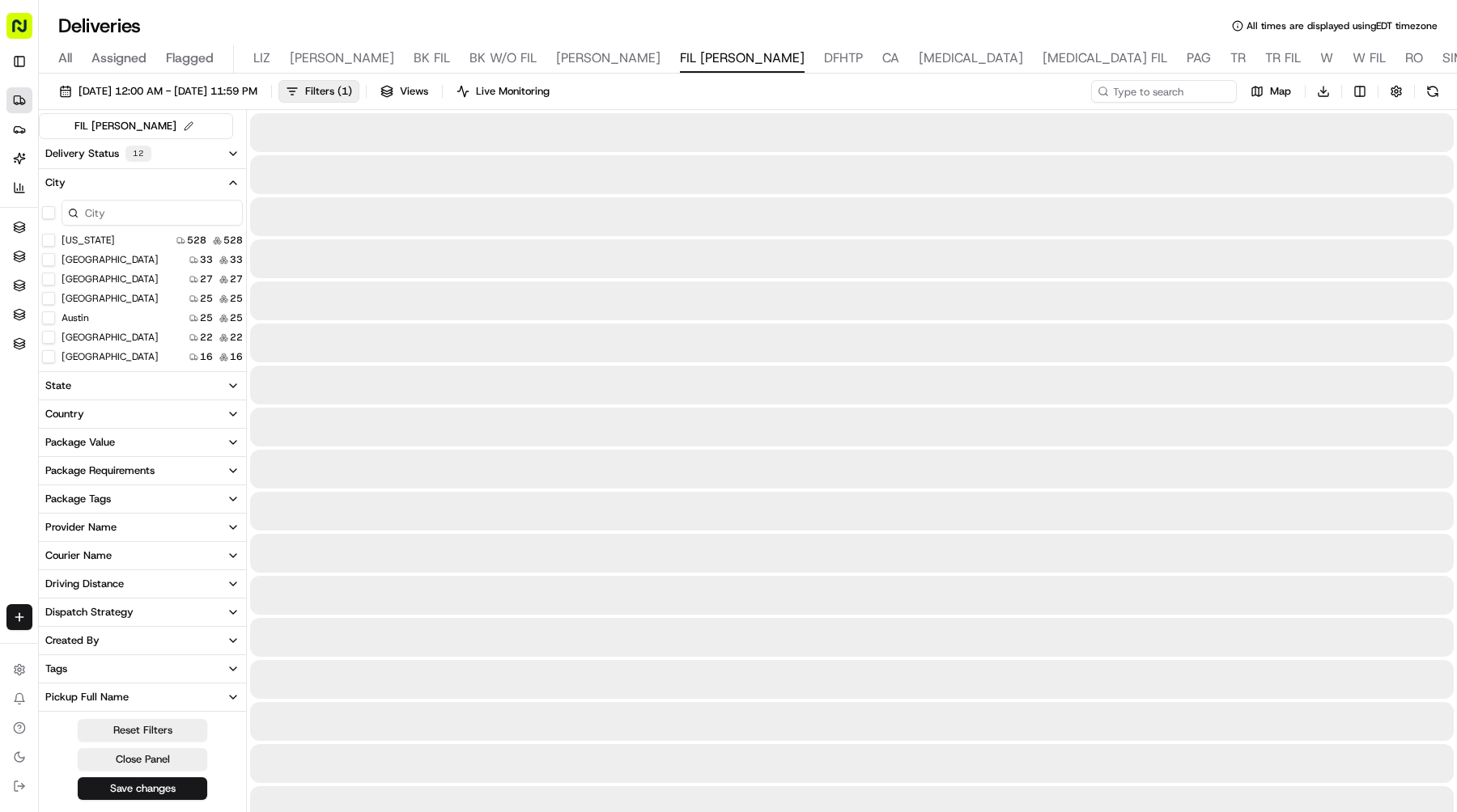
click at [556, 60] on span "NASH" at bounding box center [608, 58] width 104 height 20
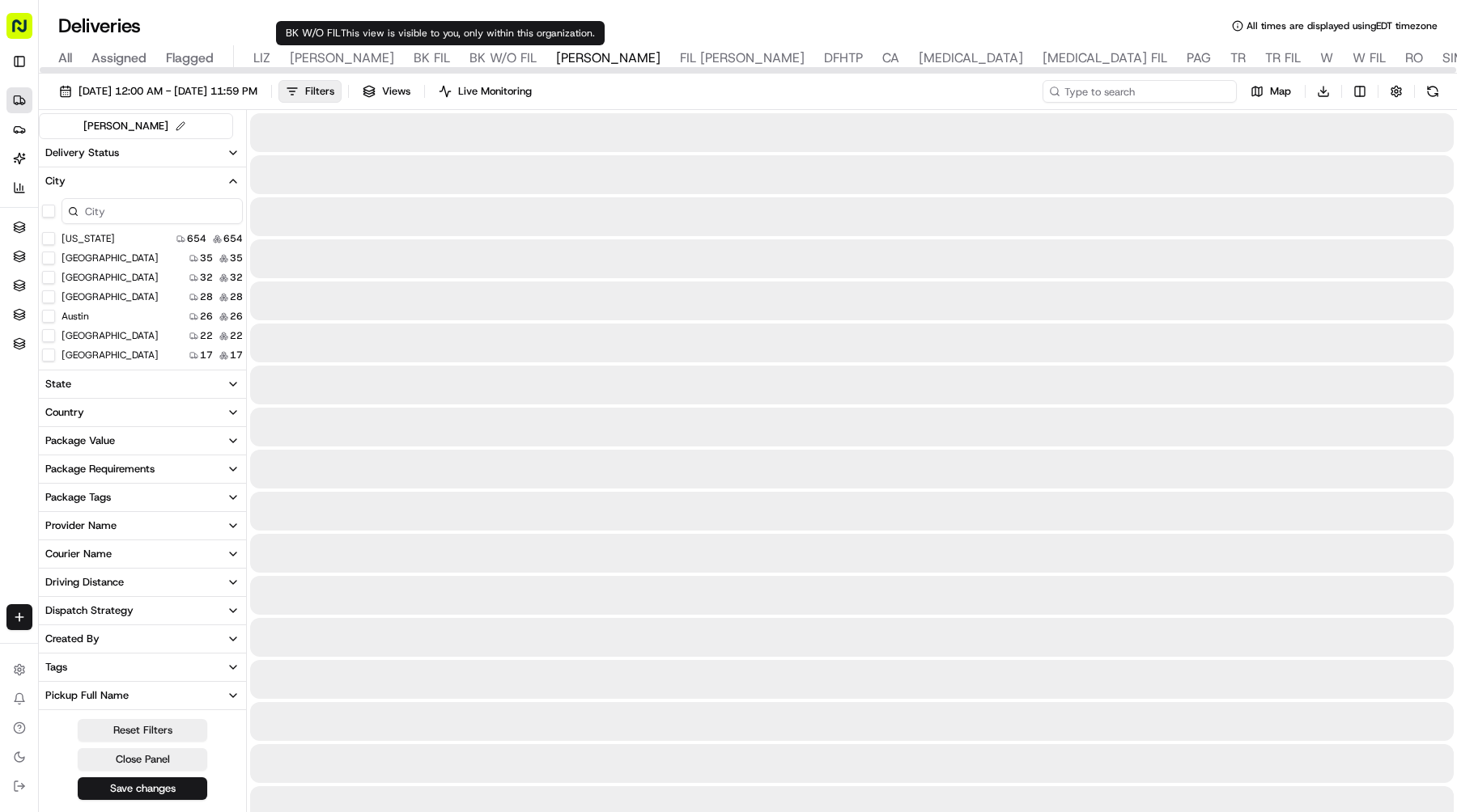
click at [1187, 89] on input at bounding box center [1140, 91] width 194 height 23
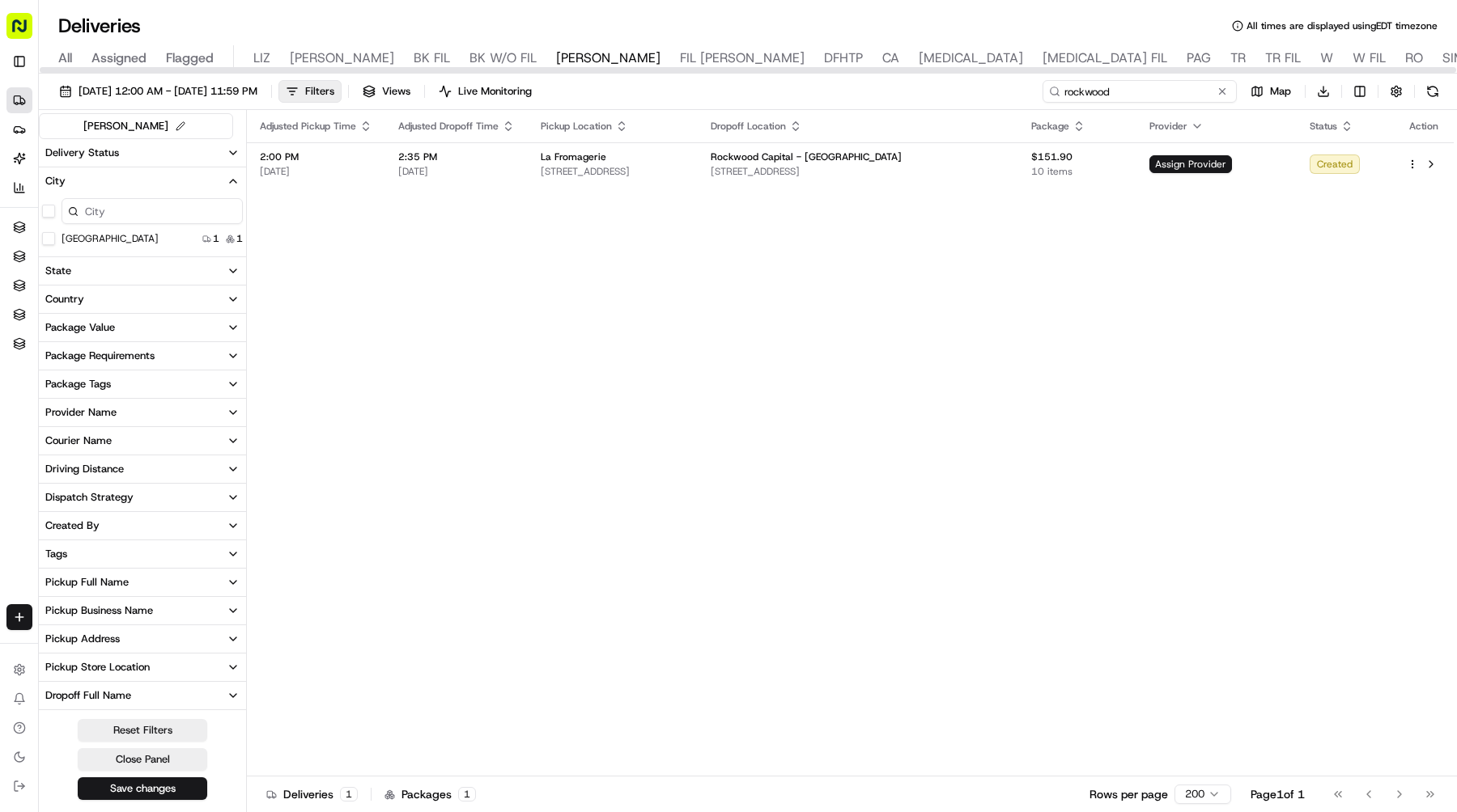
type input "rockwood"
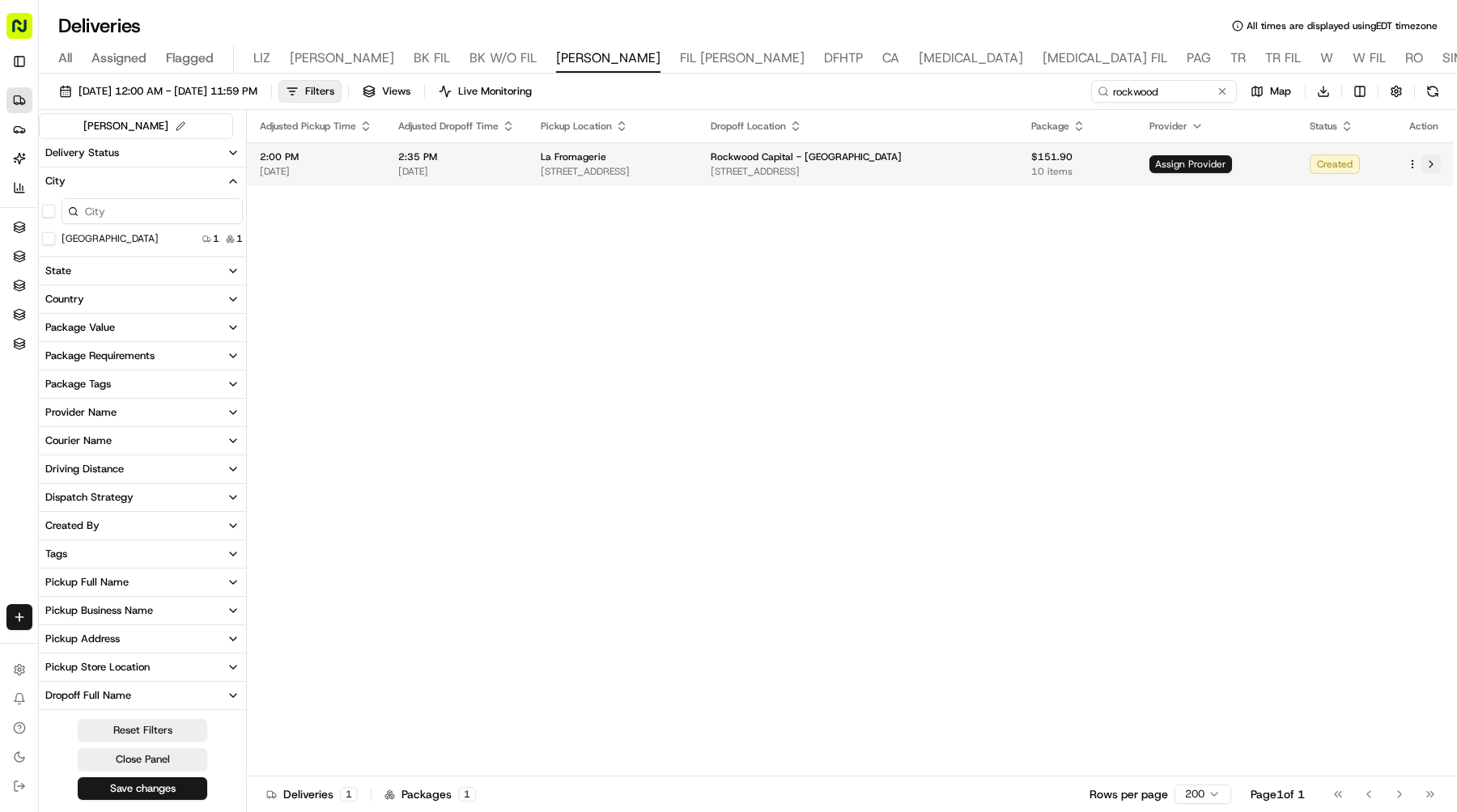
click at [1432, 163] on button at bounding box center [1431, 164] width 20 height 20
